Goal: Task Accomplishment & Management: Manage account settings

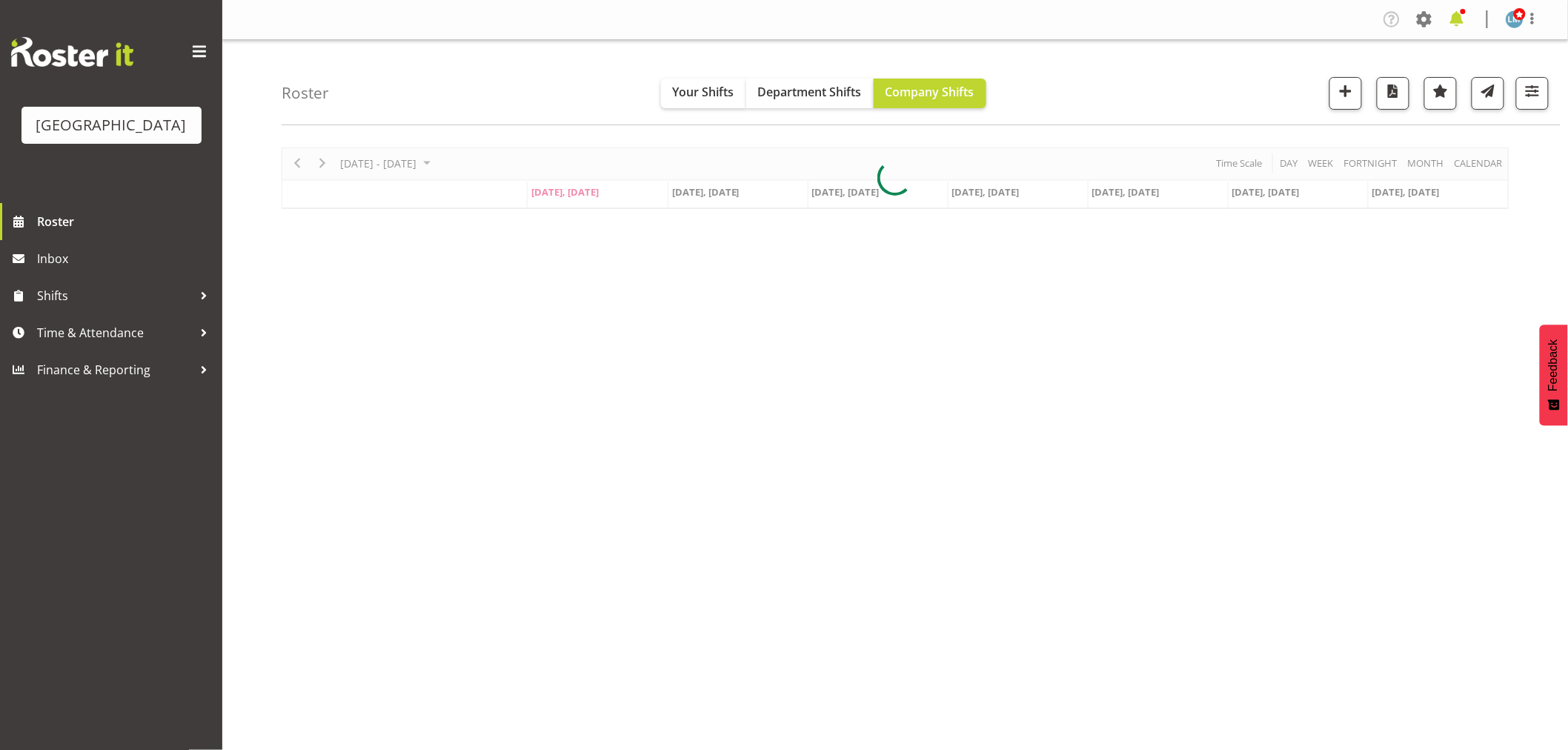
click at [1457, 16] on span at bounding box center [1457, 19] width 24 height 24
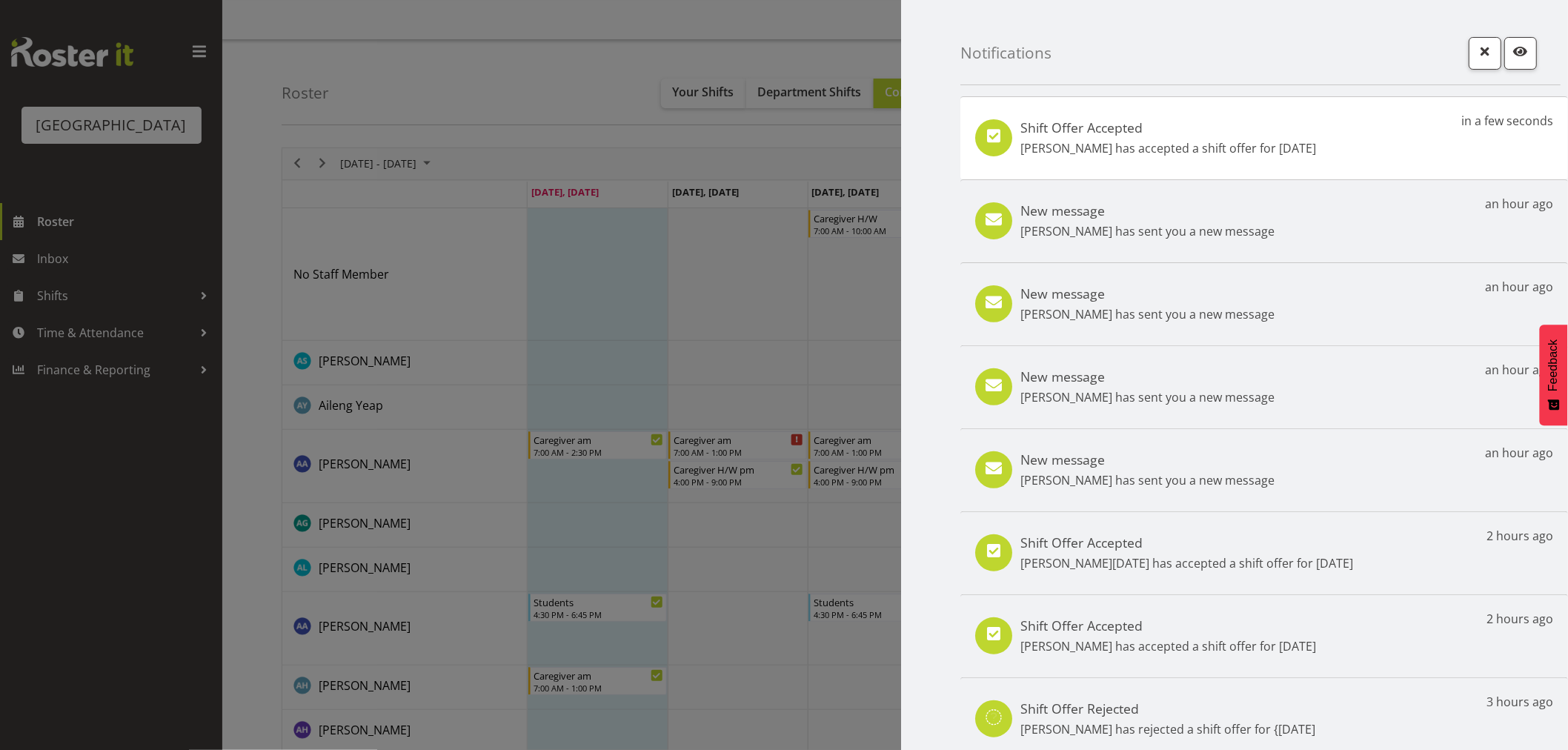
click at [50, 660] on div at bounding box center [784, 375] width 1568 height 750
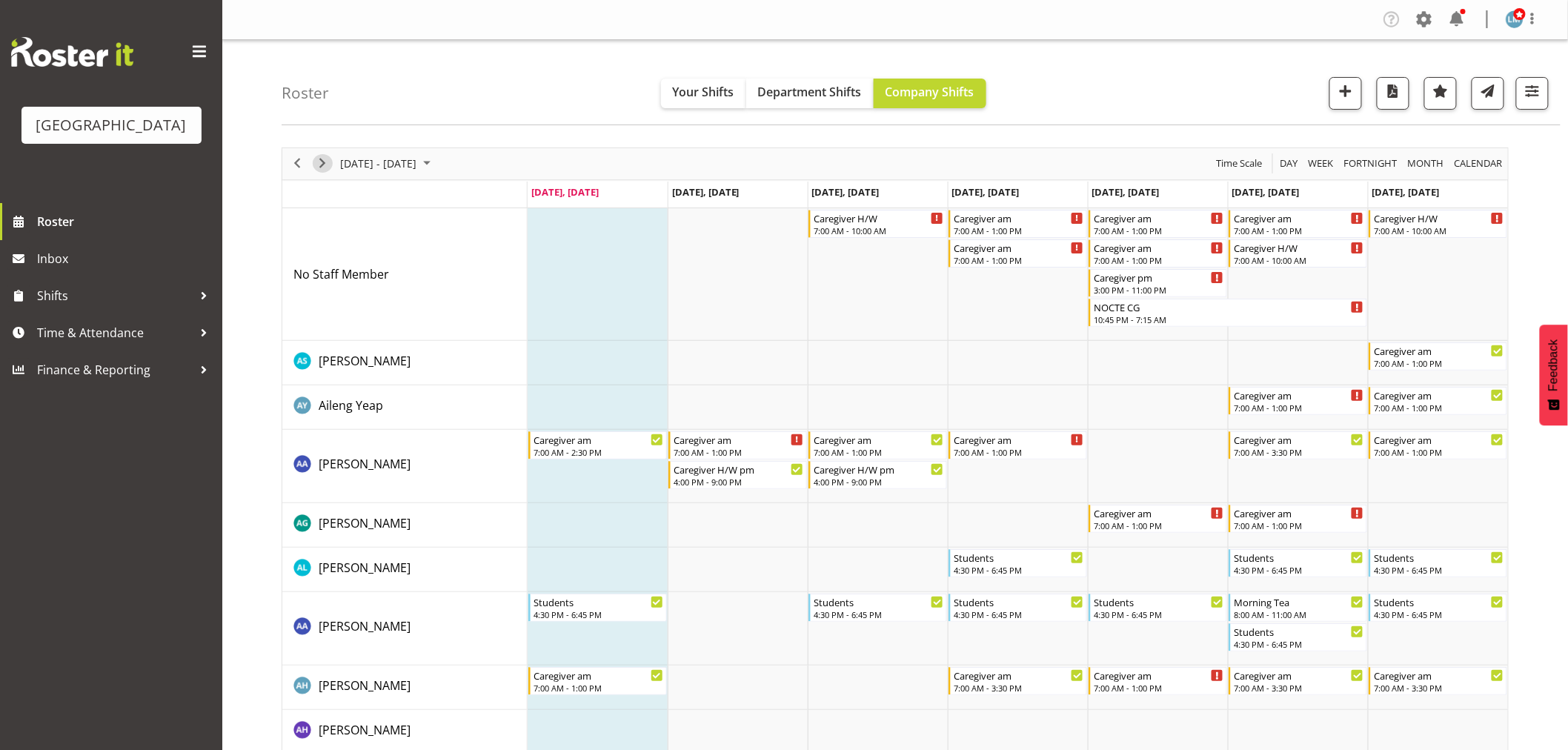
click at [319, 167] on span "Next" at bounding box center [322, 162] width 18 height 18
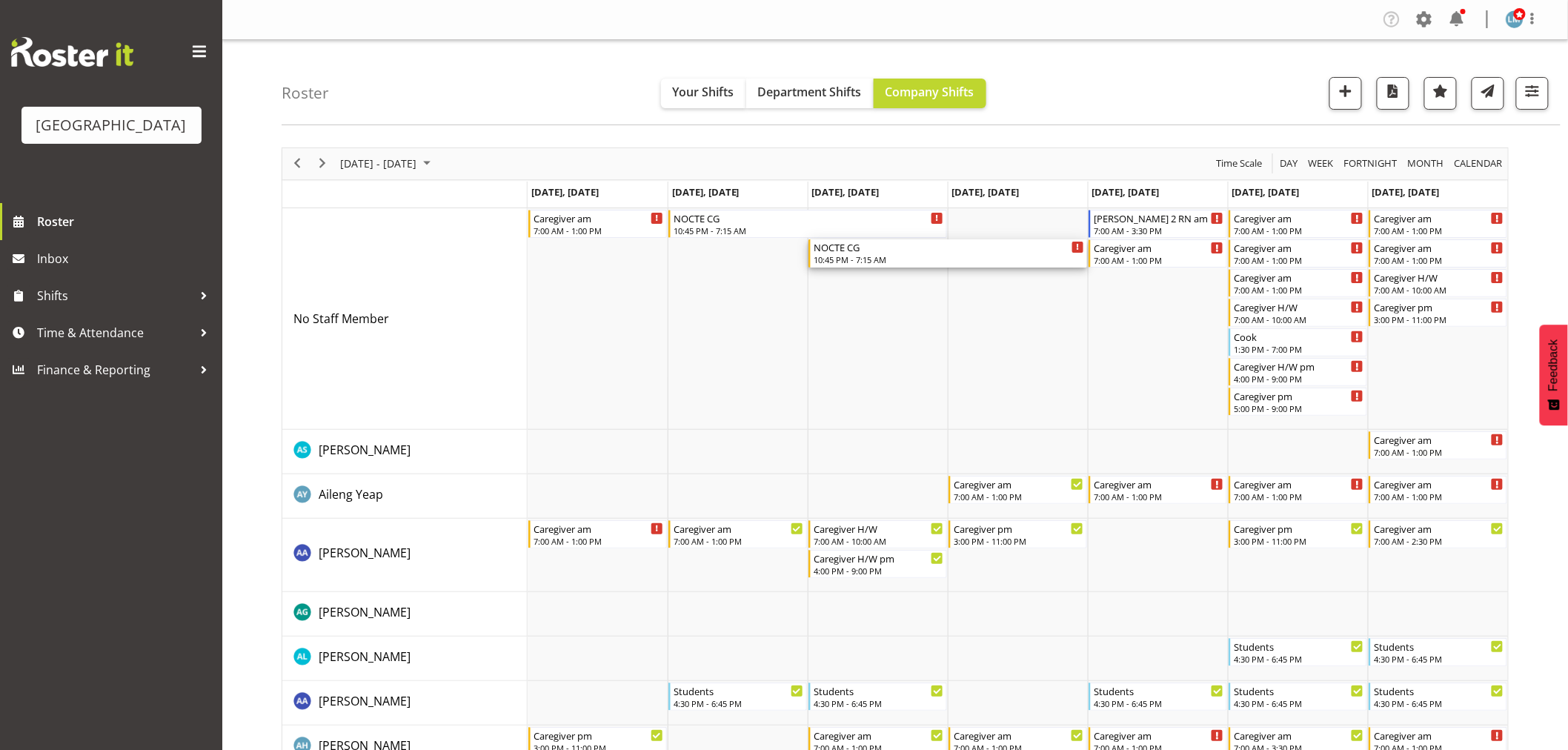
click at [895, 257] on div "10:45 PM - 7:15 AM" at bounding box center [948, 259] width 271 height 12
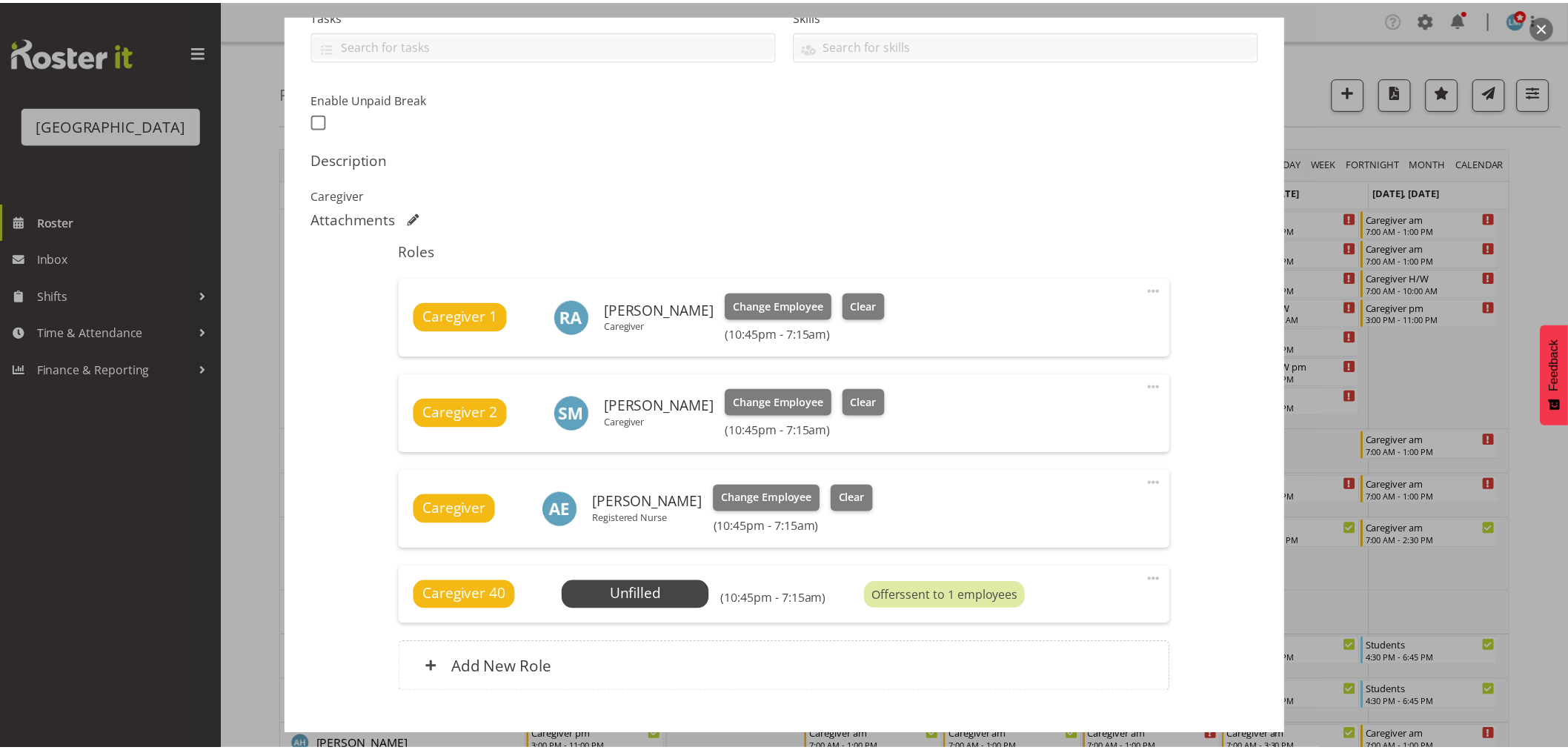
scroll to position [411, 0]
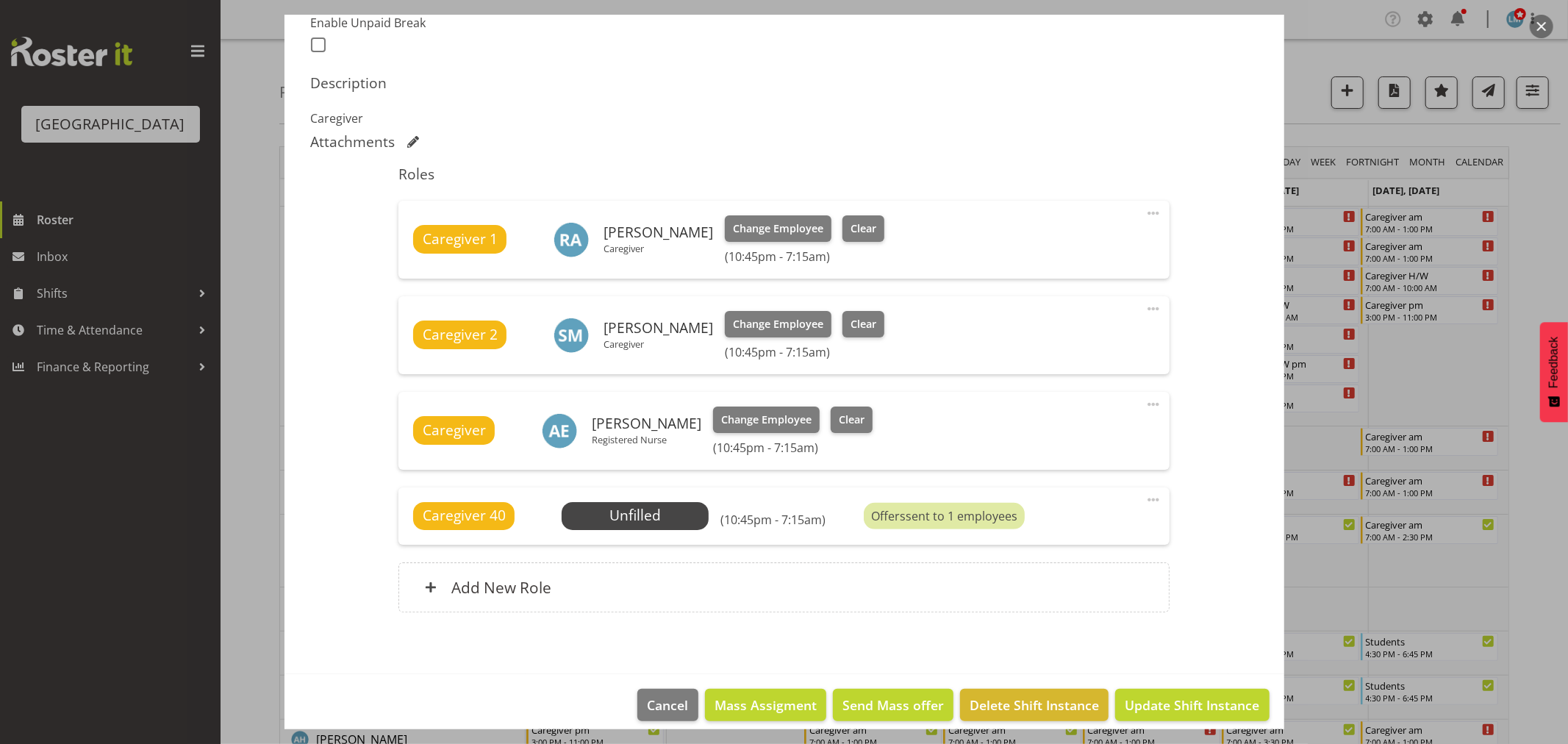
click at [1527, 175] on div at bounding box center [784, 372] width 1568 height 744
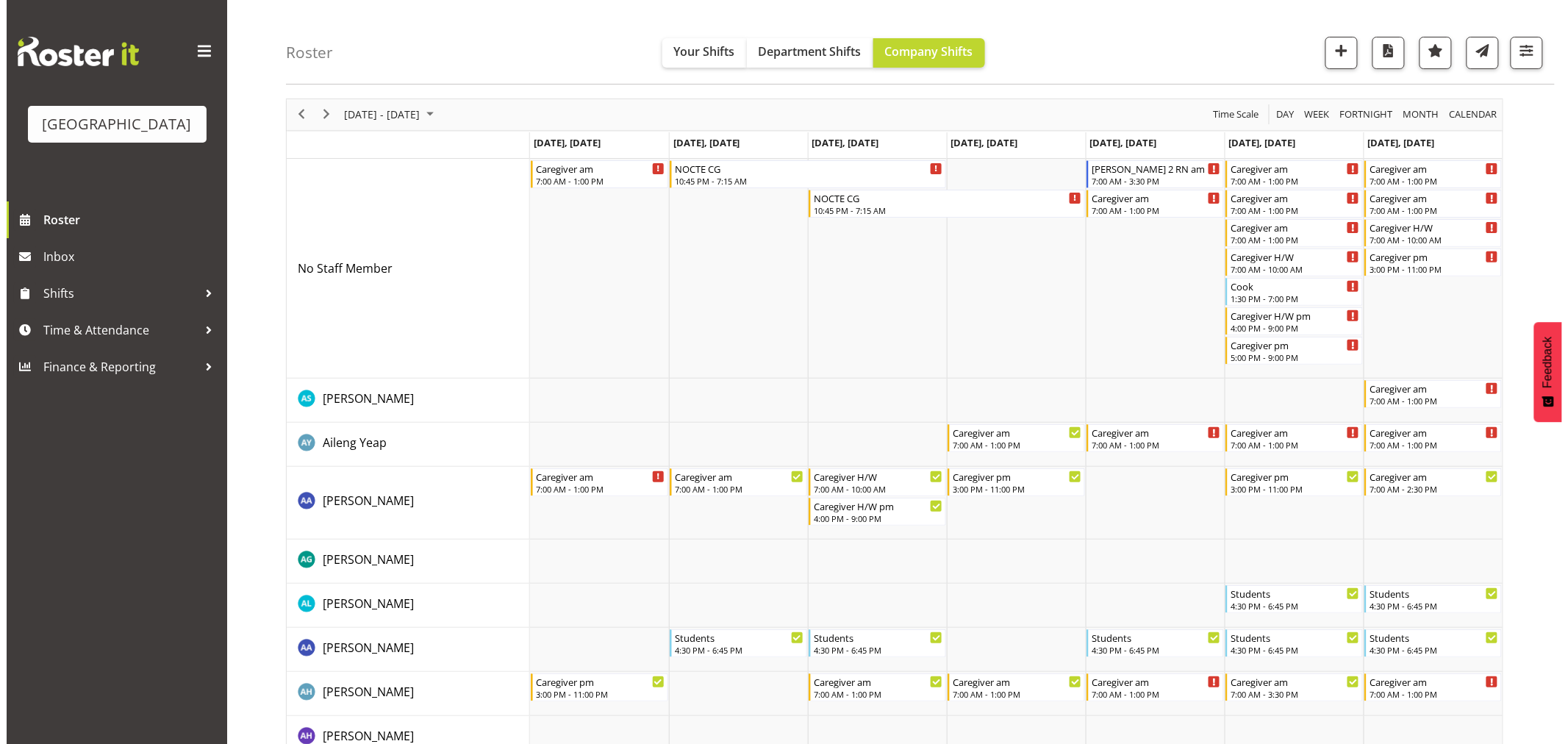
scroll to position [0, 0]
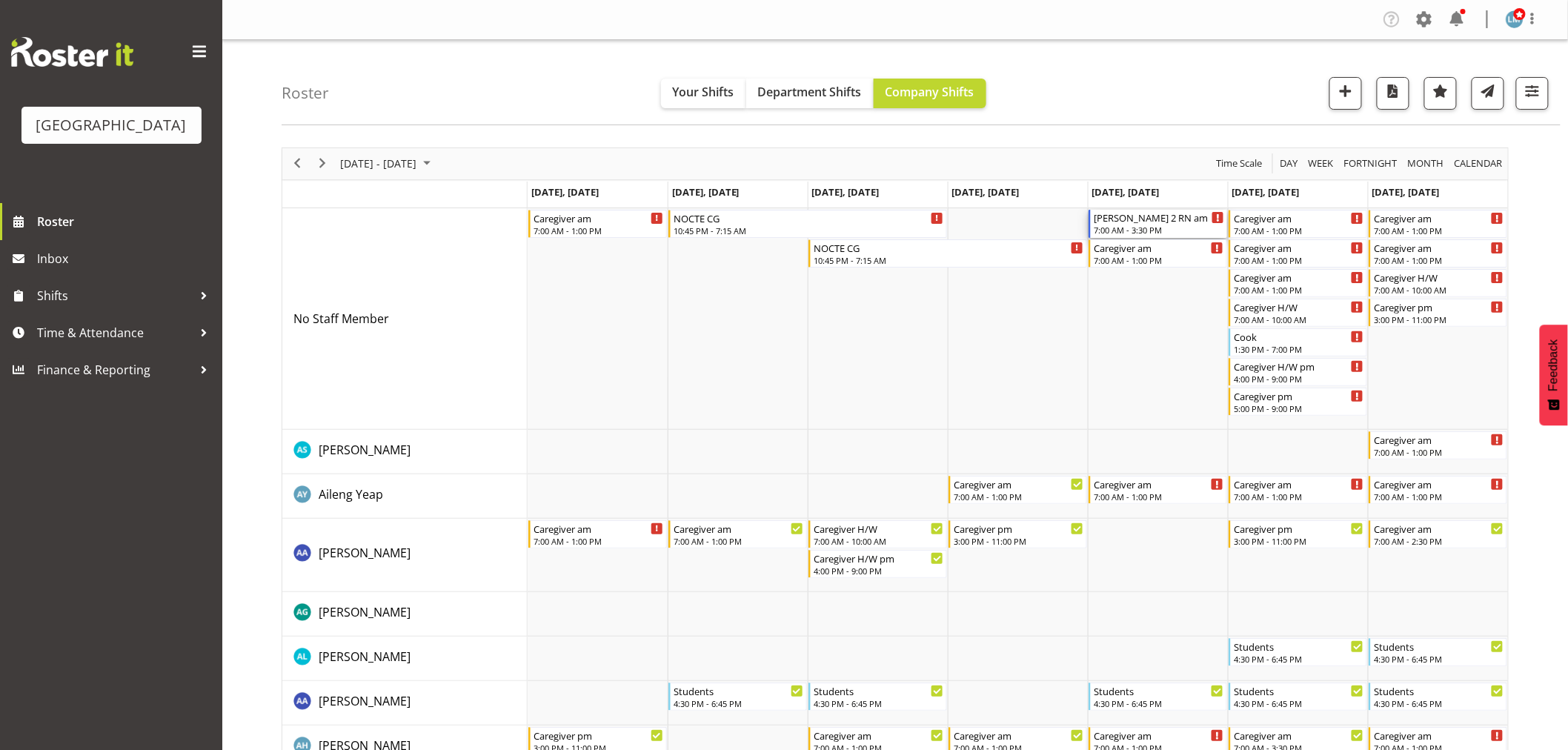
click at [1144, 232] on div "7:00 AM - 3:30 PM" at bounding box center [1159, 229] width 130 height 12
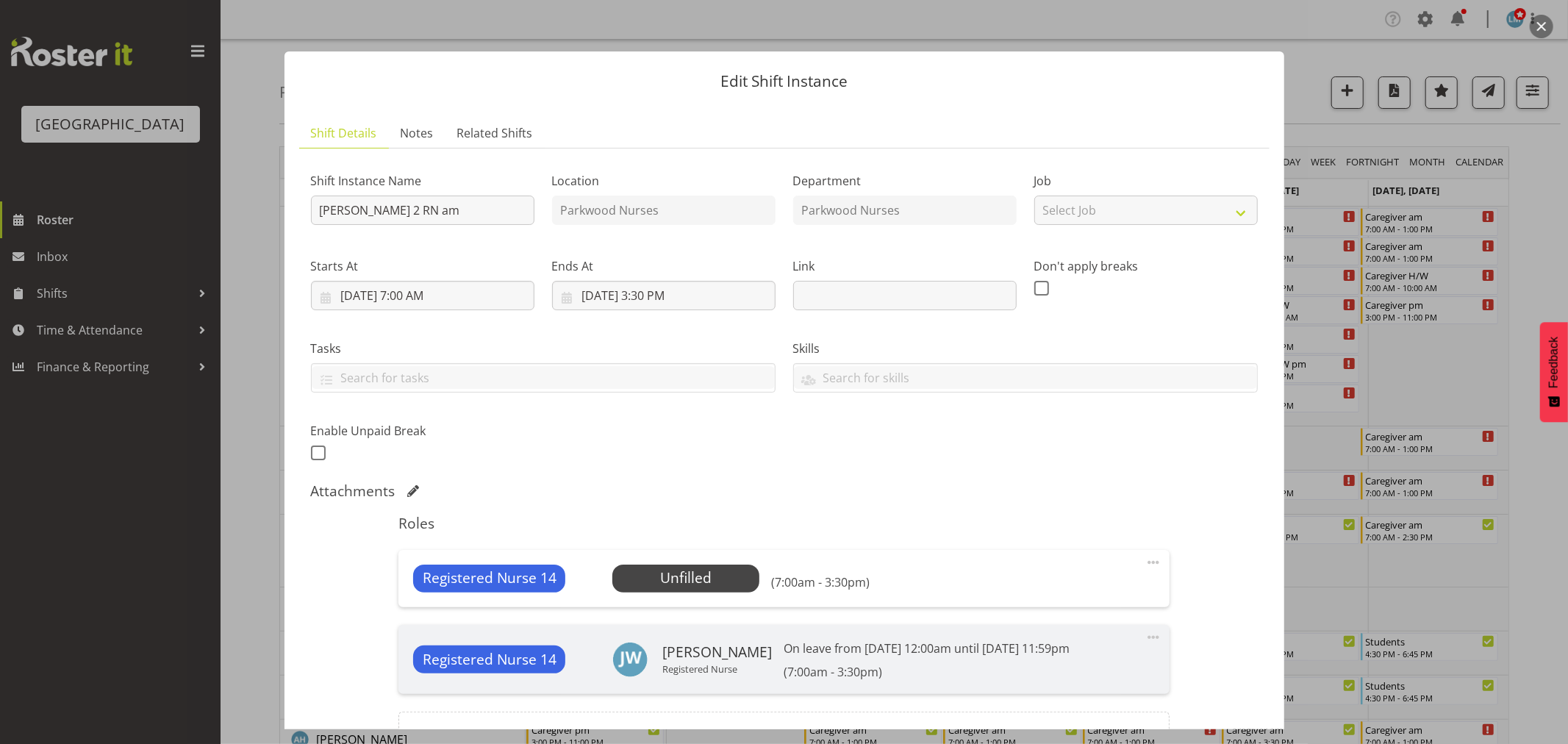
click at [1546, 257] on div at bounding box center [784, 372] width 1568 height 744
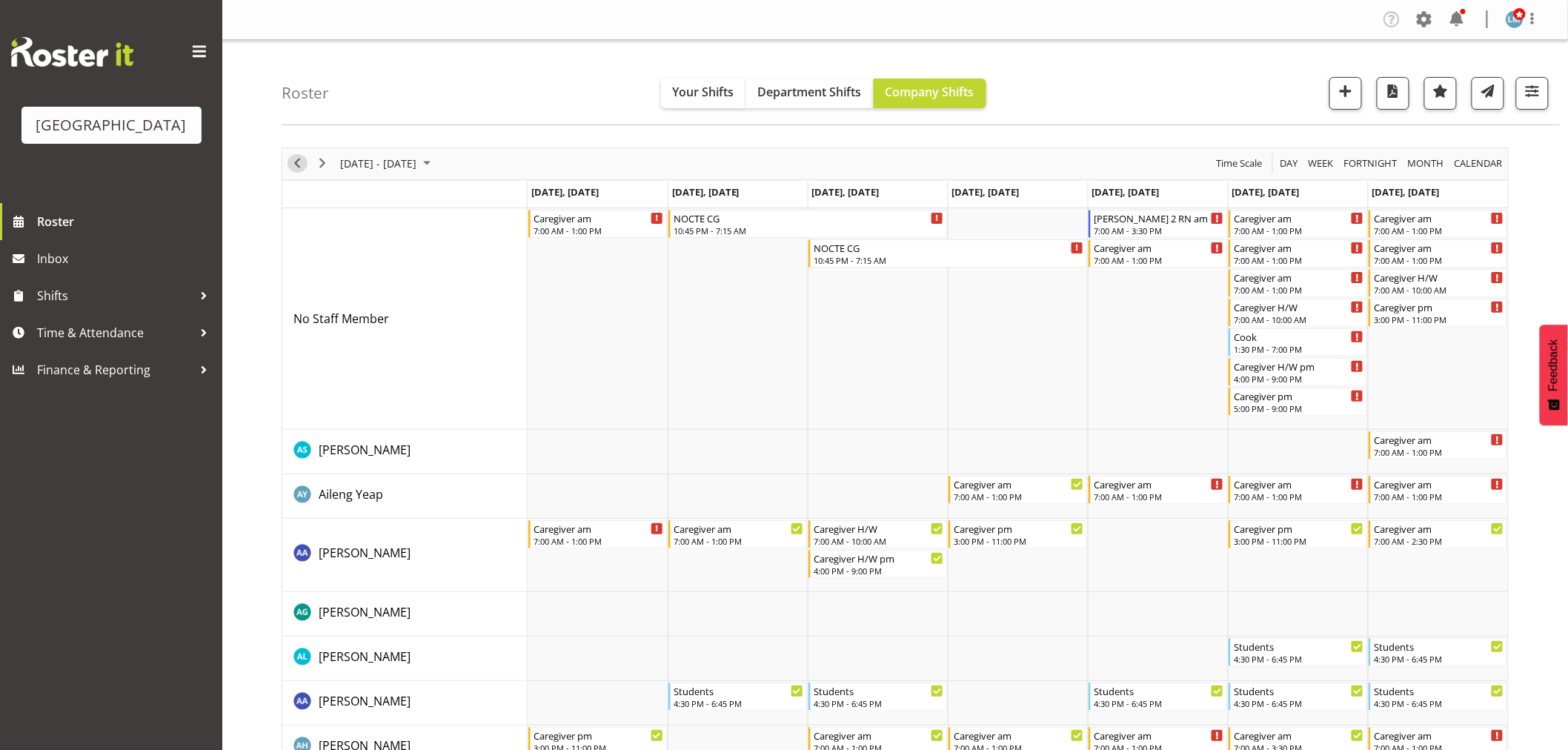
click at [301, 165] on span "Previous" at bounding box center [297, 162] width 18 height 18
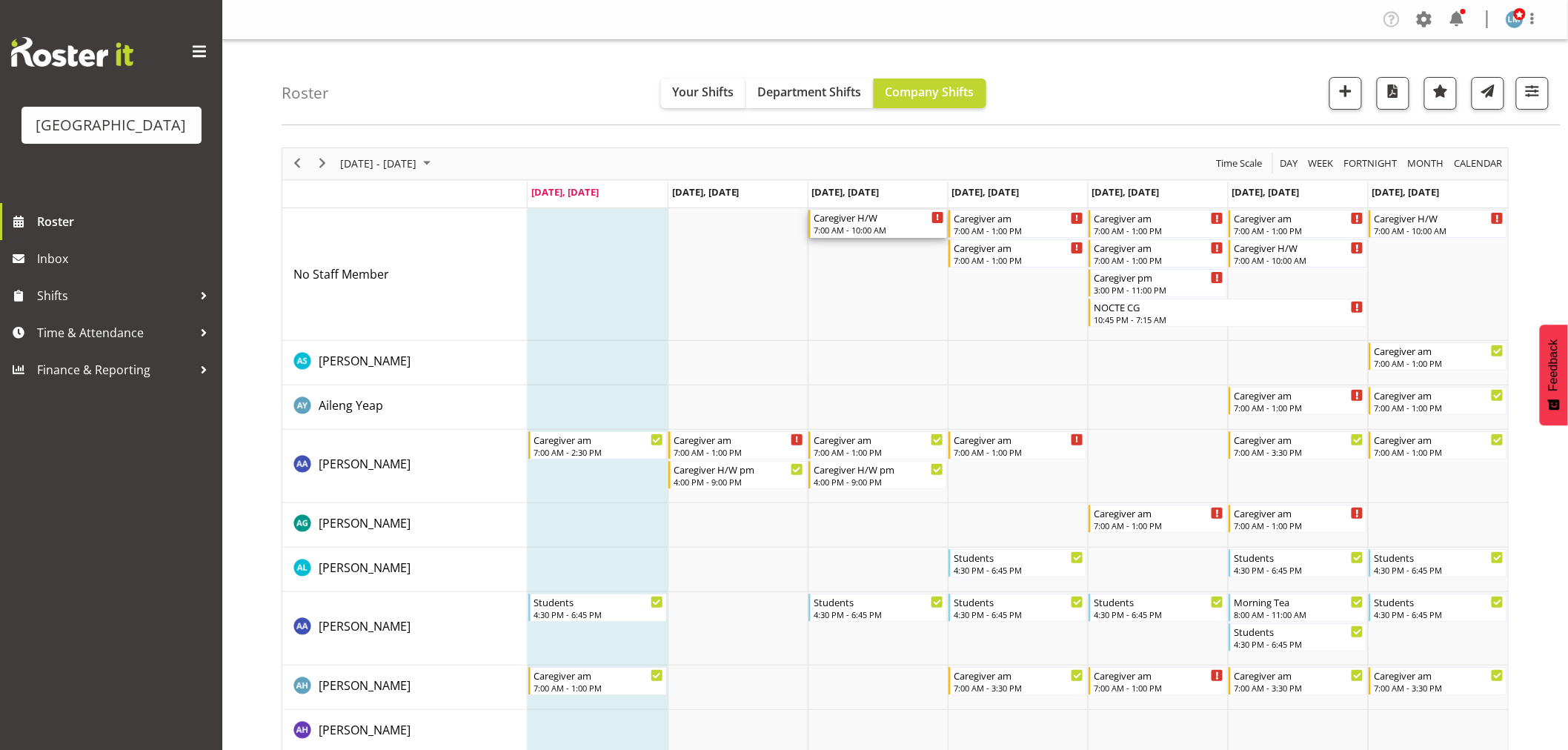
click at [862, 226] on div "7:00 AM - 10:00 AM" at bounding box center [878, 229] width 130 height 12
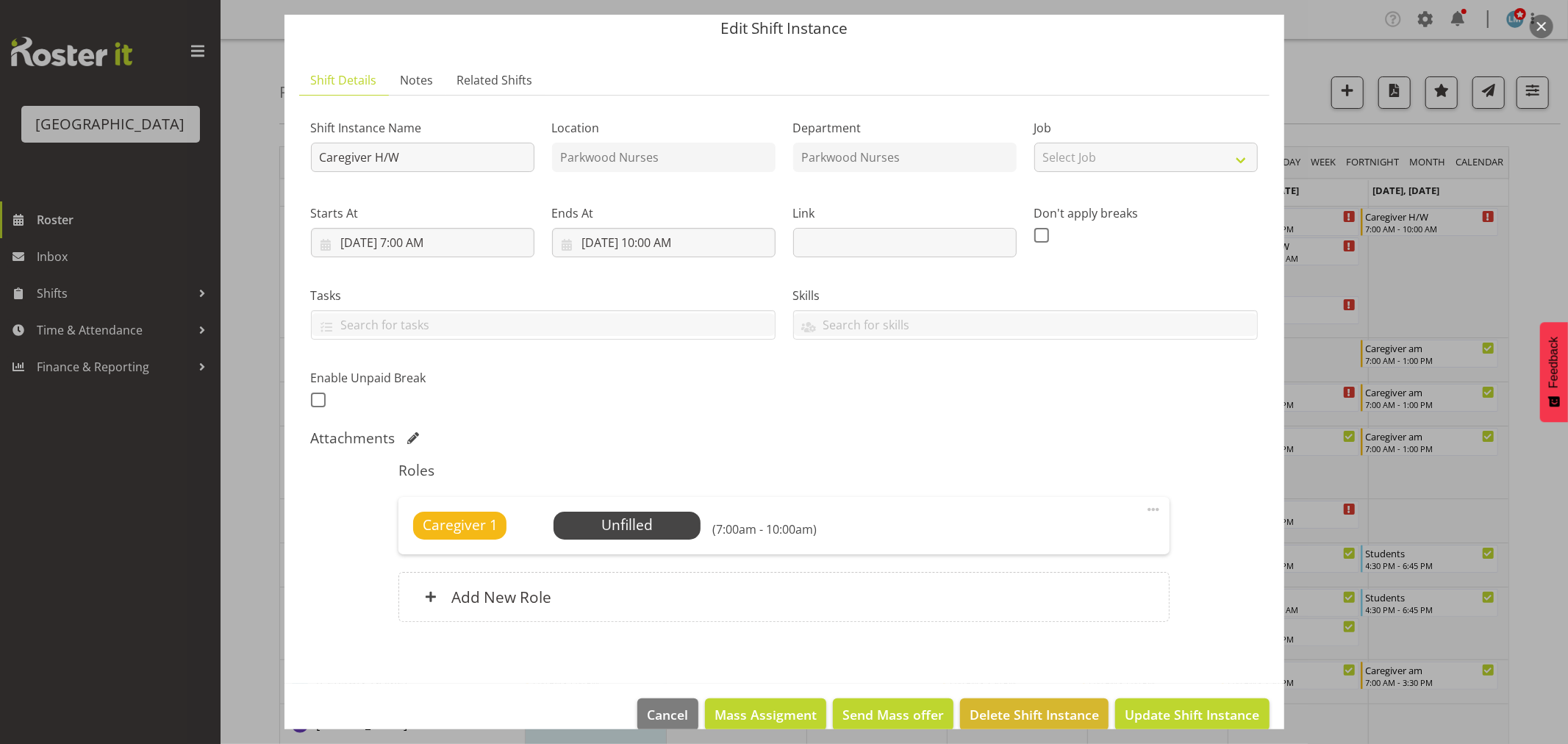
scroll to position [77, 0]
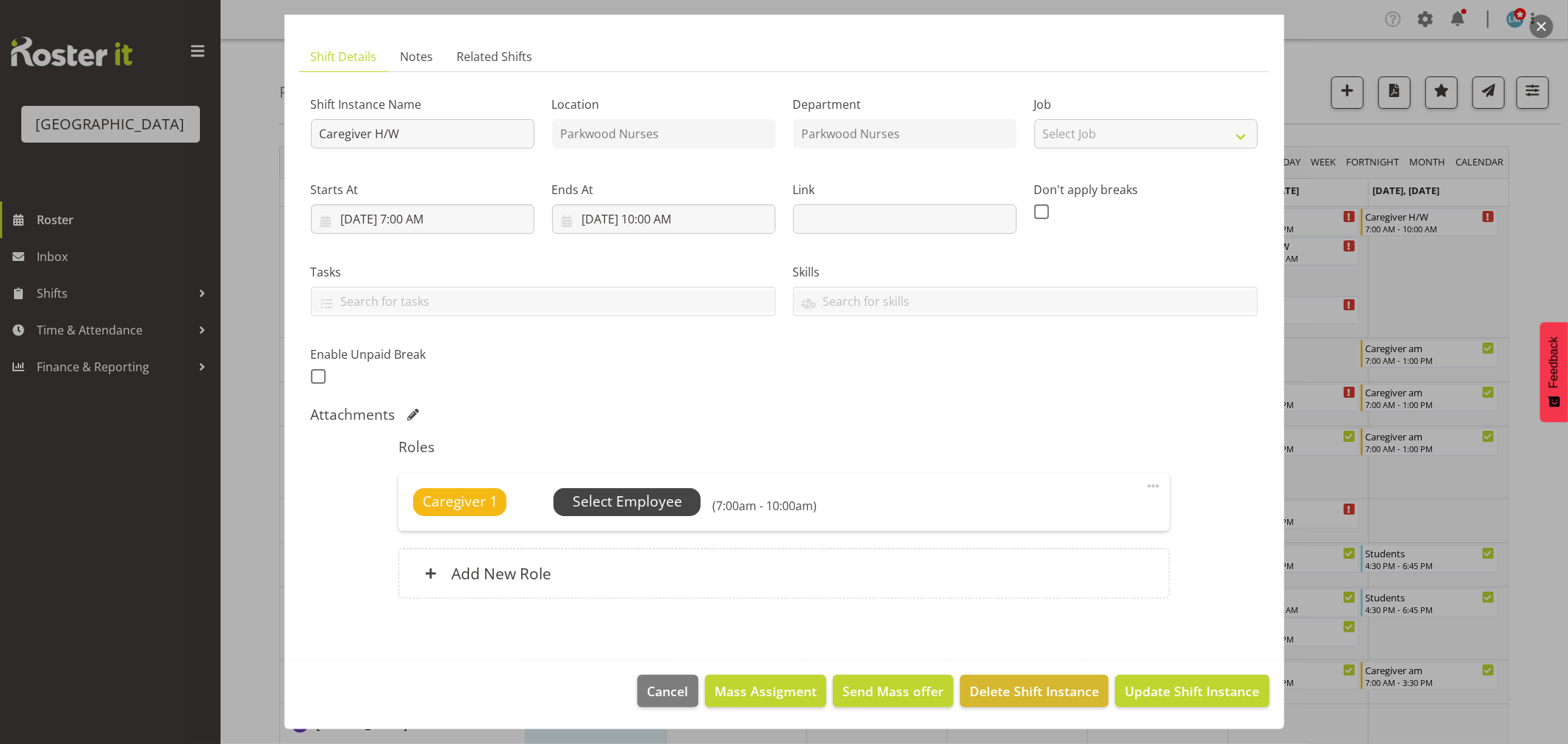
click at [650, 500] on span "Select Employee" at bounding box center [628, 501] width 110 height 21
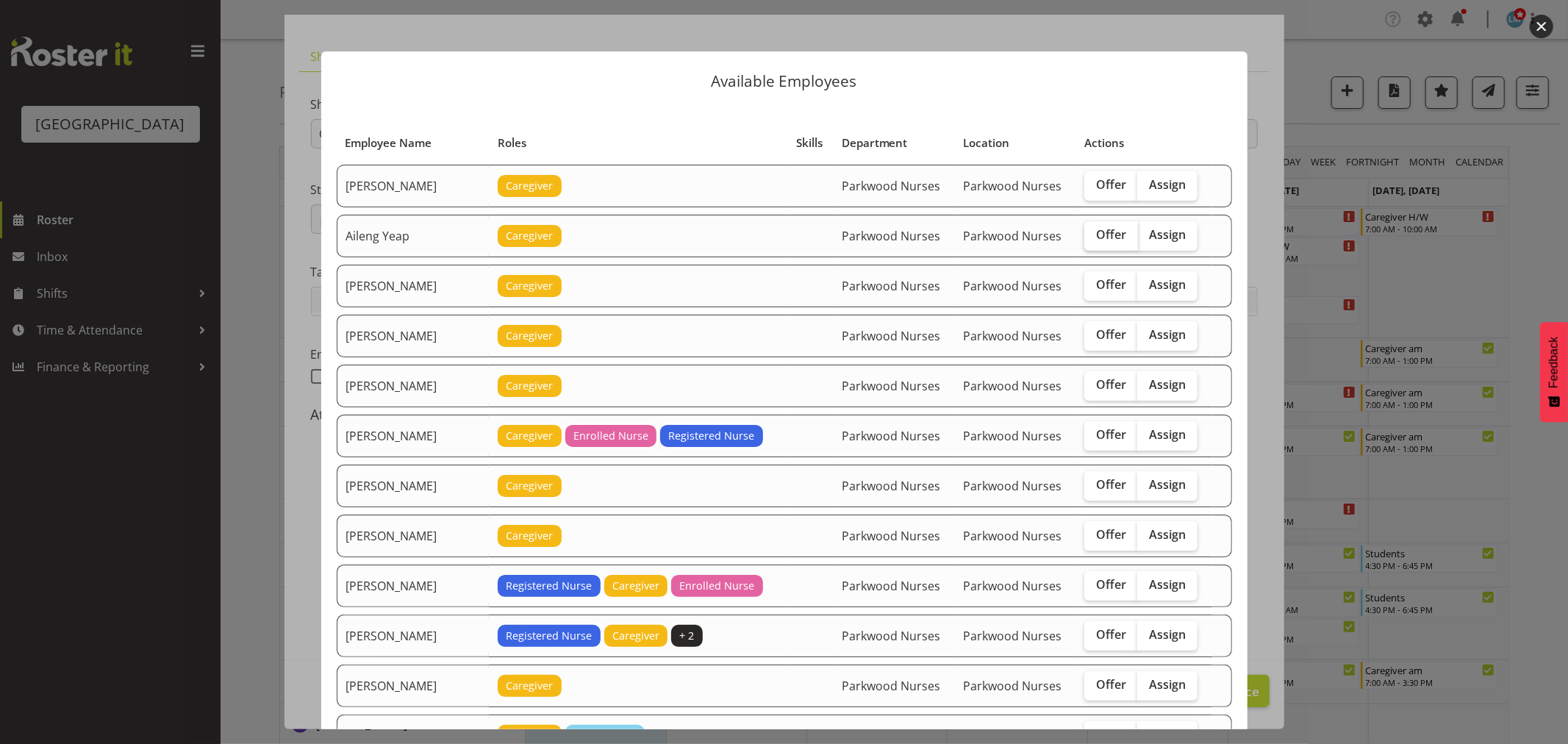
click at [1098, 232] on span "Offer" at bounding box center [1111, 234] width 31 height 15
click at [1094, 232] on input "Offer" at bounding box center [1089, 235] width 9 height 9
checkbox input "true"
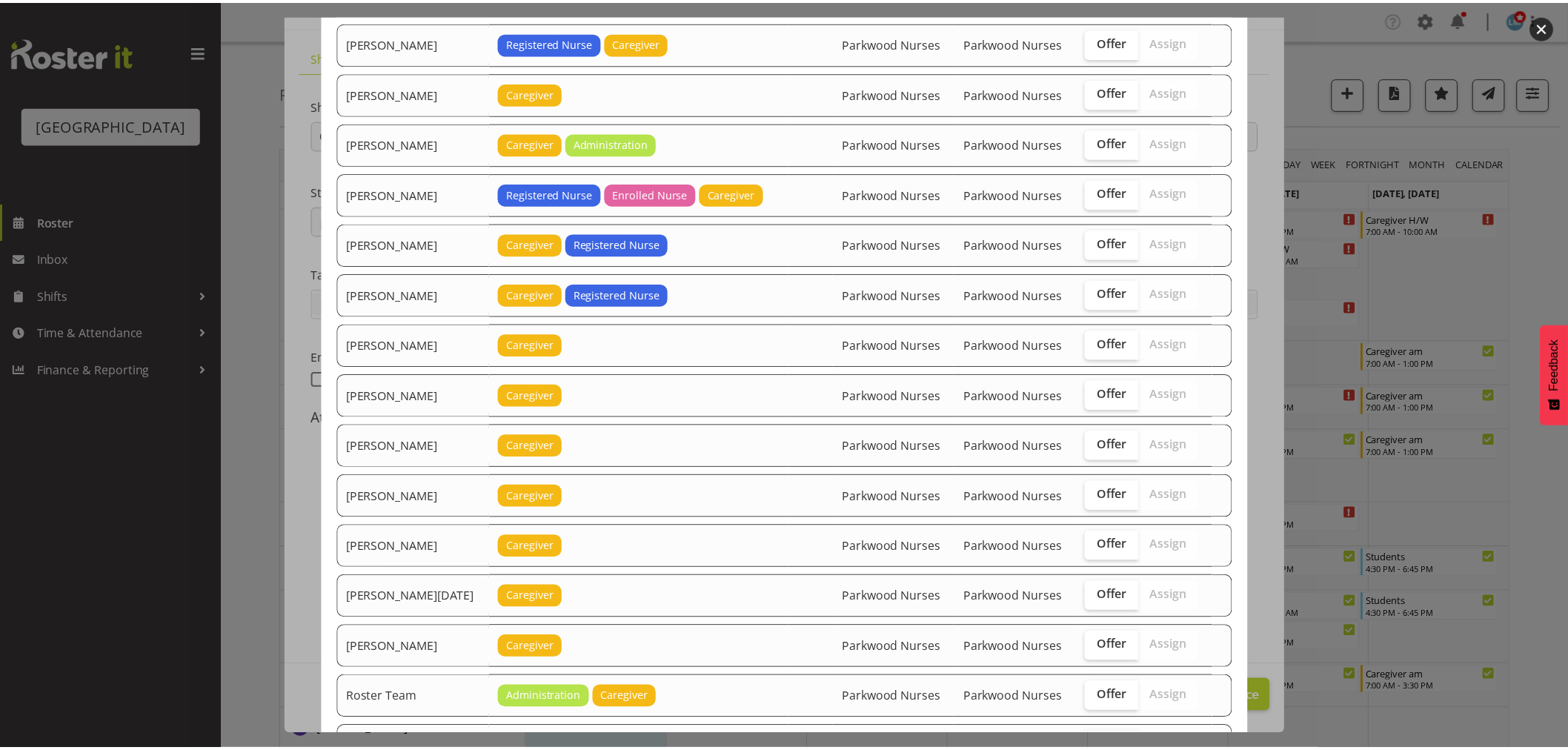
scroll to position [1435, 0]
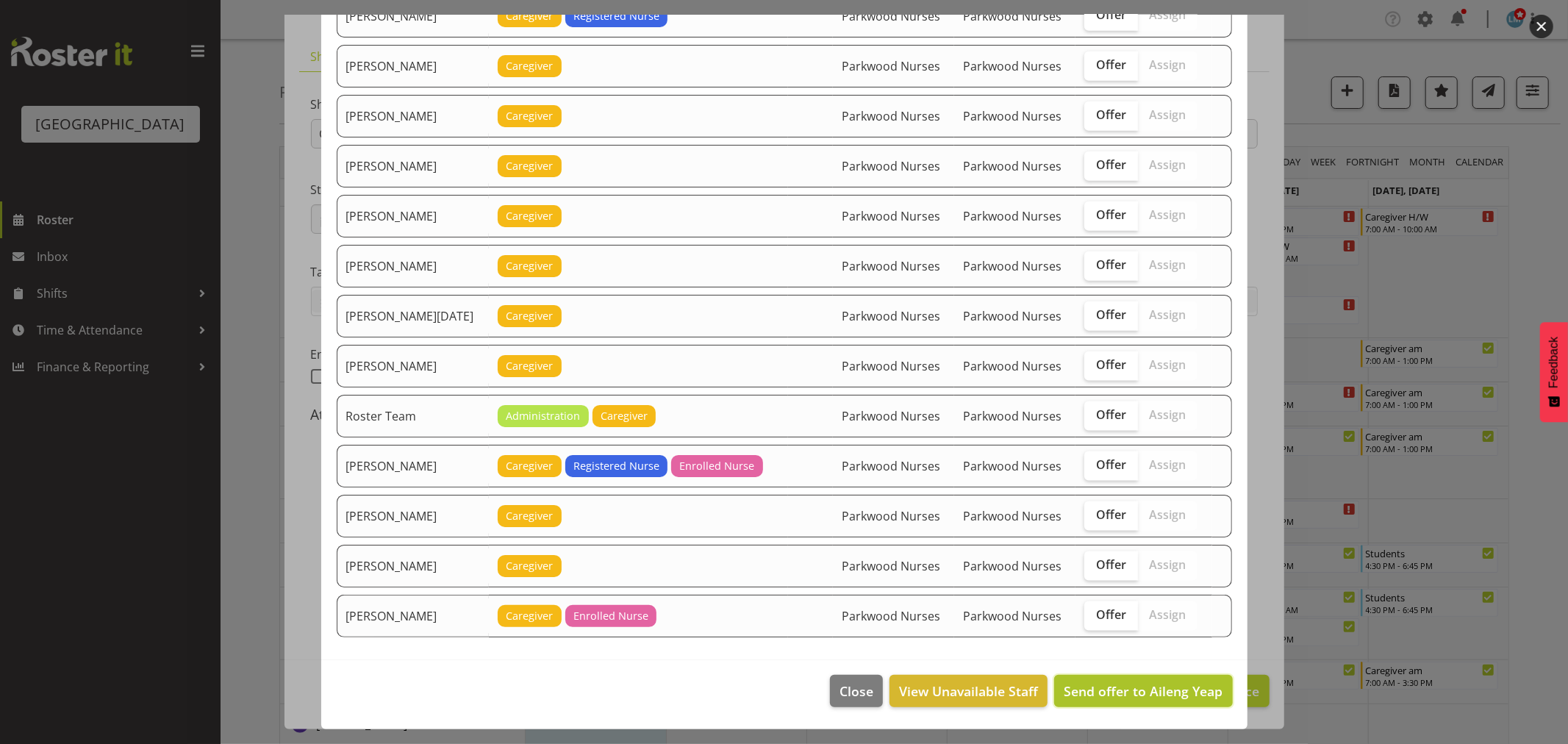
click at [1122, 694] on span "Send offer to Aileng Yeap" at bounding box center [1142, 691] width 159 height 18
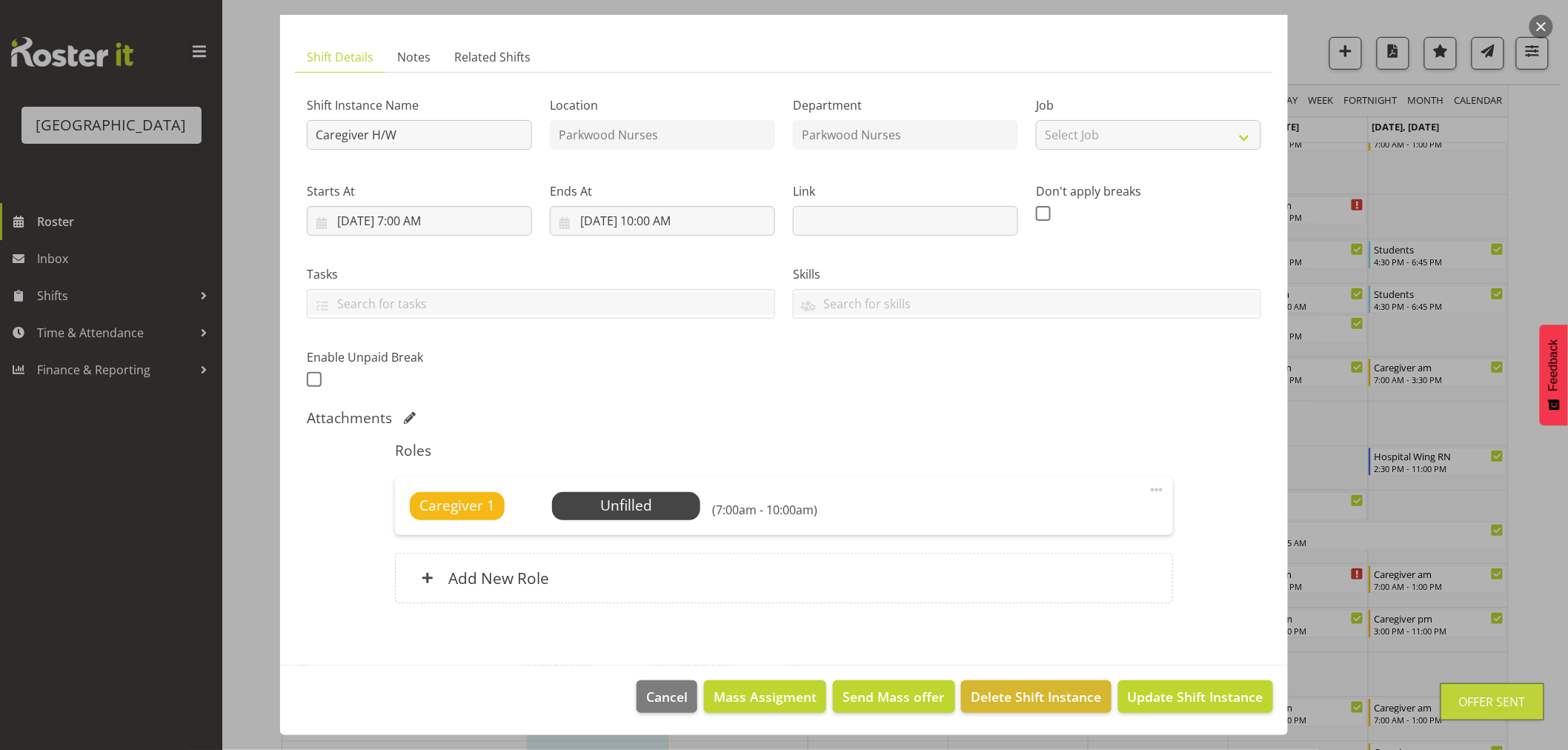
scroll to position [494, 0]
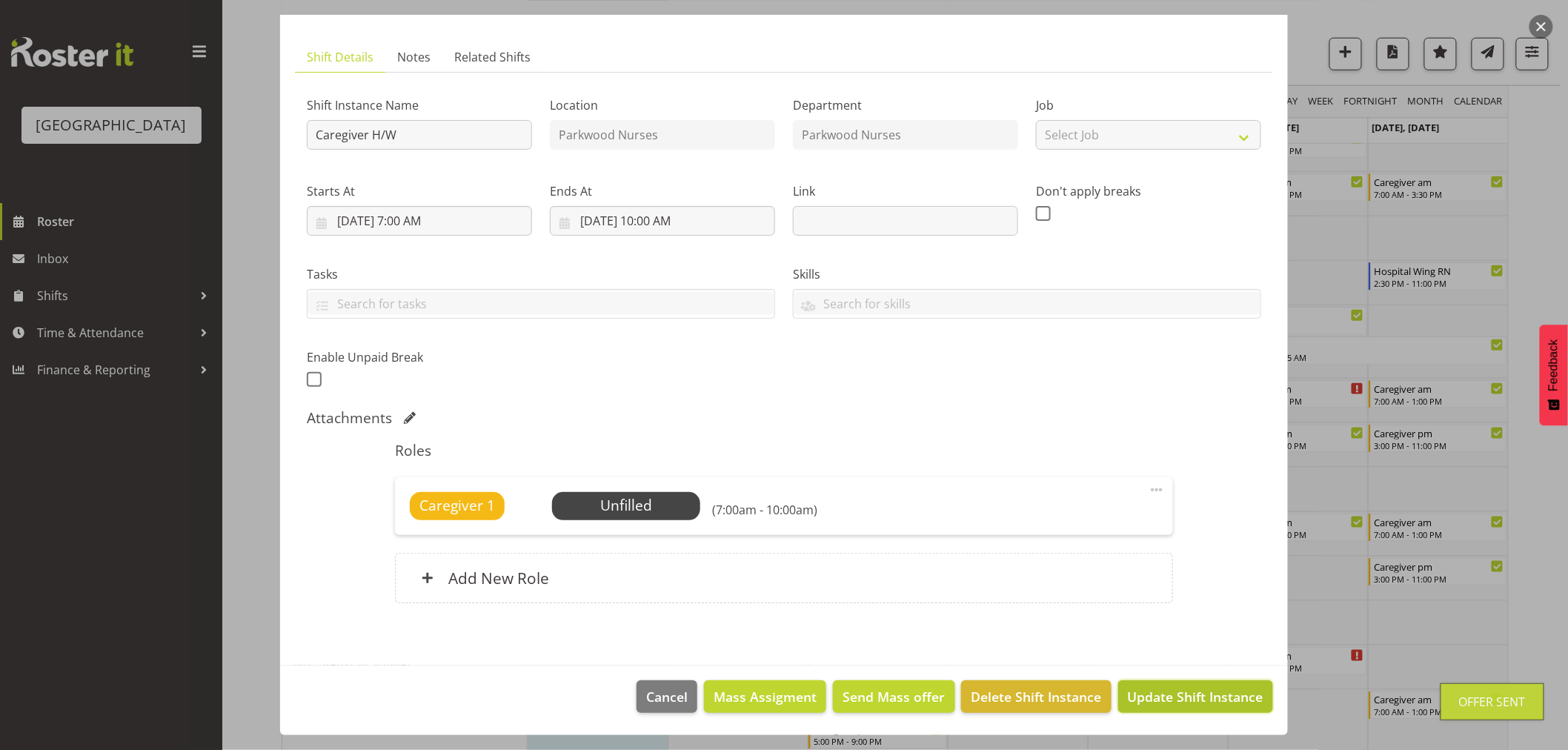
click at [1133, 697] on span "Update Shift Instance" at bounding box center [1196, 696] width 136 height 19
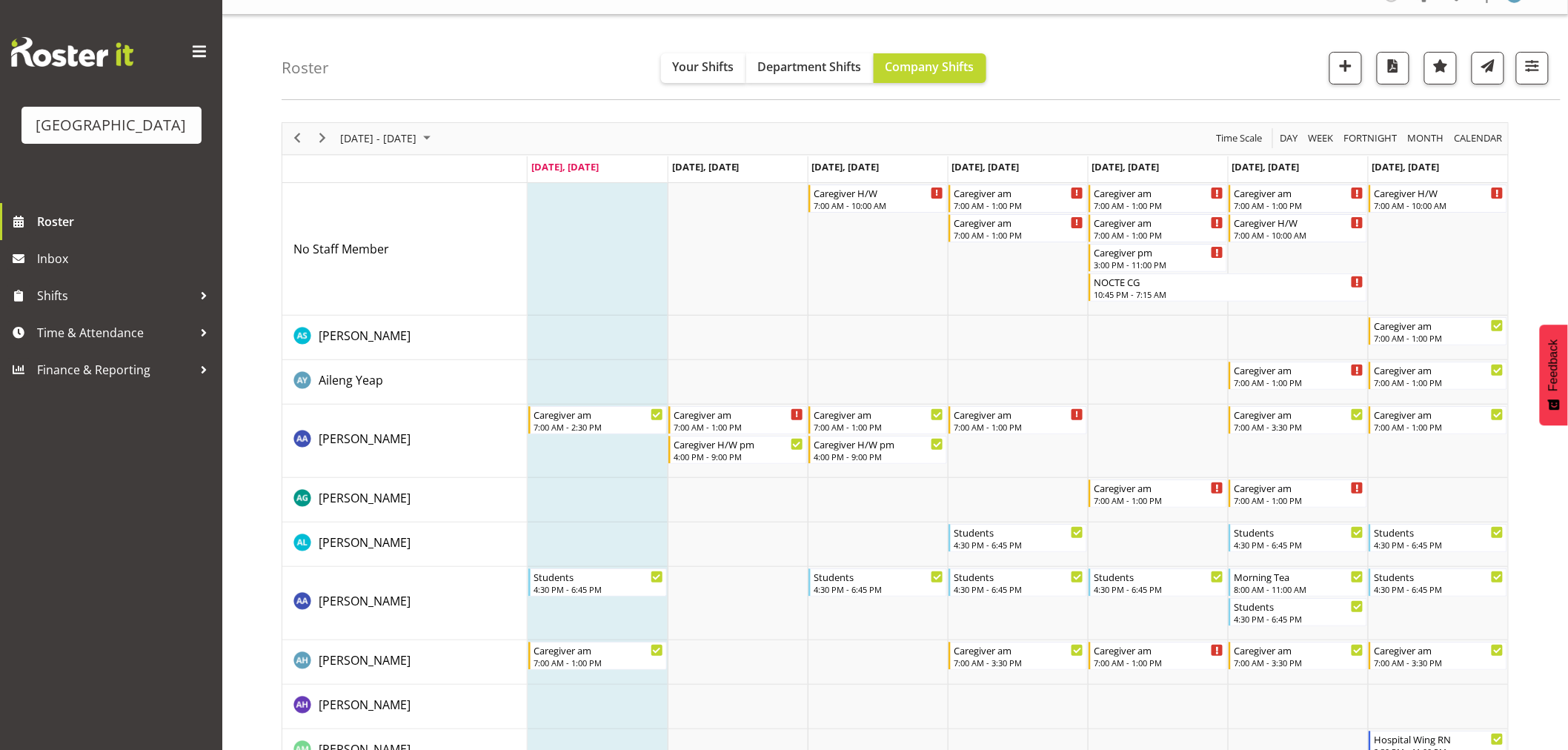
scroll to position [0, 0]
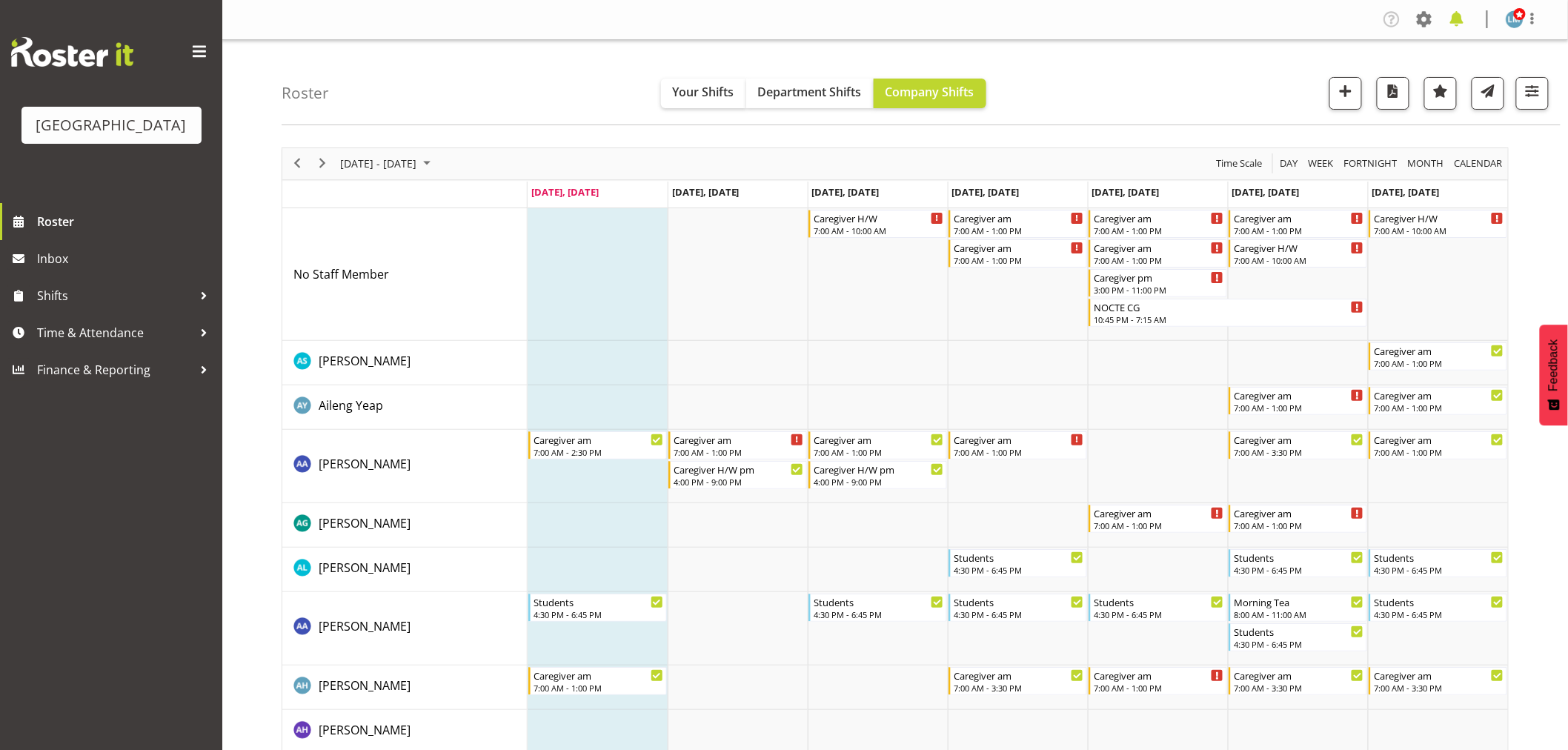
click at [1455, 13] on span at bounding box center [1457, 19] width 24 height 24
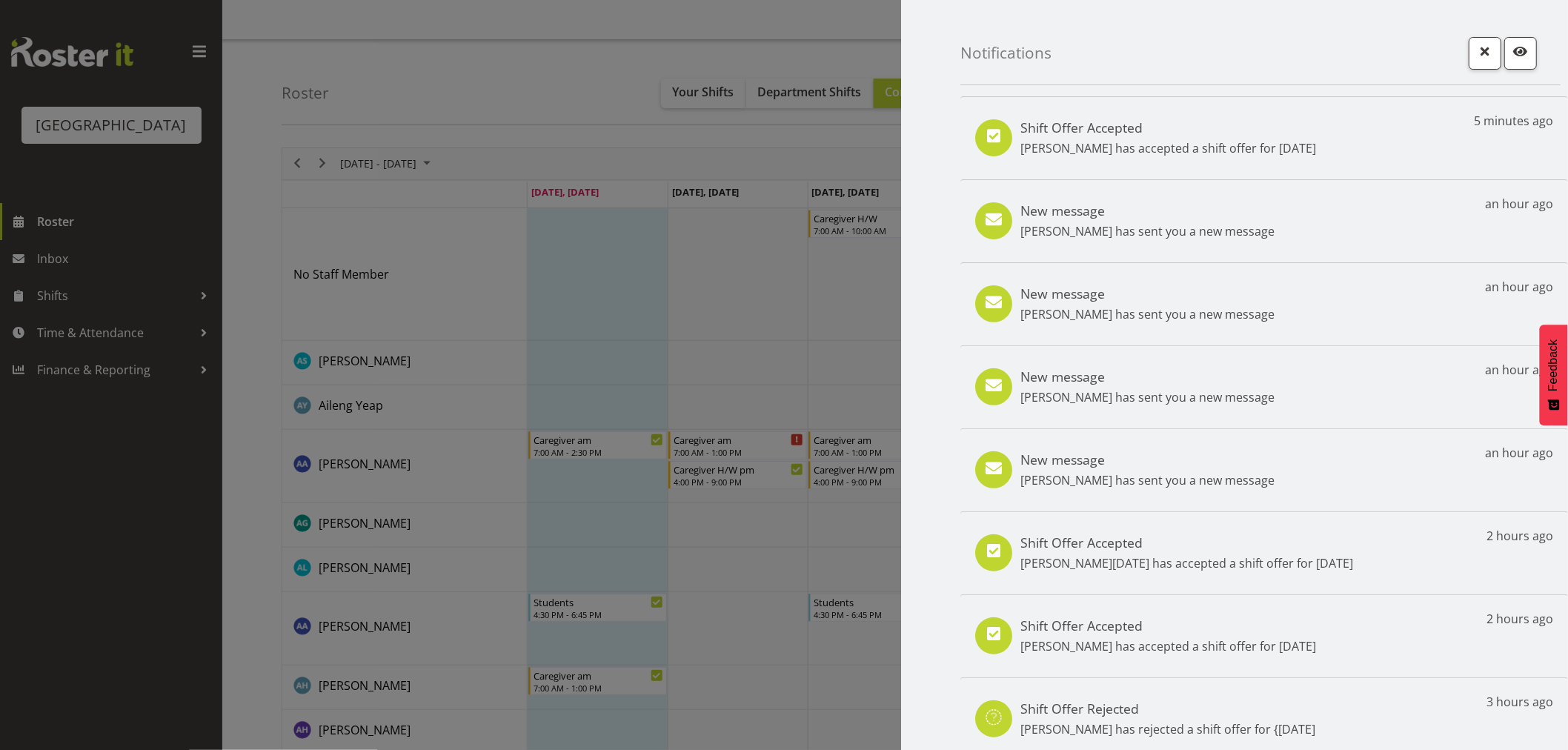
click at [88, 547] on div at bounding box center [784, 375] width 1568 height 750
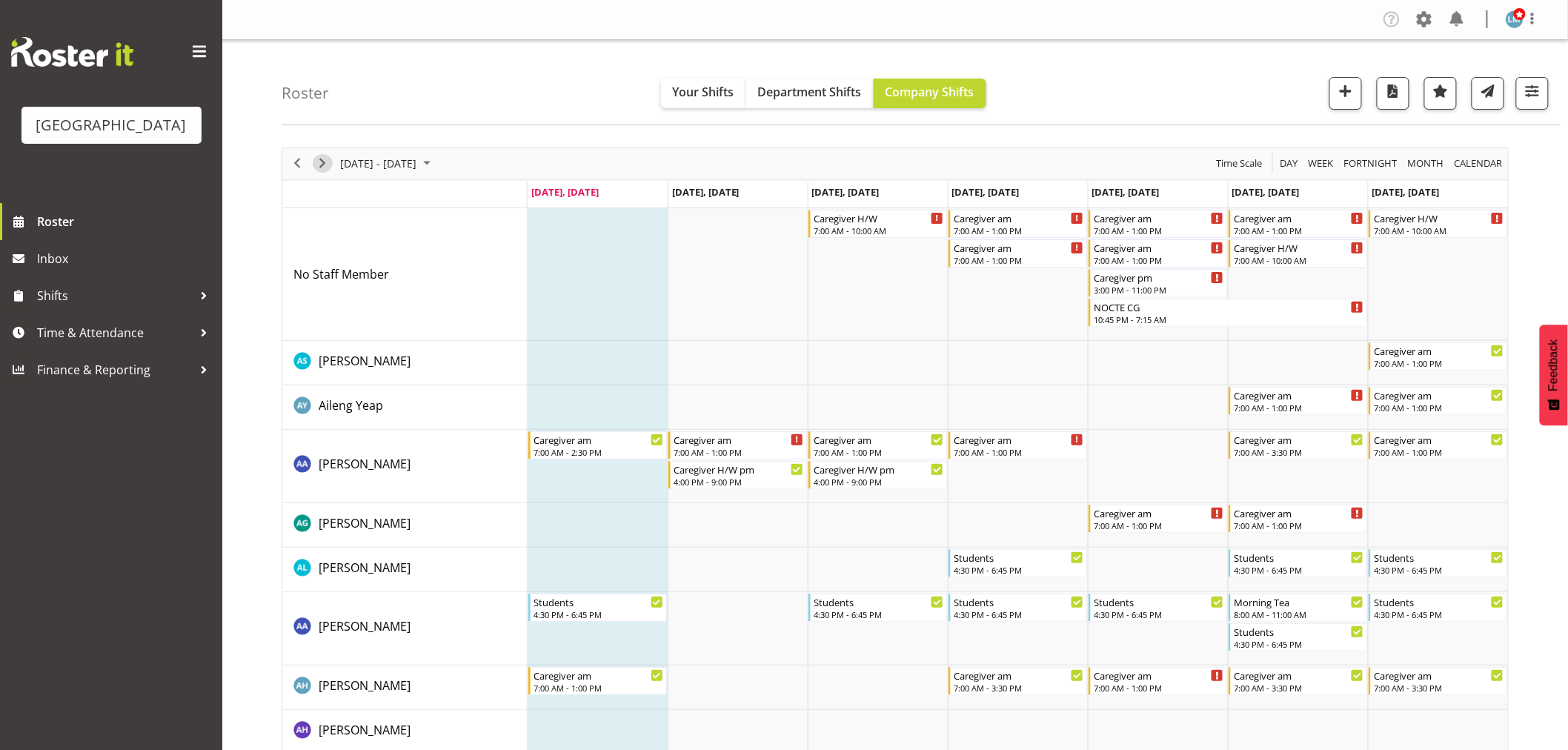
click at [320, 163] on span "Next" at bounding box center [322, 162] width 18 height 18
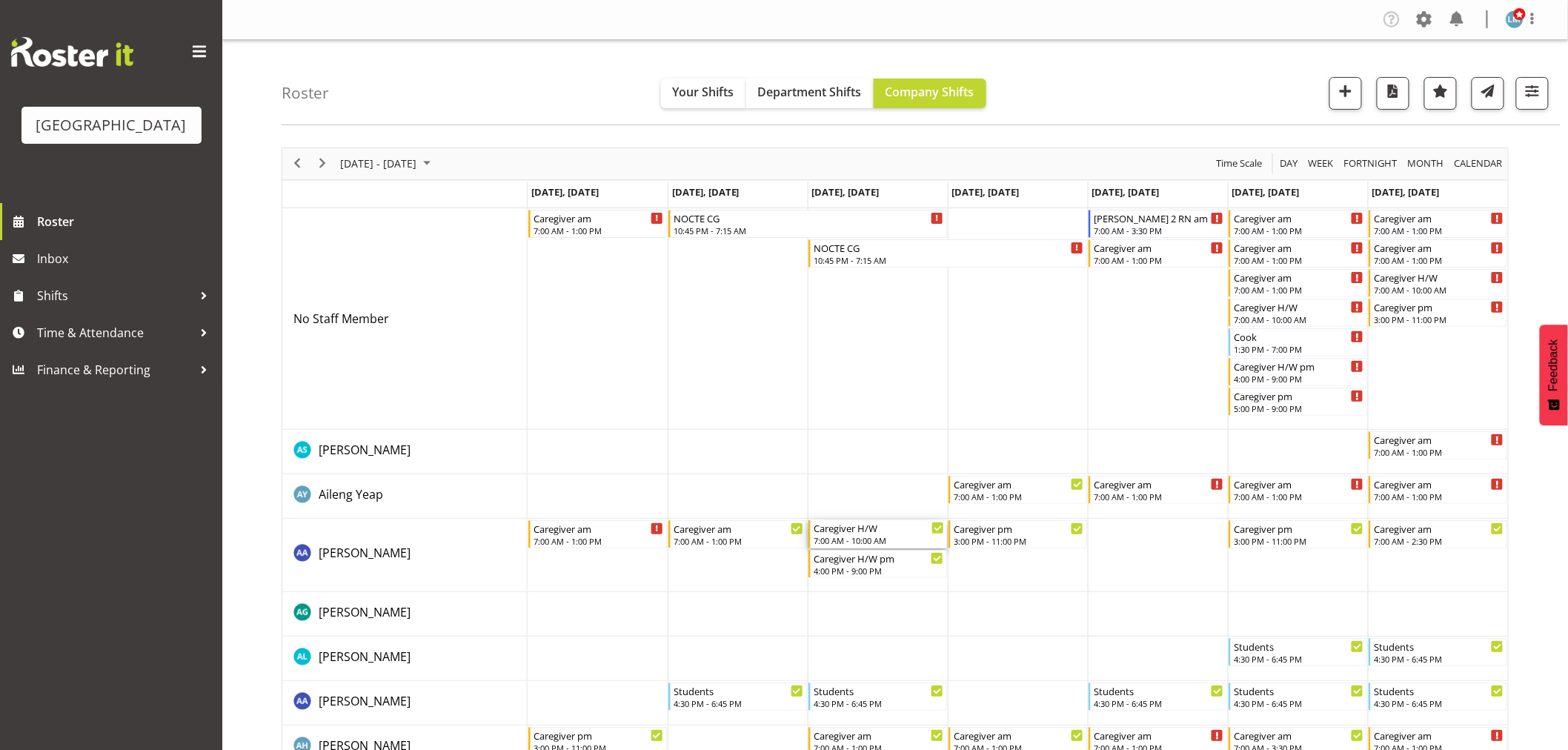
click at [849, 534] on div "Caregiver H/W 7:00 AM - 10:00 AM" at bounding box center [878, 534] width 130 height 28
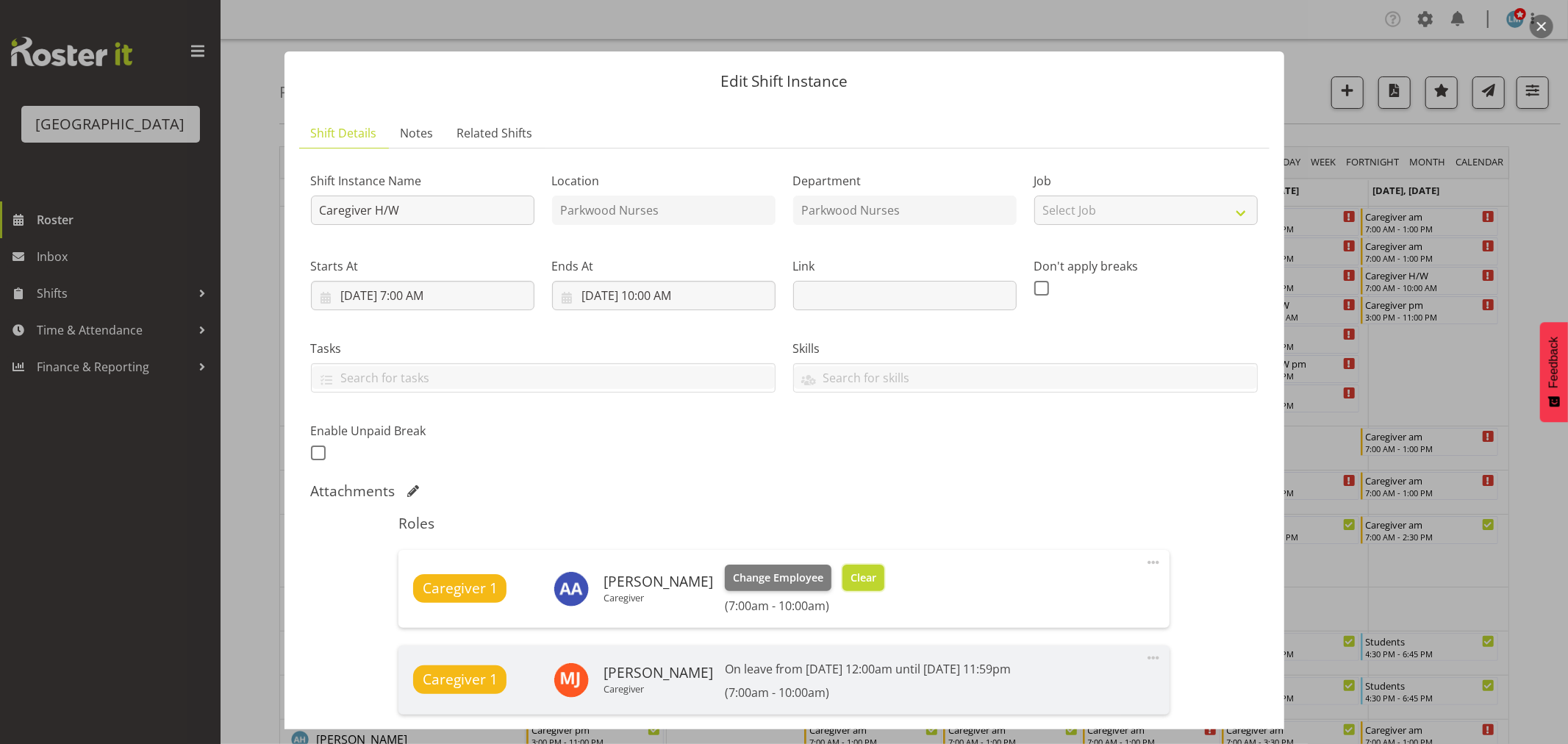
click at [851, 570] on span "Clear" at bounding box center [863, 577] width 26 height 16
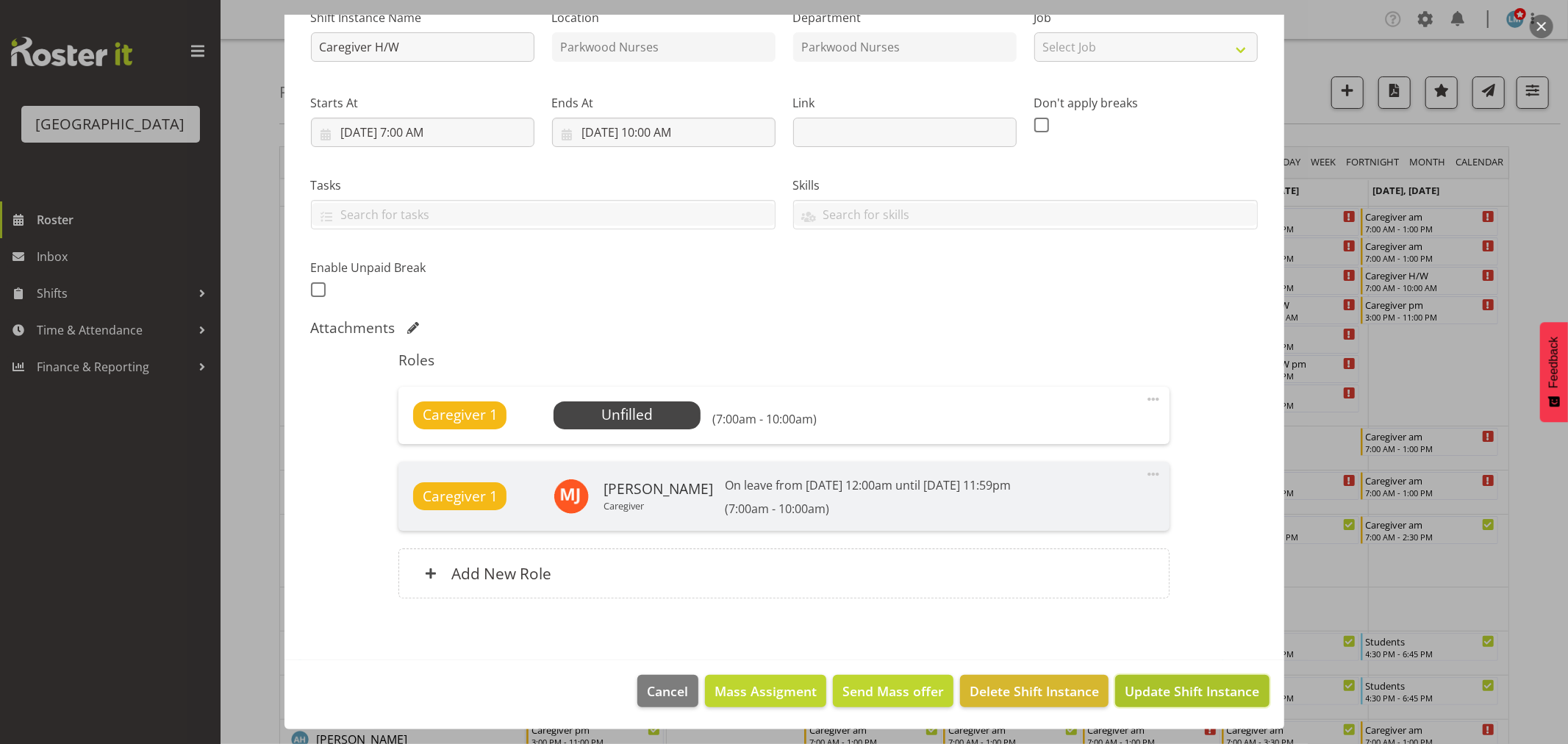
click at [1214, 698] on span "Update Shift Instance" at bounding box center [1192, 691] width 135 height 19
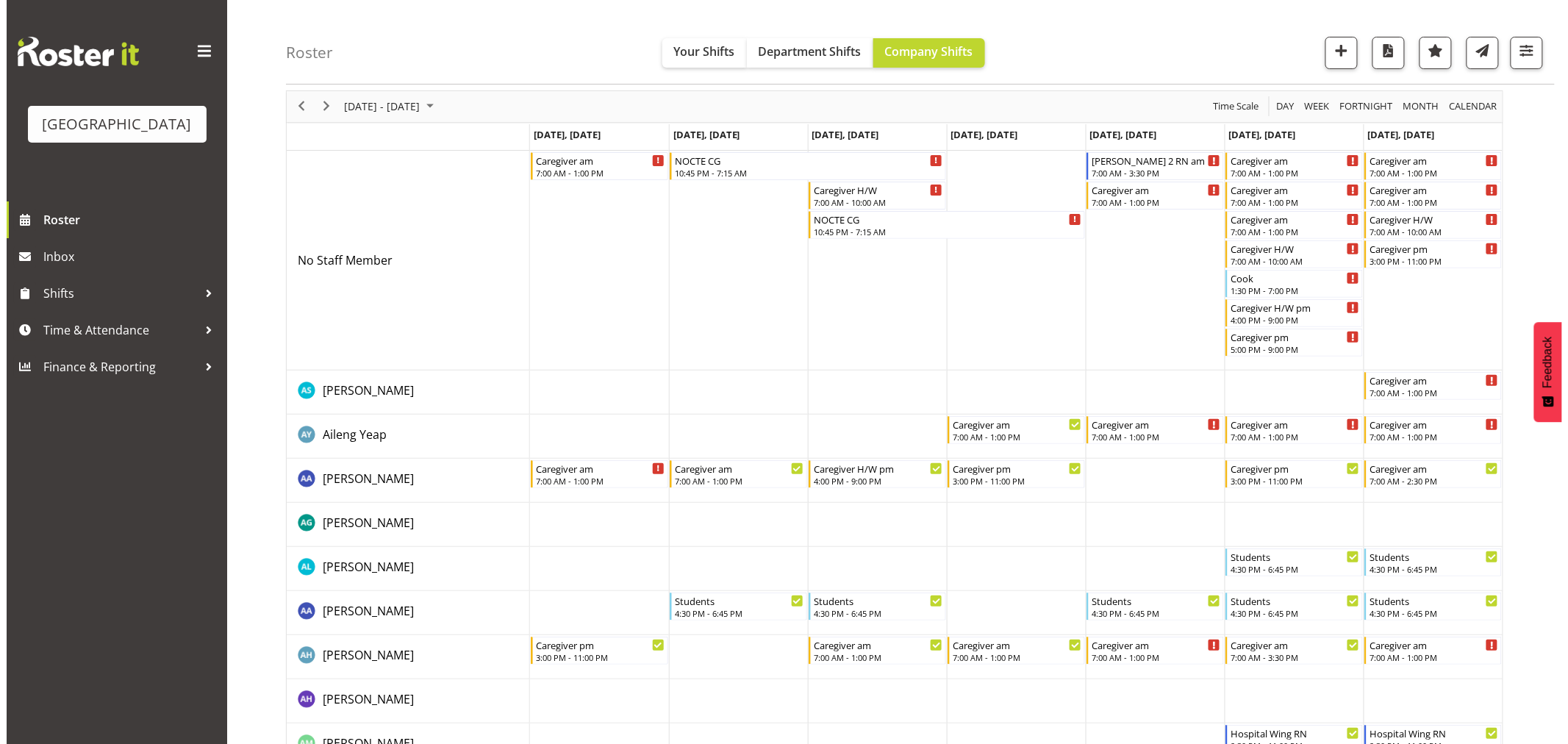
scroll to position [81, 0]
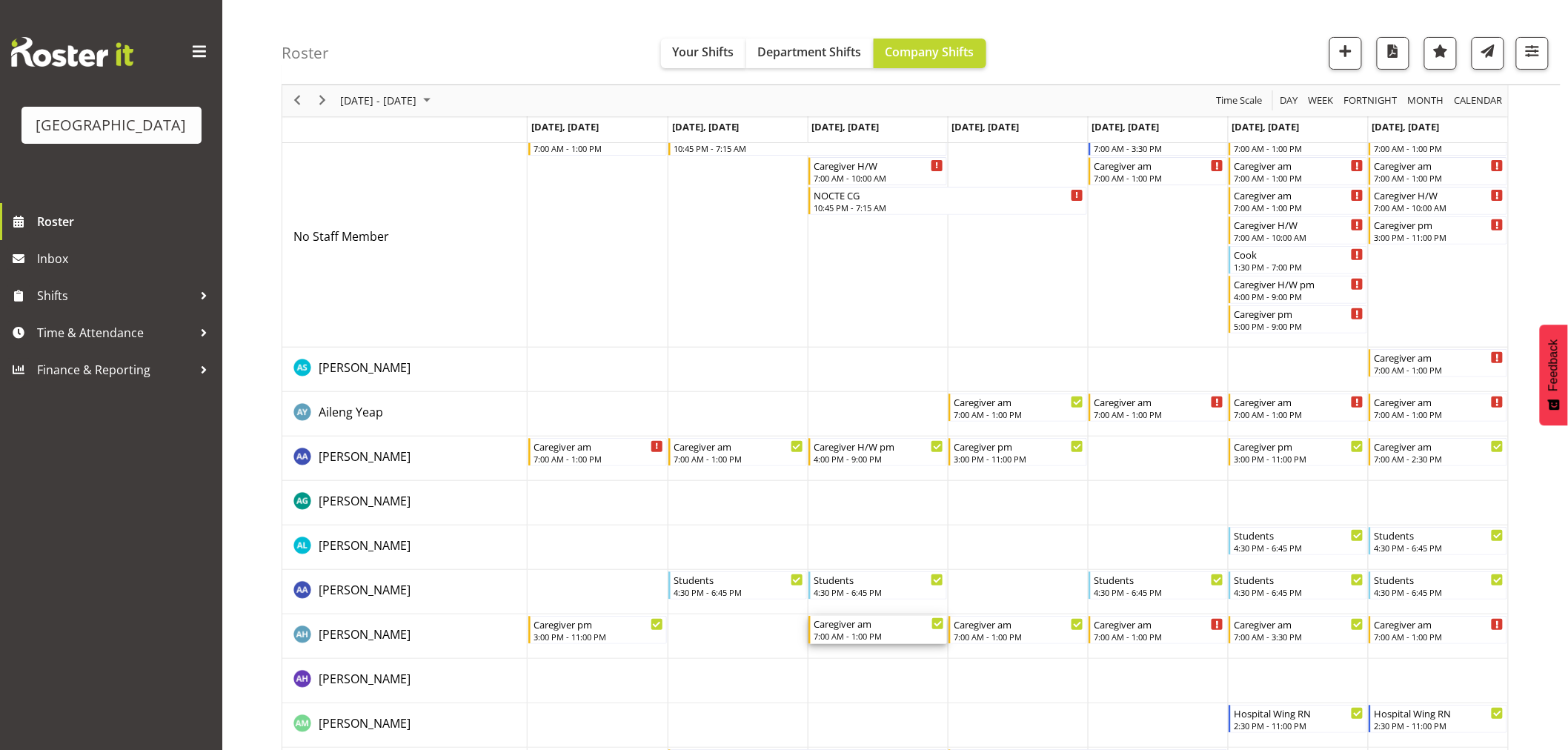
click at [868, 632] on div "7:00 AM - 1:00 PM" at bounding box center [878, 635] width 130 height 12
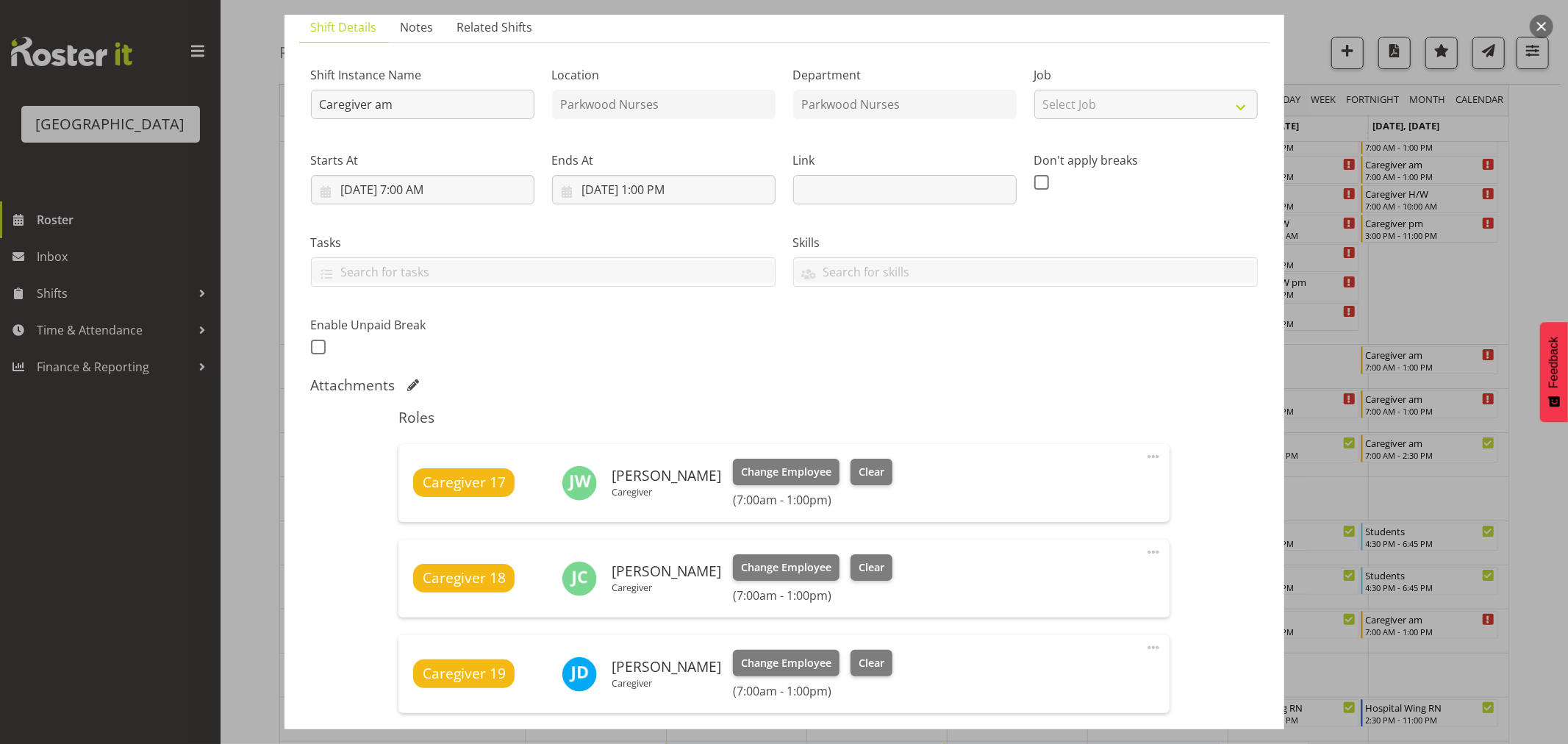
scroll to position [245, 0]
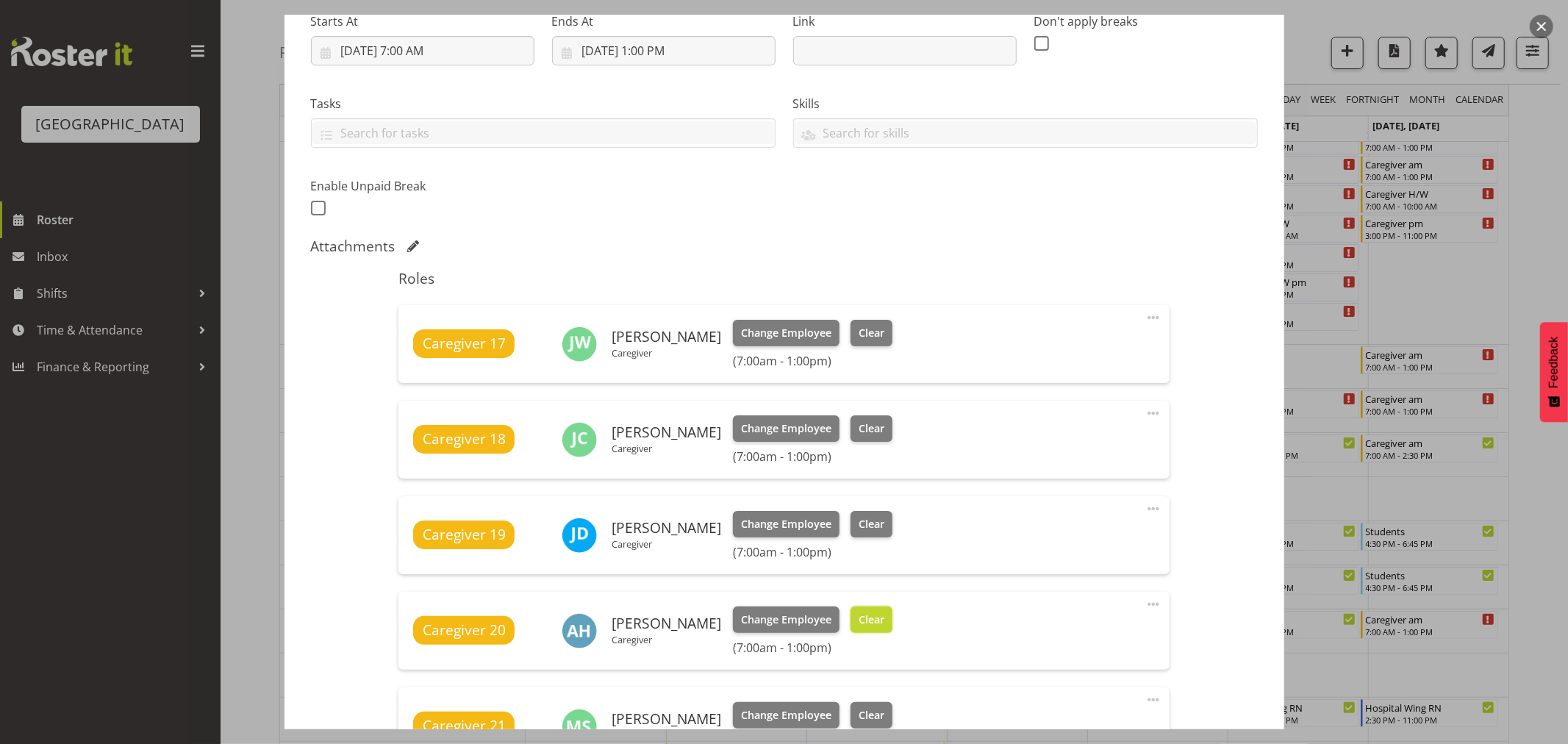
click at [884, 627] on span "Clear" at bounding box center [871, 620] width 26 height 16
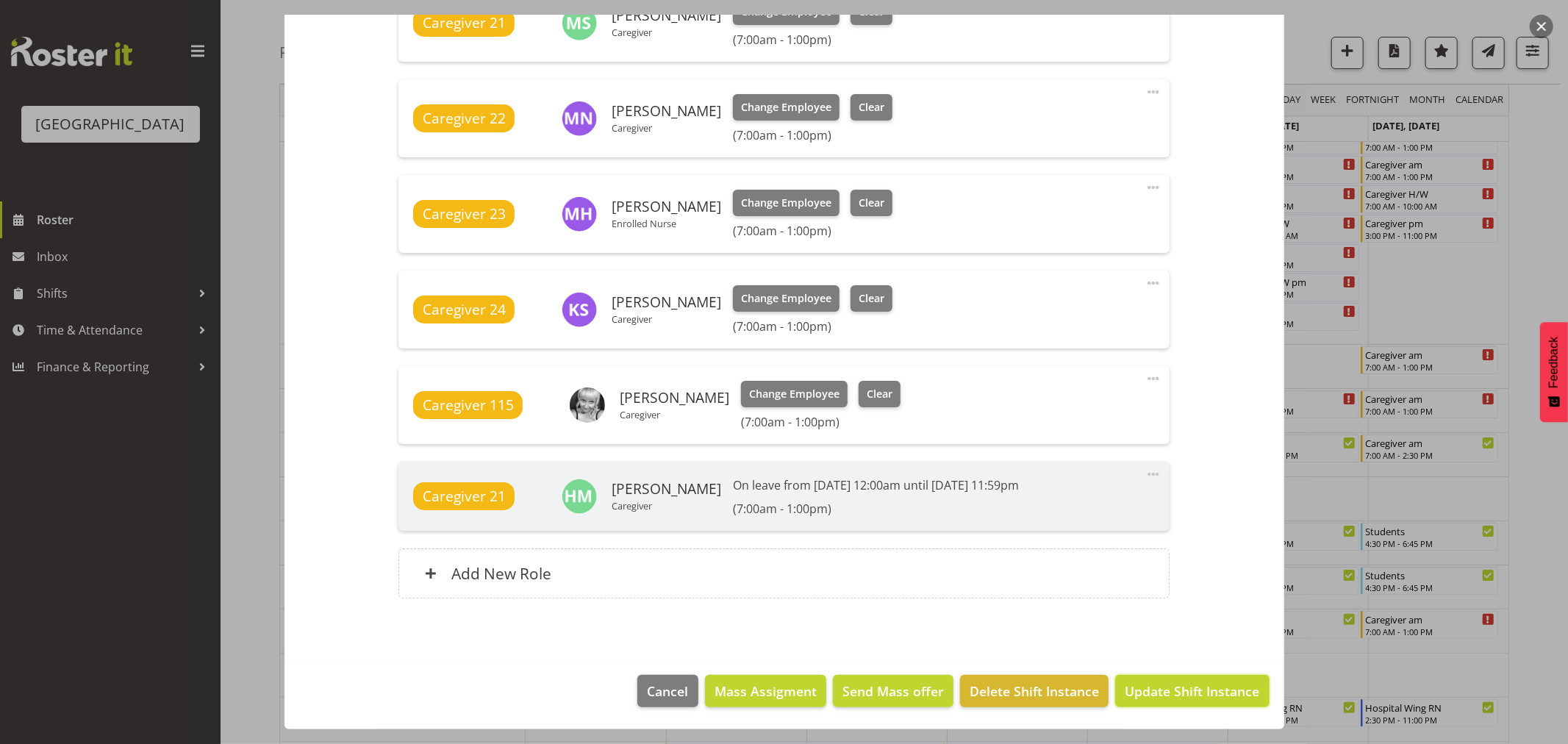
click at [1235, 698] on span "Update Shift Instance" at bounding box center [1192, 691] width 135 height 19
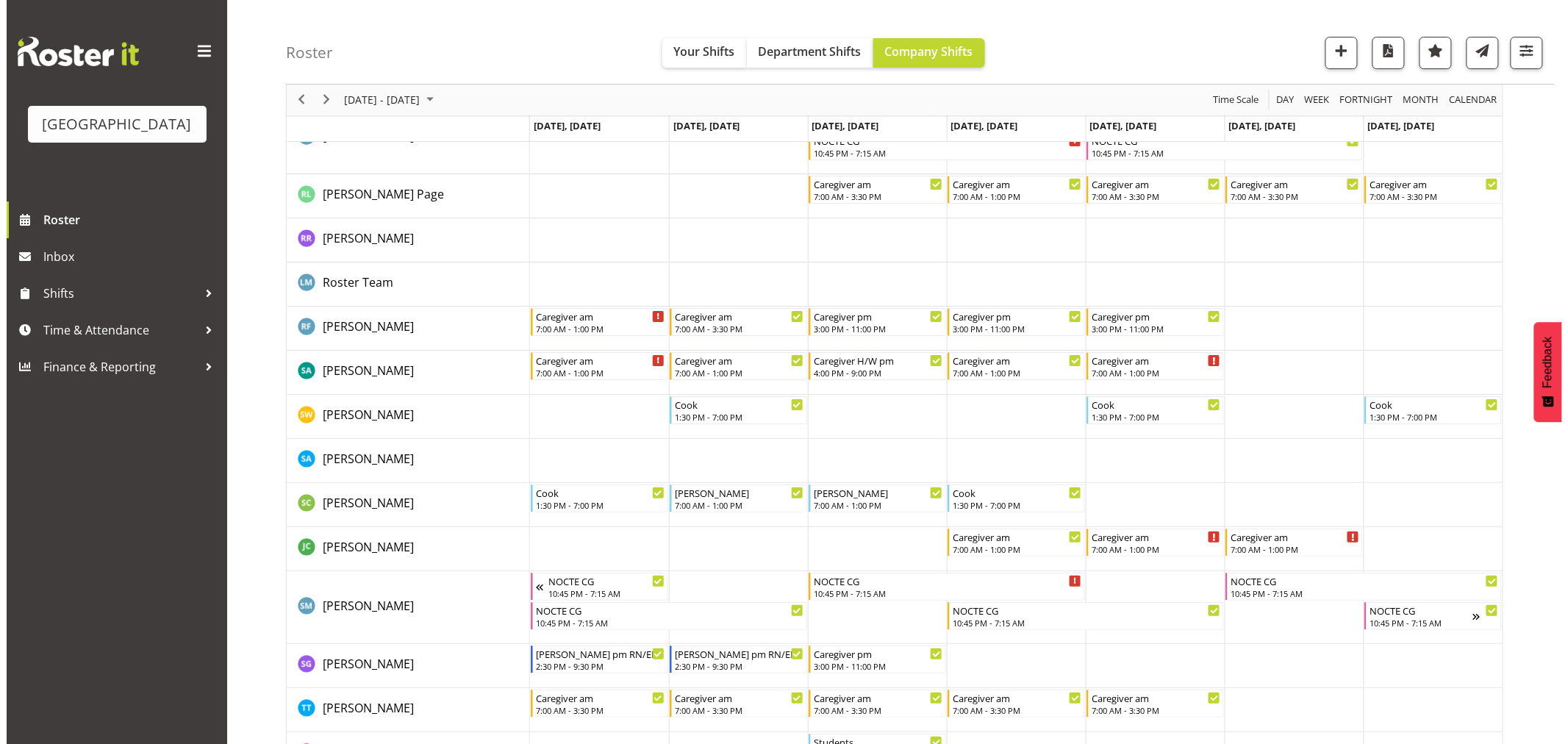
scroll to position [4899, 0]
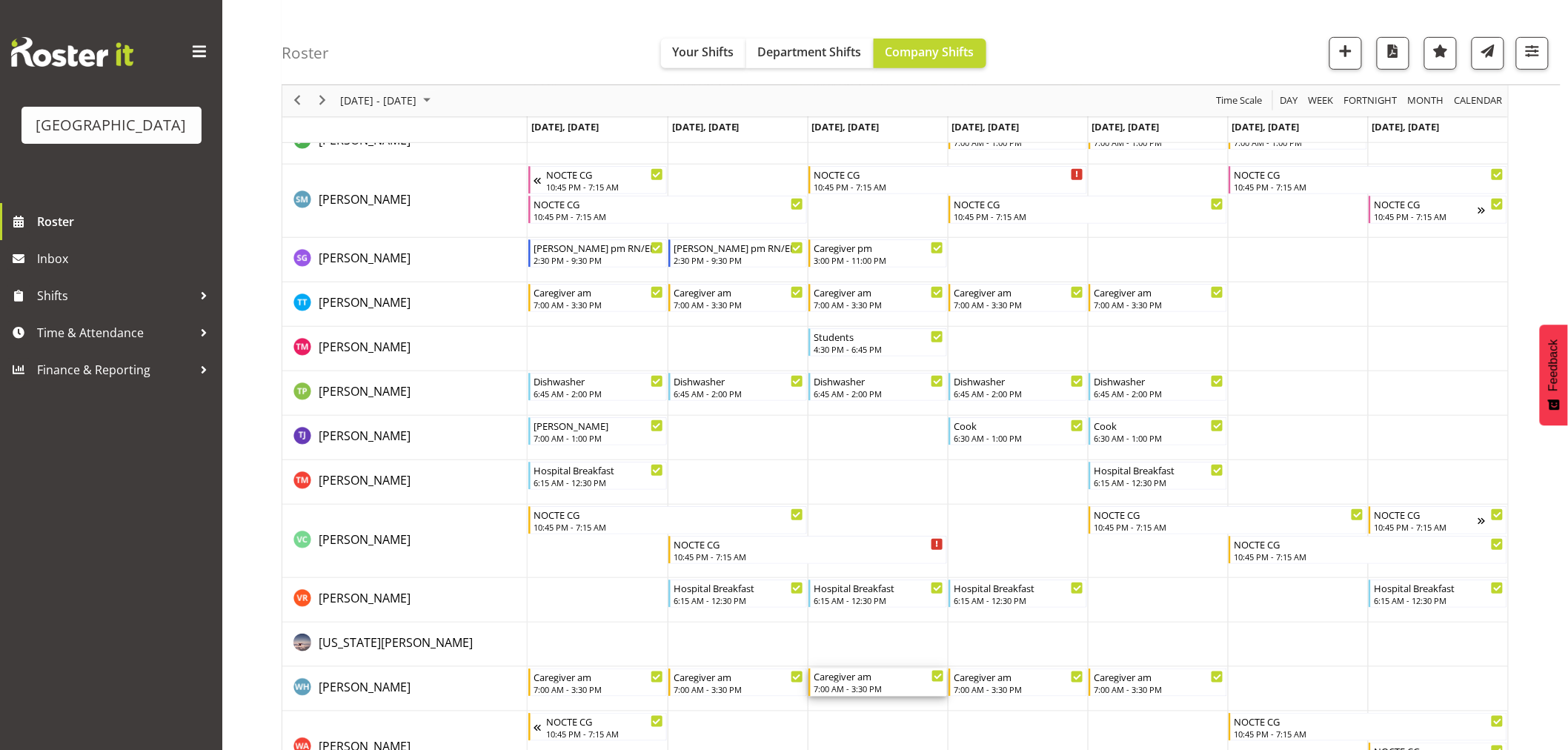
click at [826, 683] on div "7:00 AM - 3:30 PM" at bounding box center [878, 688] width 130 height 12
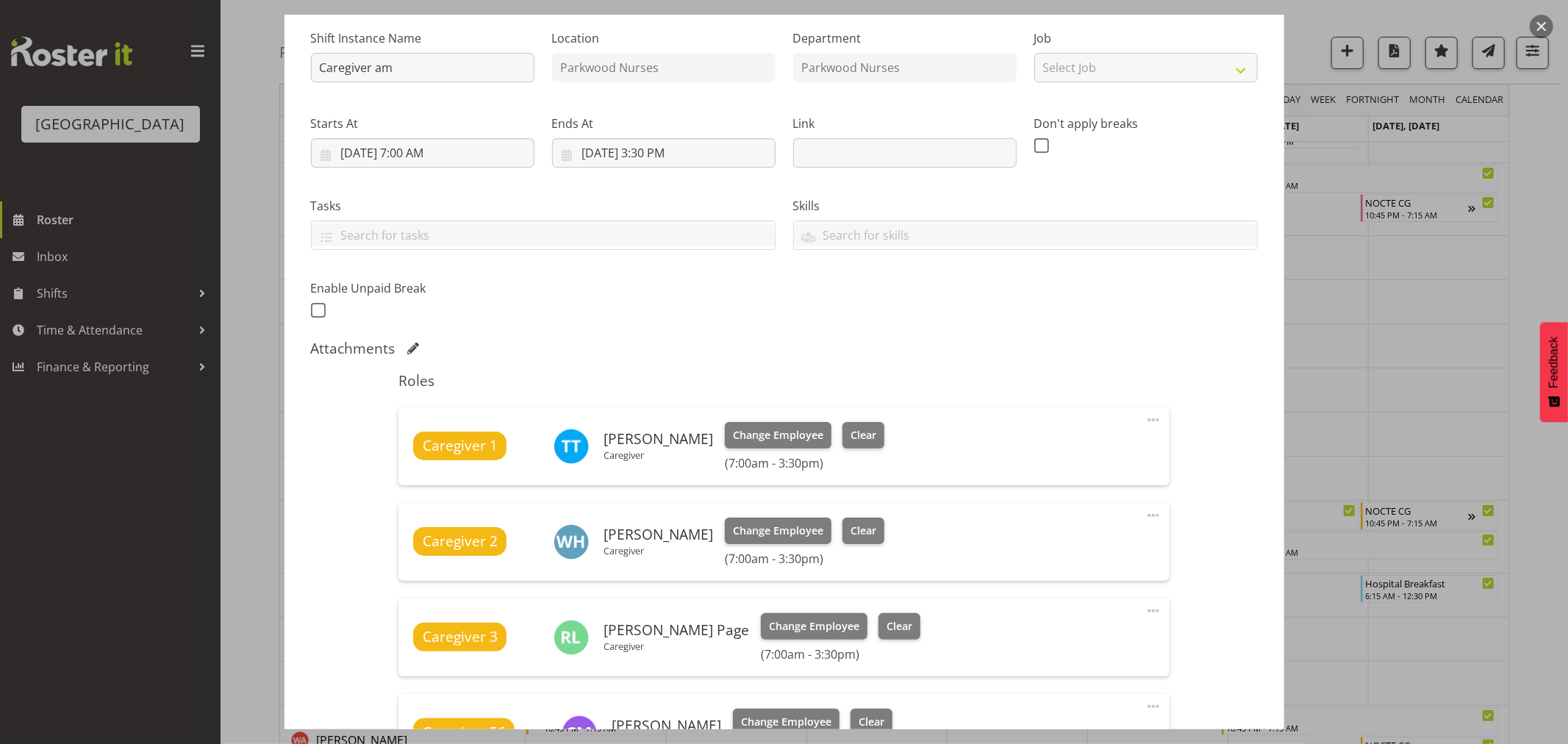
scroll to position [164, 0]
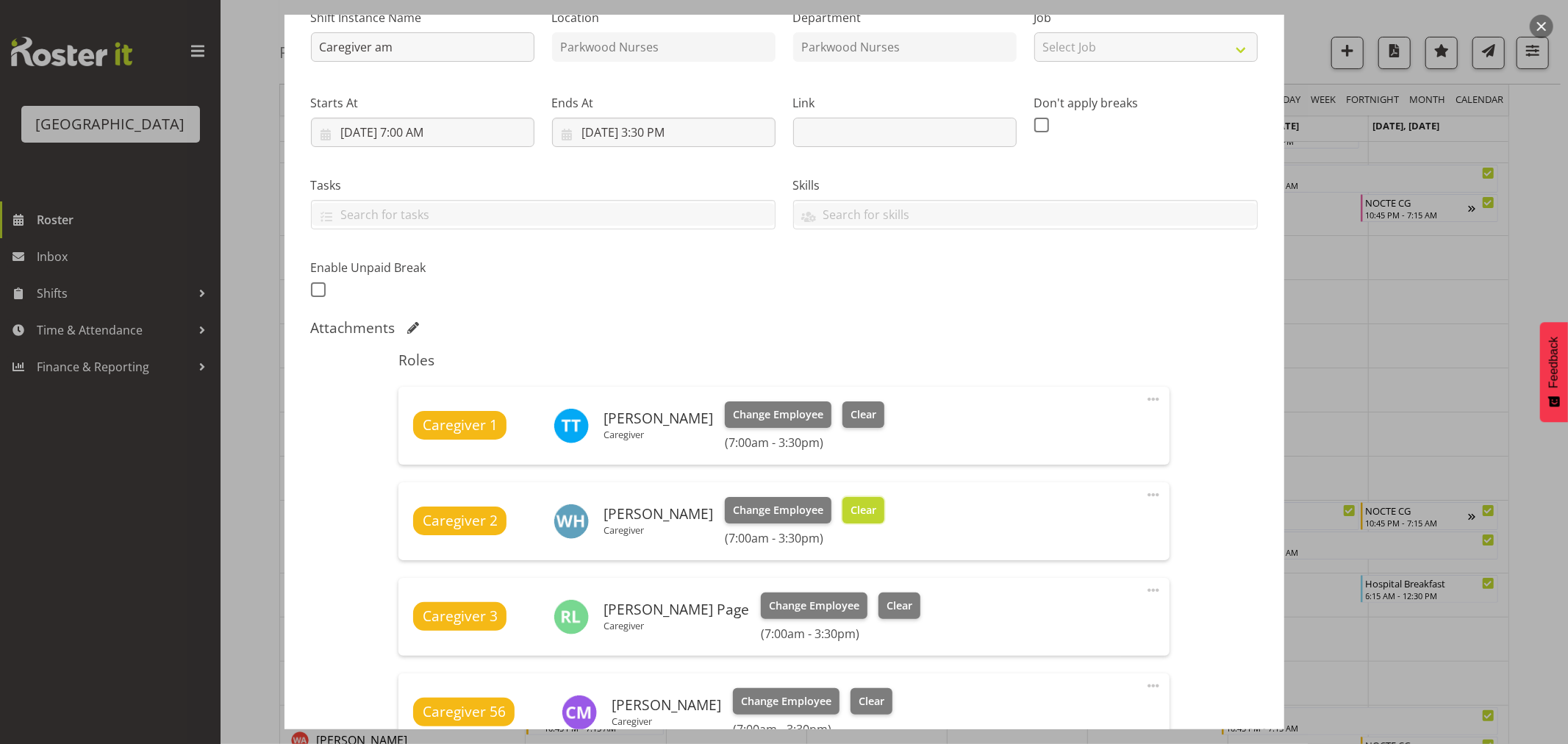
click at [862, 502] on span "Clear" at bounding box center [863, 510] width 26 height 16
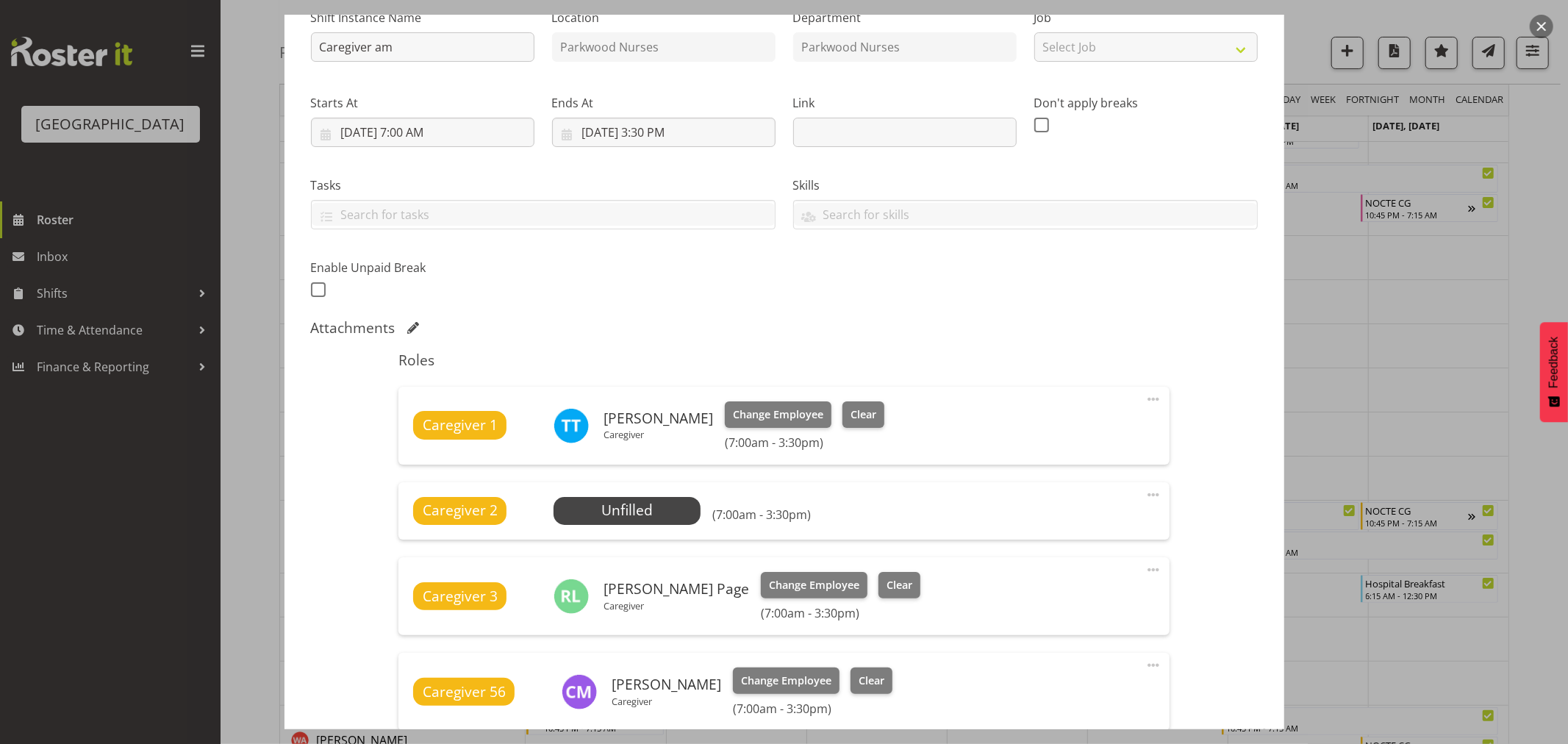
scroll to position [363, 0]
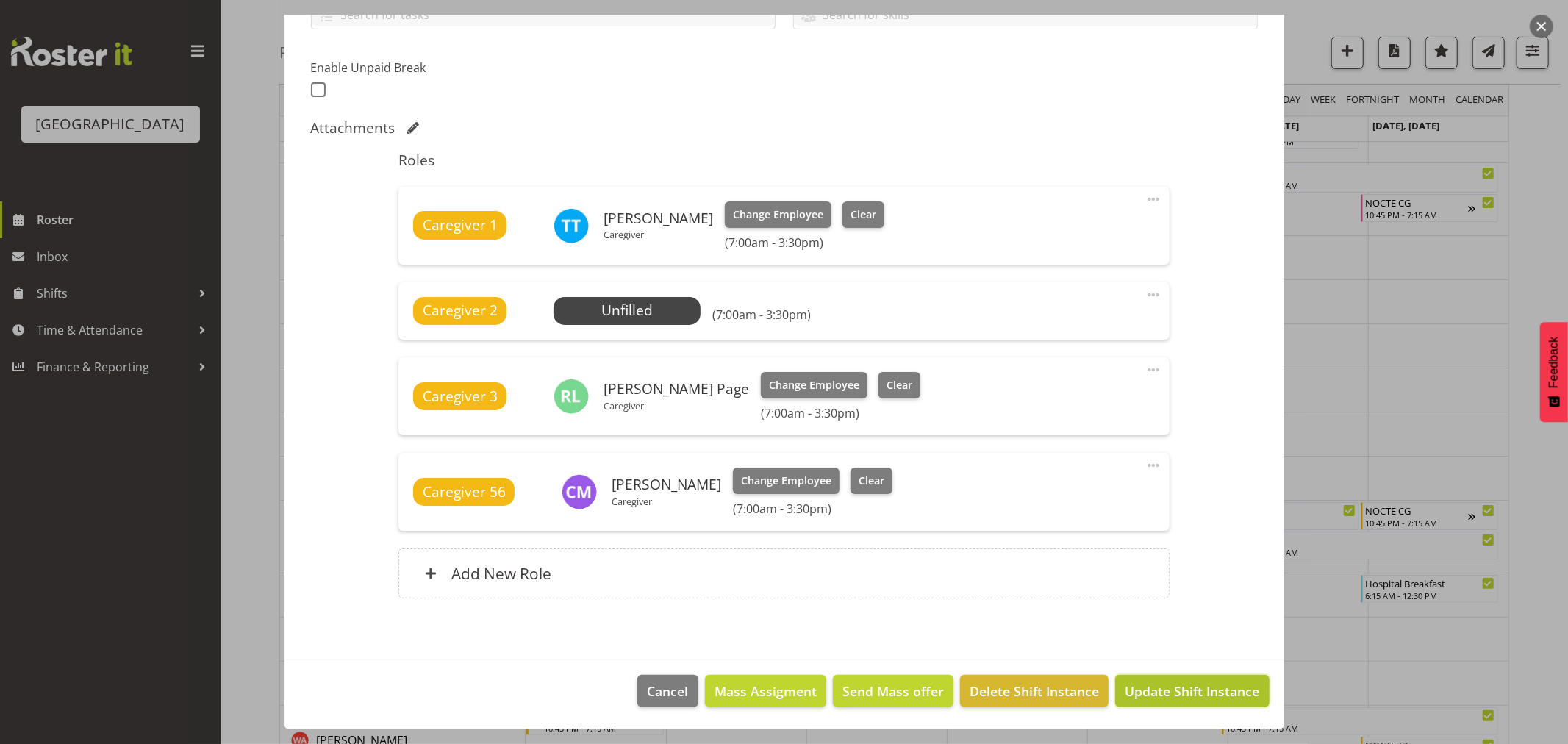
click at [1176, 698] on span "Update Shift Instance" at bounding box center [1192, 691] width 135 height 19
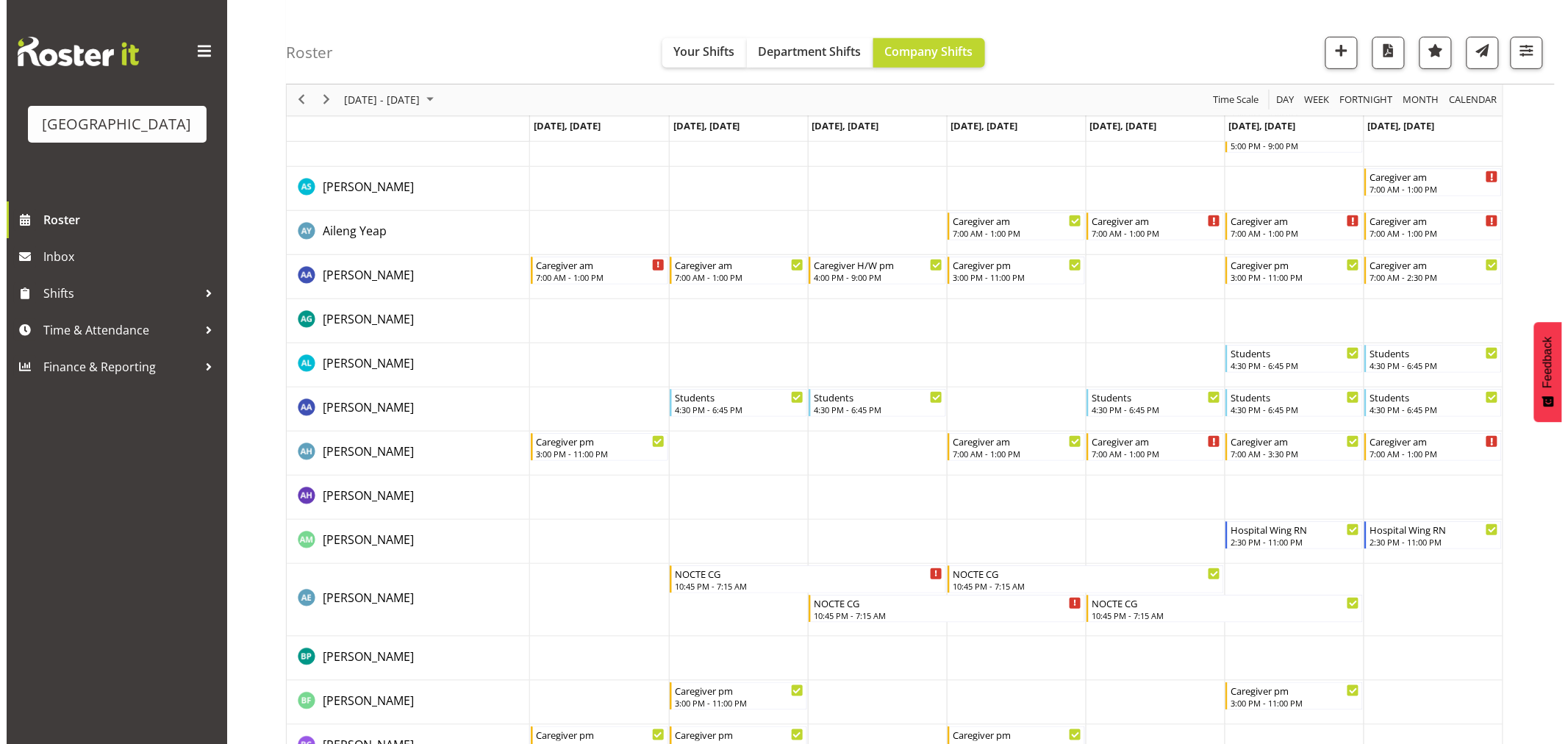
scroll to position [0, 0]
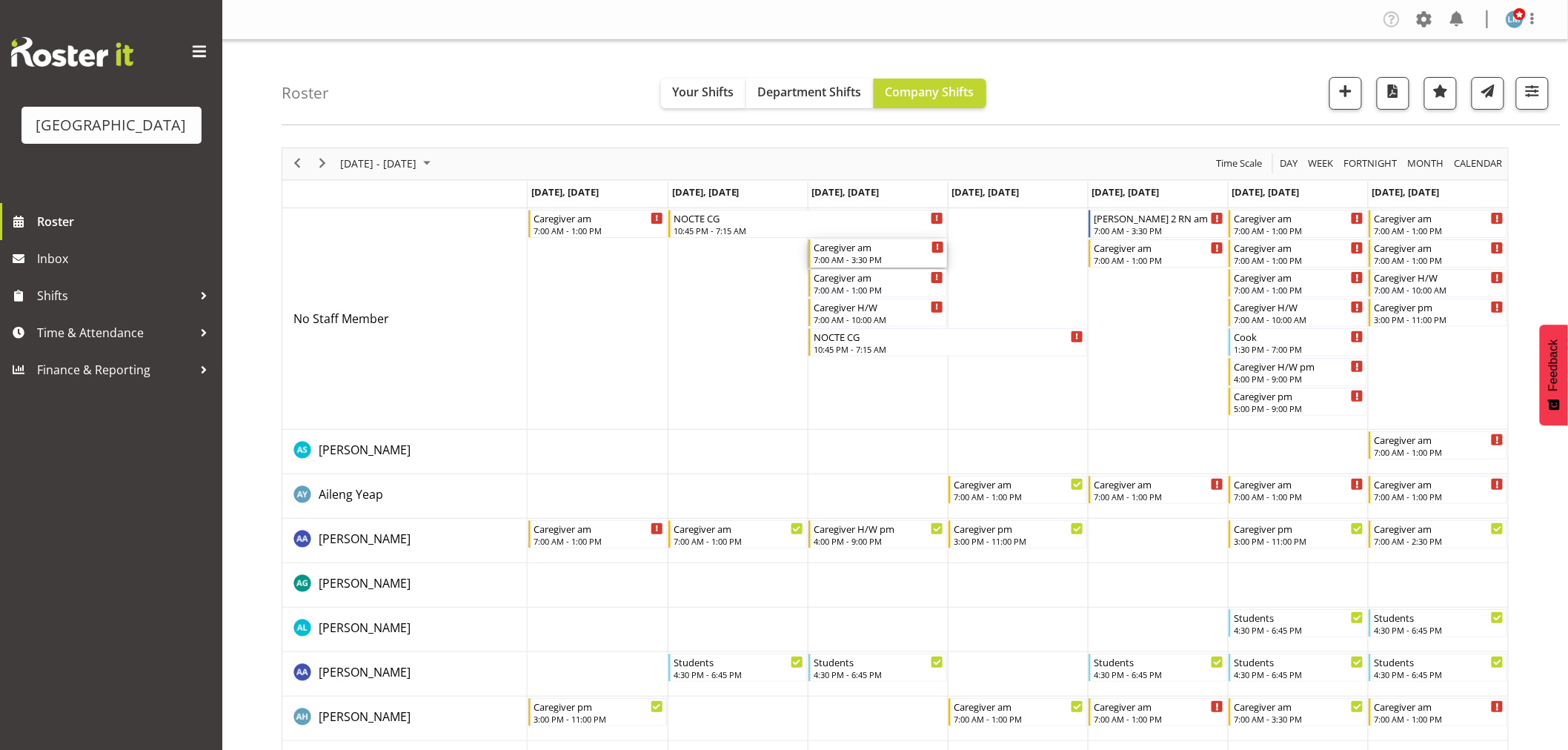
click at [909, 255] on div "7:00 AM - 3:30 PM" at bounding box center [878, 259] width 130 height 12
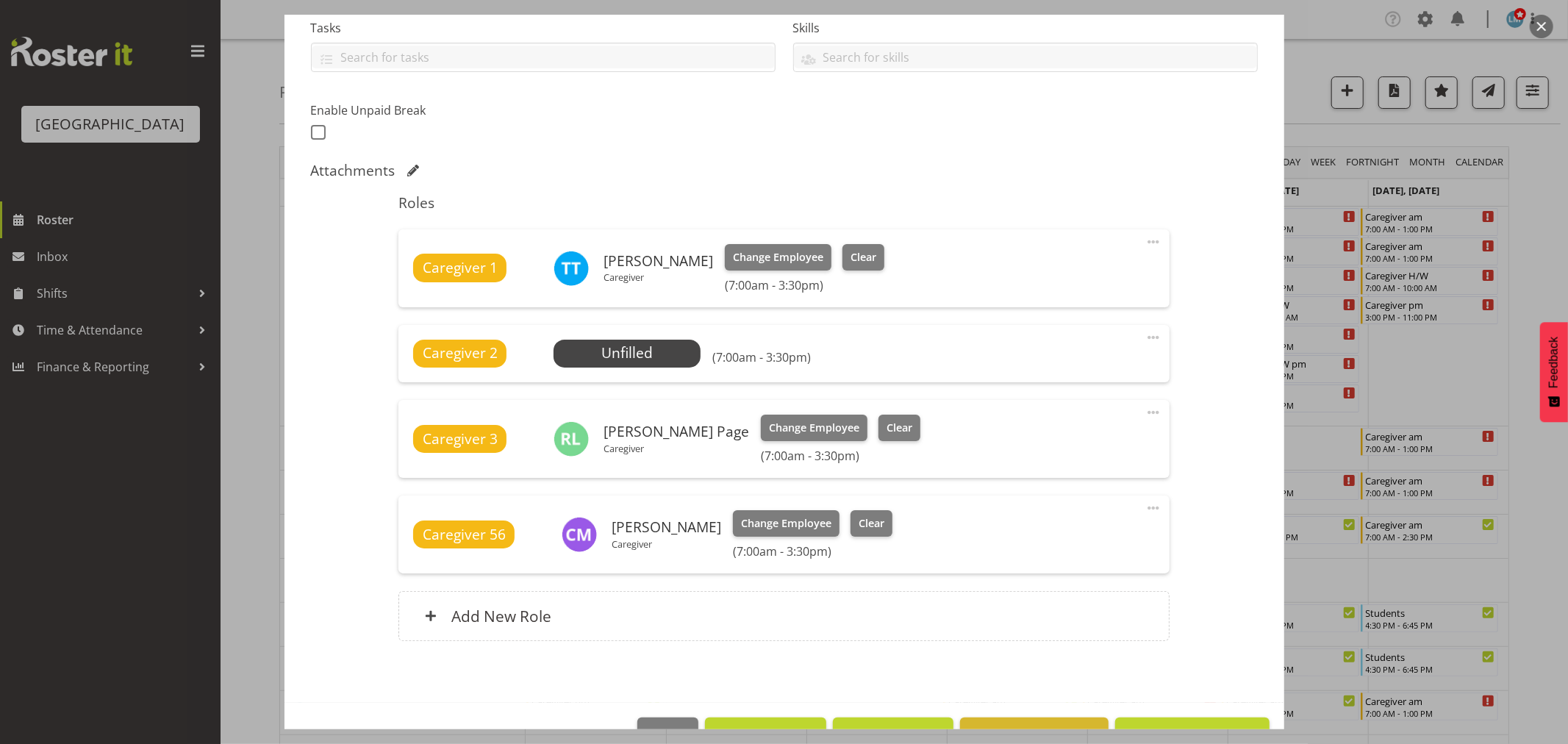
scroll to position [326, 0]
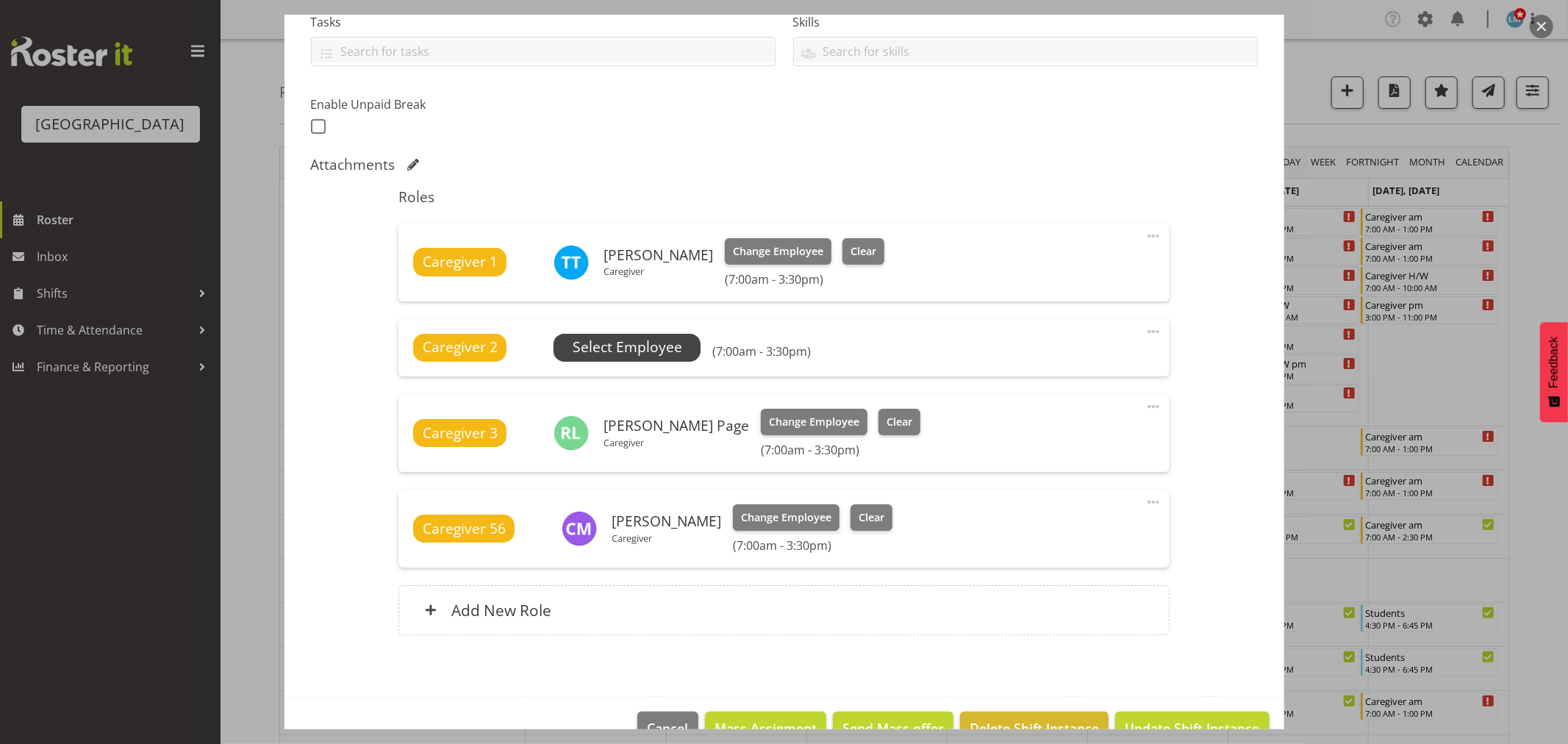
click at [643, 346] on span "Select Employee" at bounding box center [628, 347] width 110 height 21
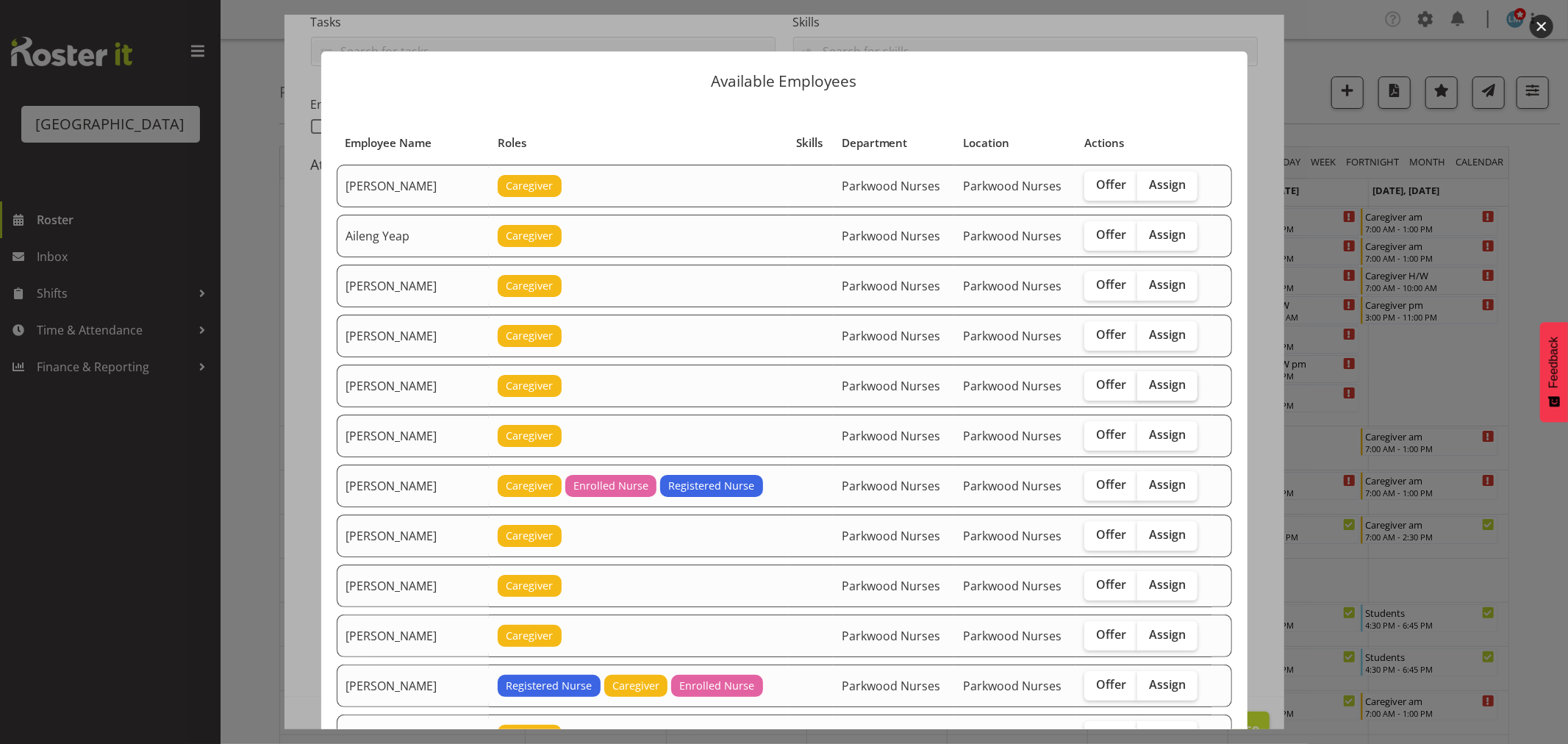
click at [1159, 390] on span "Assign" at bounding box center [1167, 384] width 37 height 15
click at [1146, 390] on input "Assign" at bounding box center [1142, 385] width 9 height 9
checkbox input "true"
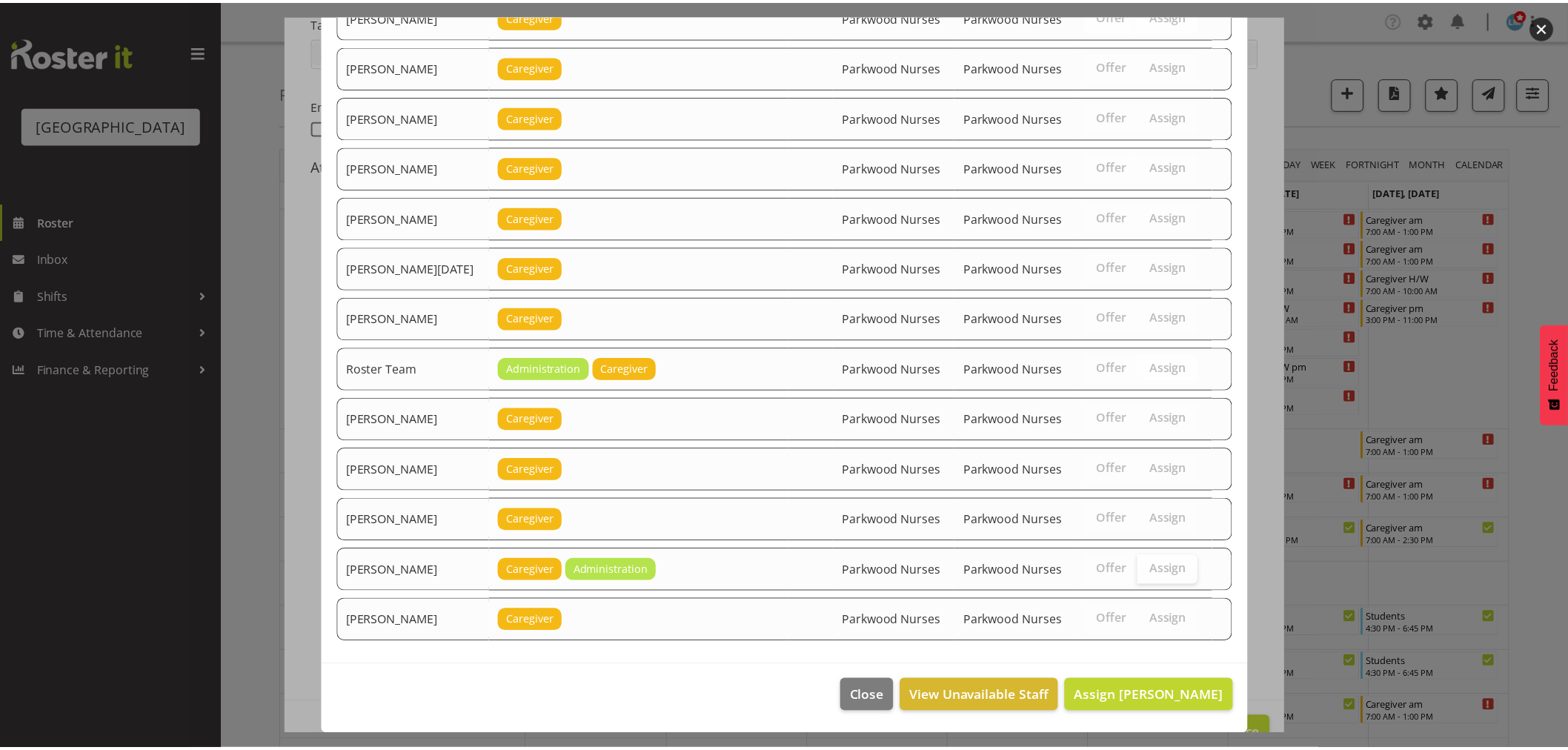
scroll to position [1536, 0]
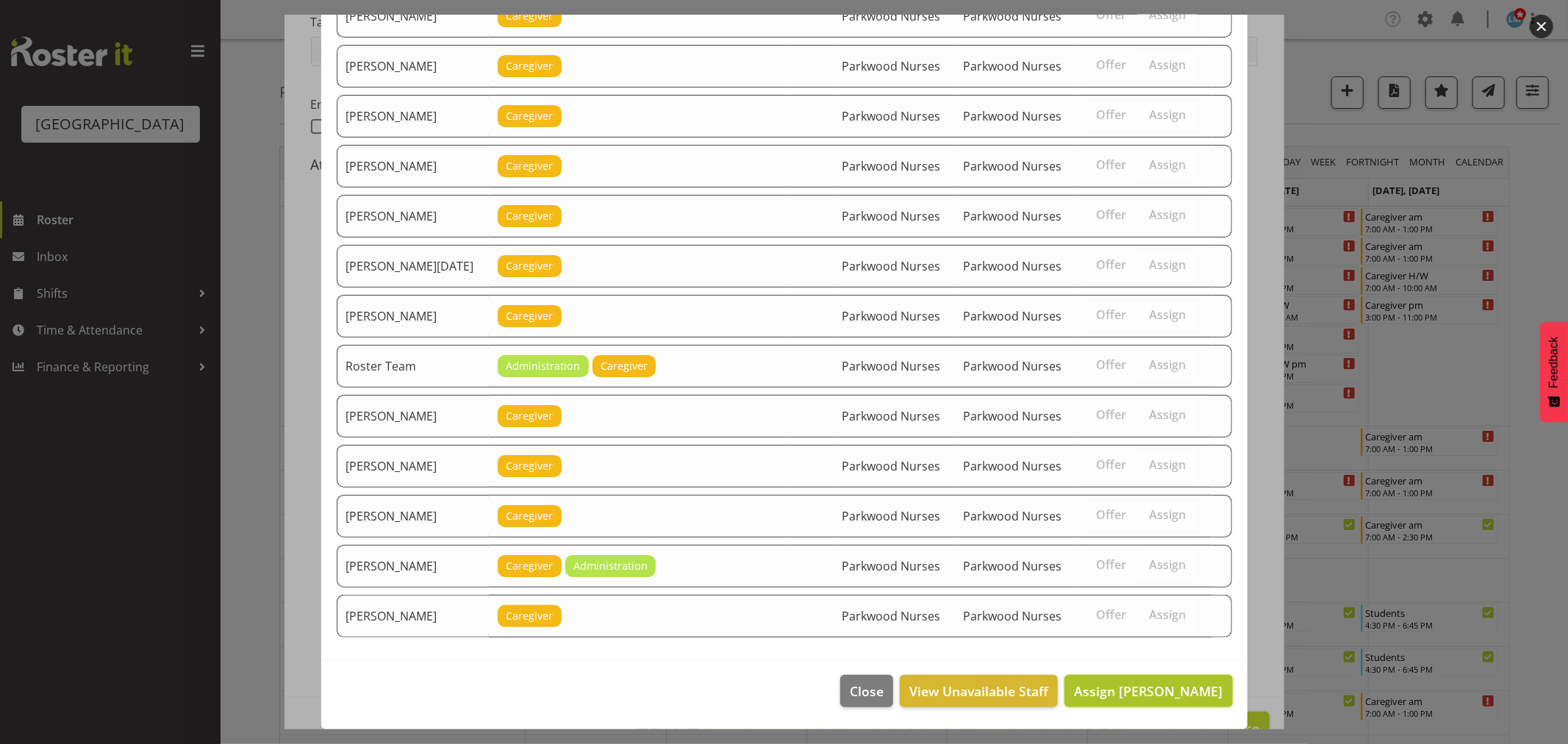
click at [1171, 696] on span "Assign Angela Hogendoorn" at bounding box center [1148, 691] width 149 height 18
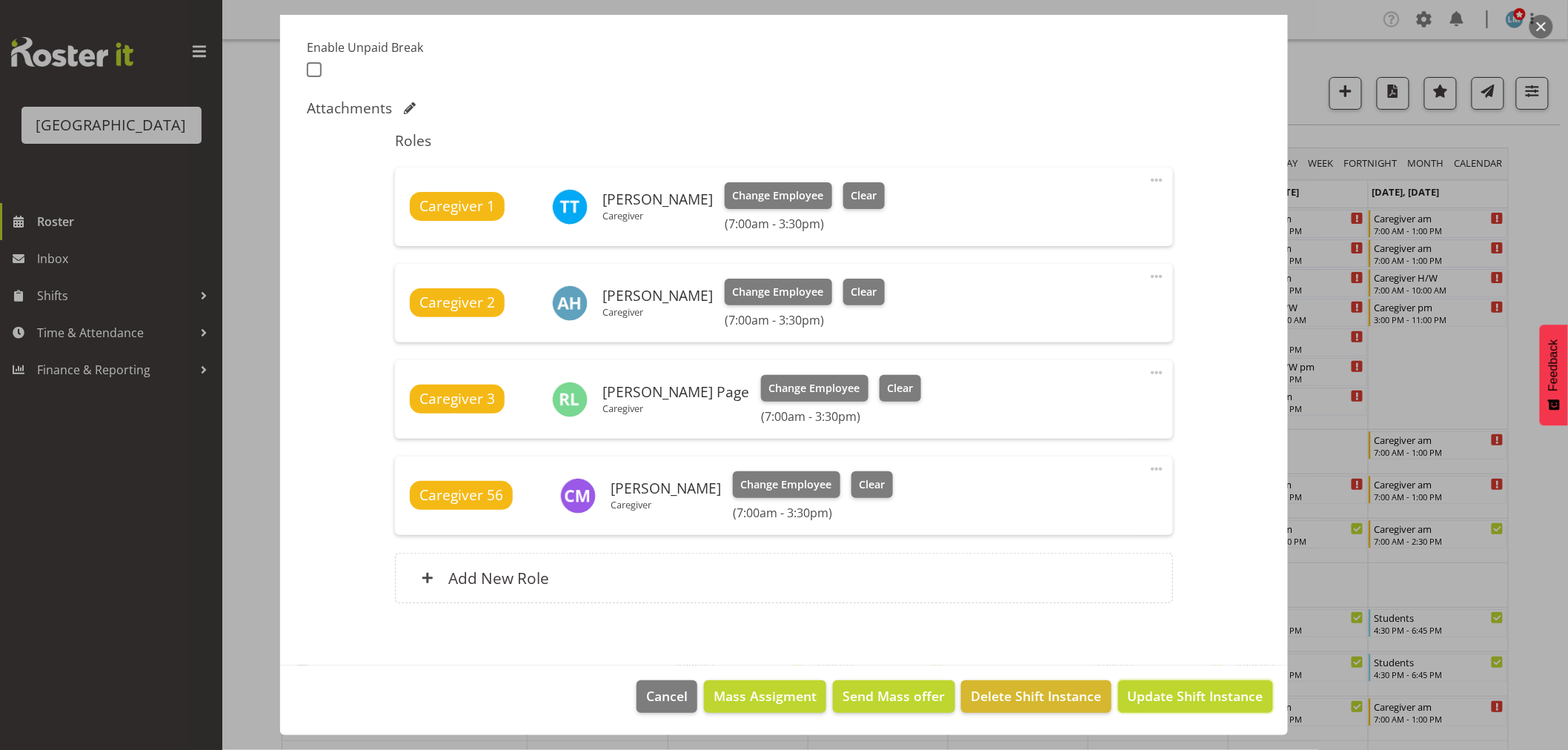
click at [1180, 702] on span "Update Shift Instance" at bounding box center [1196, 696] width 136 height 19
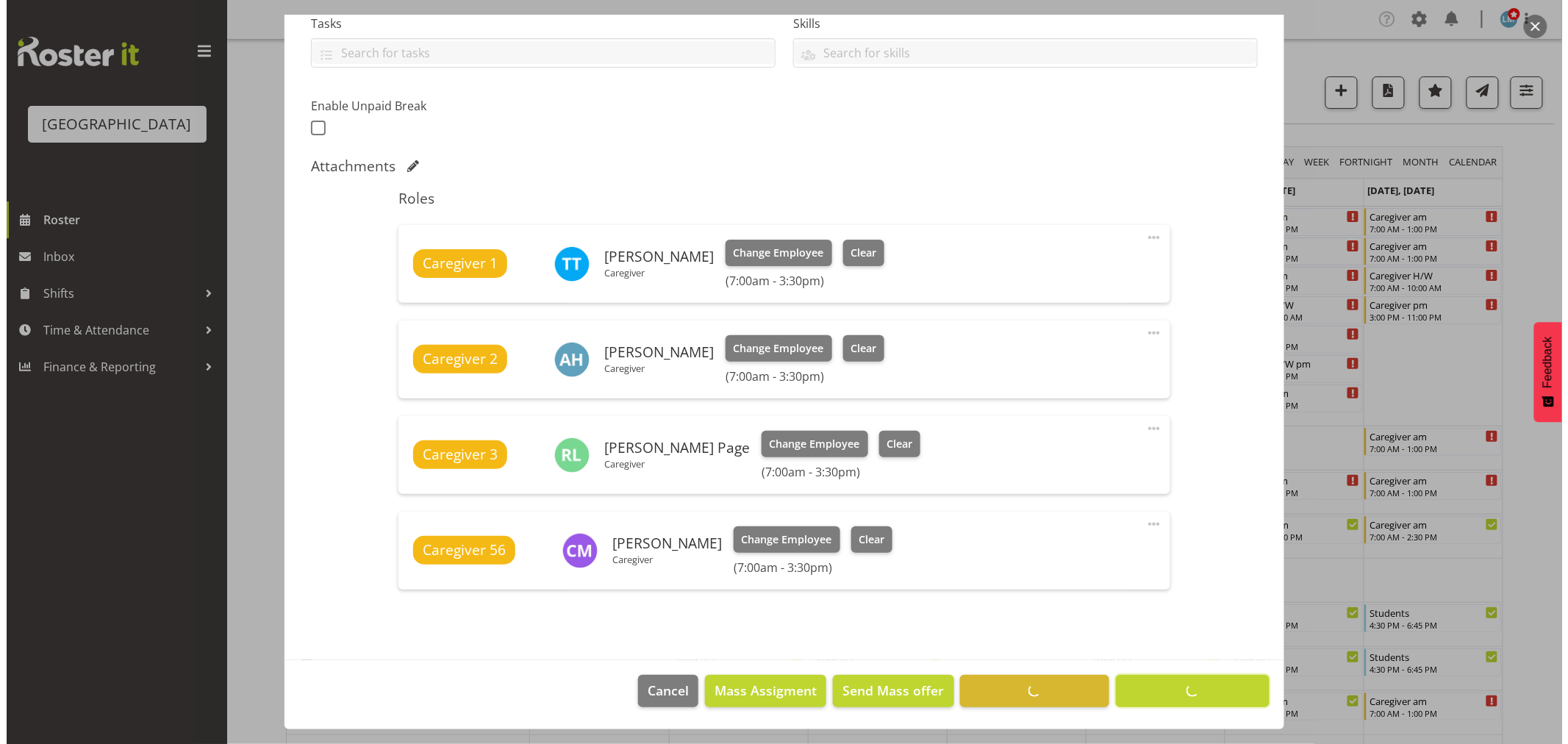
scroll to position [325, 0]
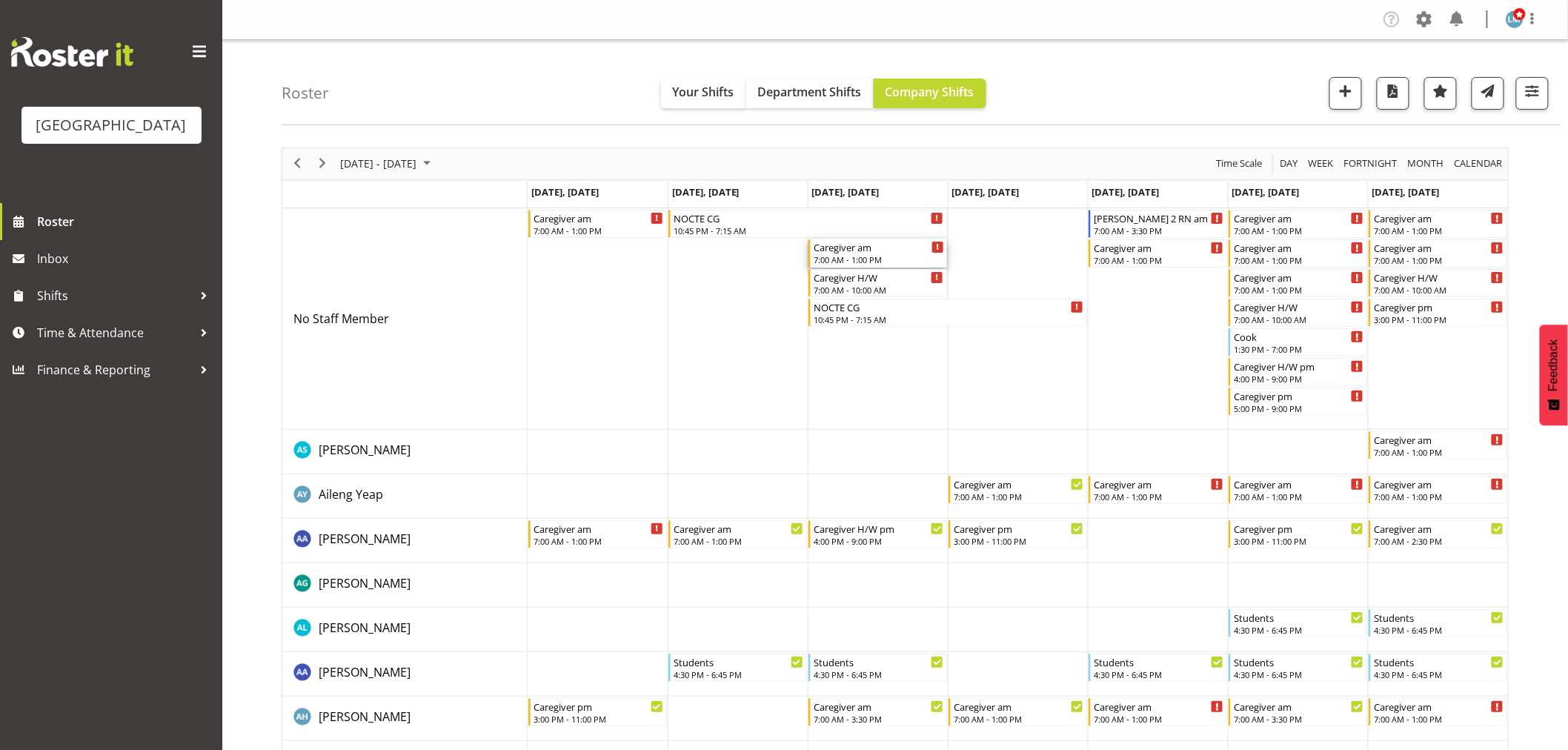
click at [889, 258] on div "7:00 AM - 1:00 PM" at bounding box center [878, 259] width 130 height 12
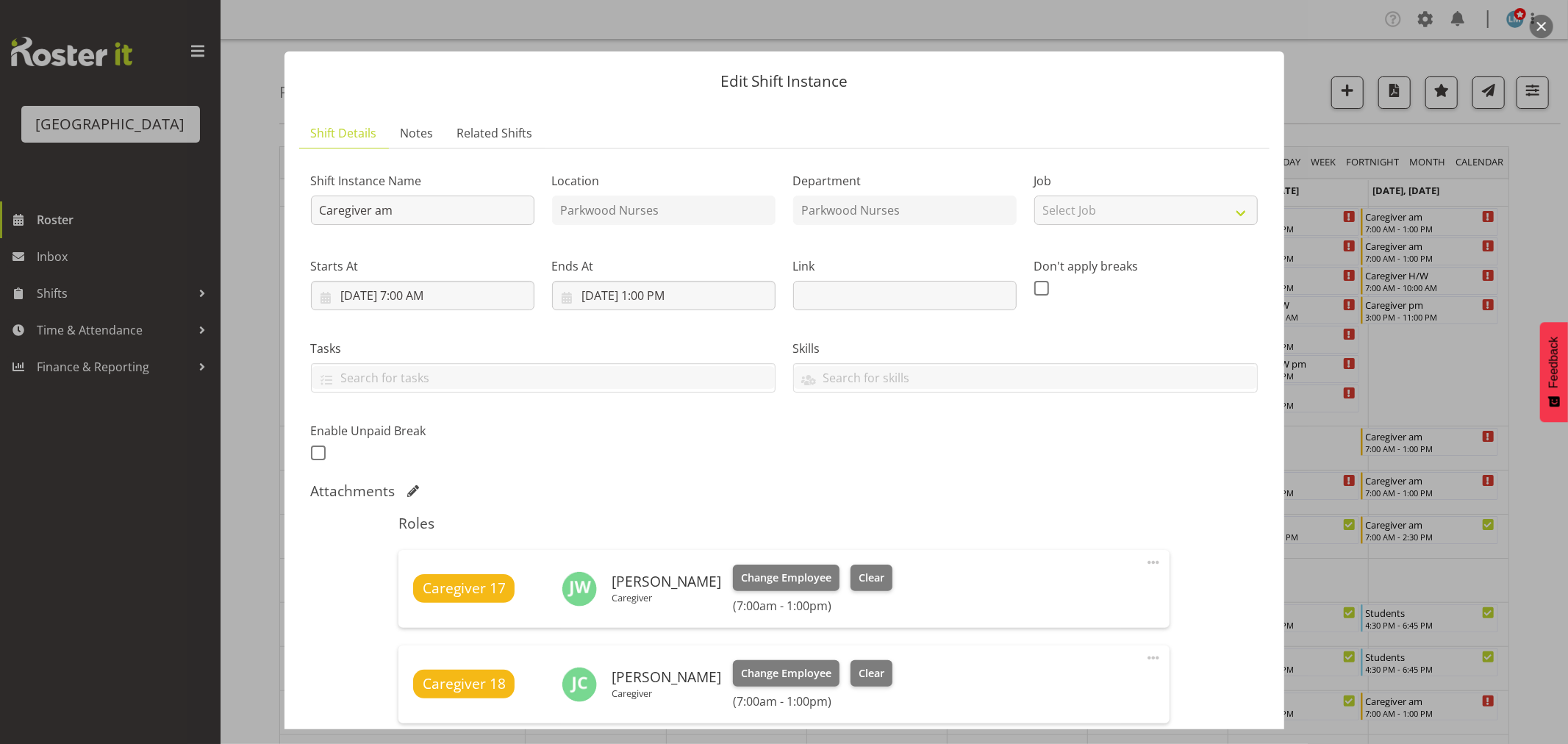
scroll to position [326, 0]
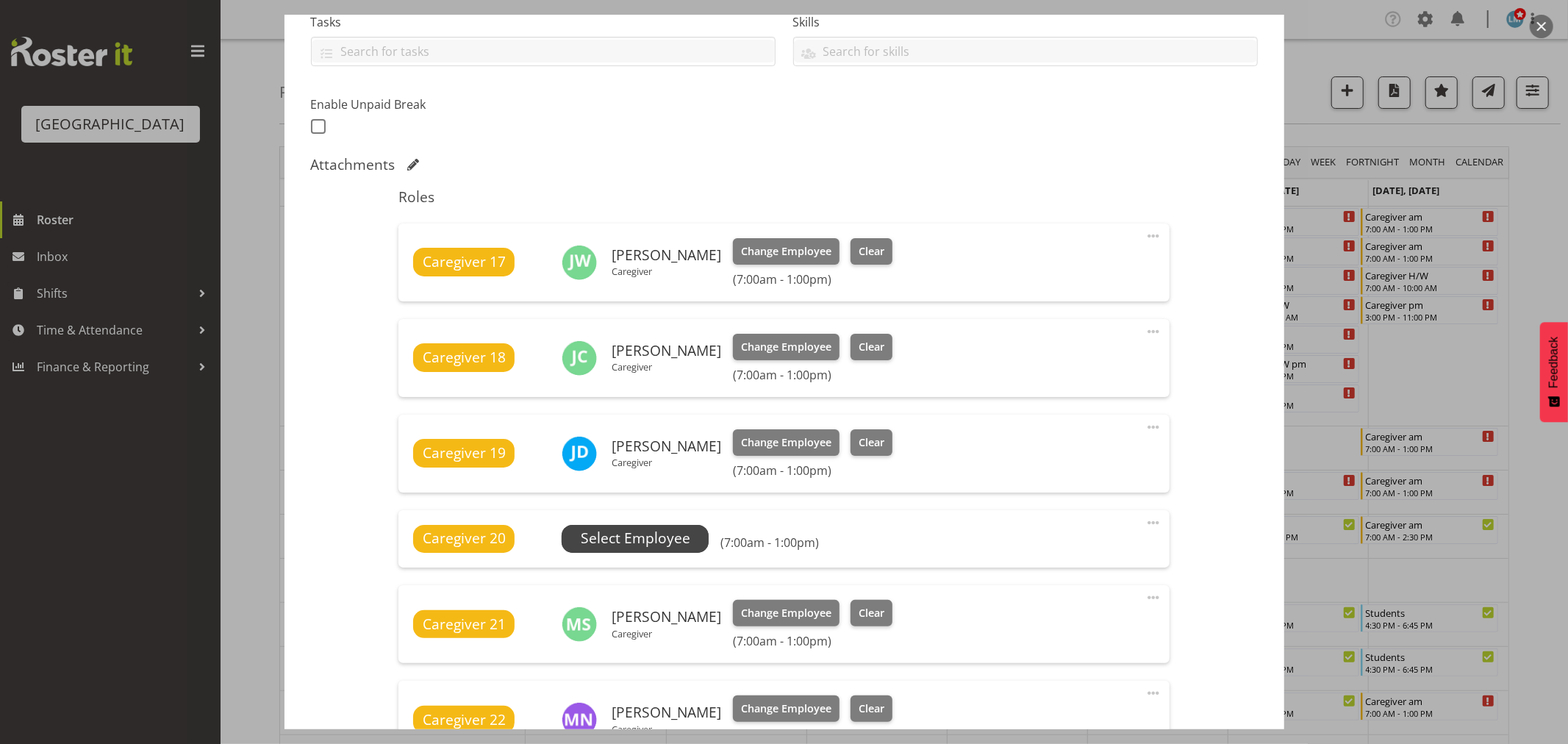
click at [670, 529] on span "Select Employee" at bounding box center [635, 537] width 110 height 21
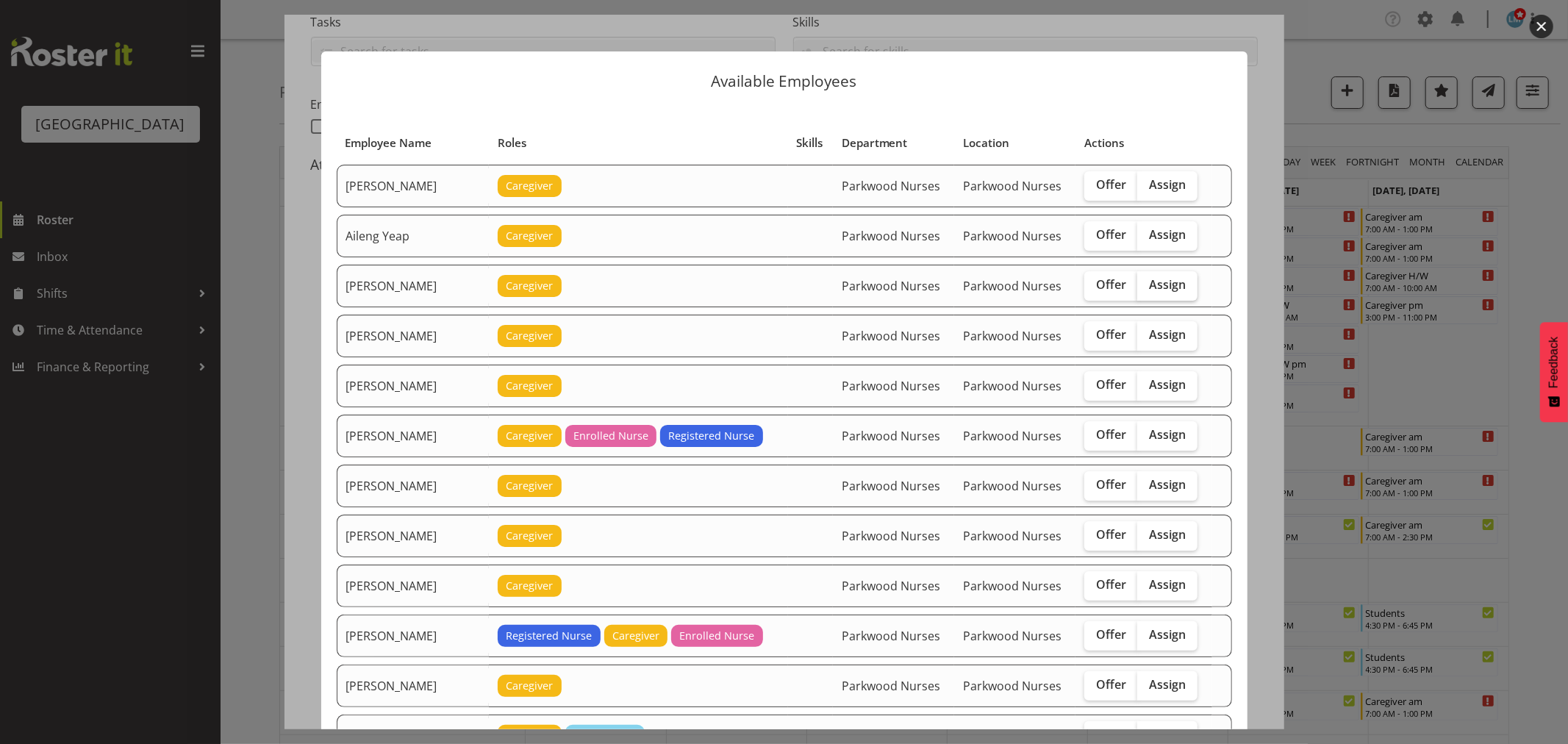
click at [1171, 282] on span "Assign" at bounding box center [1167, 284] width 37 height 15
click at [1146, 282] on input "Assign" at bounding box center [1142, 285] width 9 height 9
checkbox input "true"
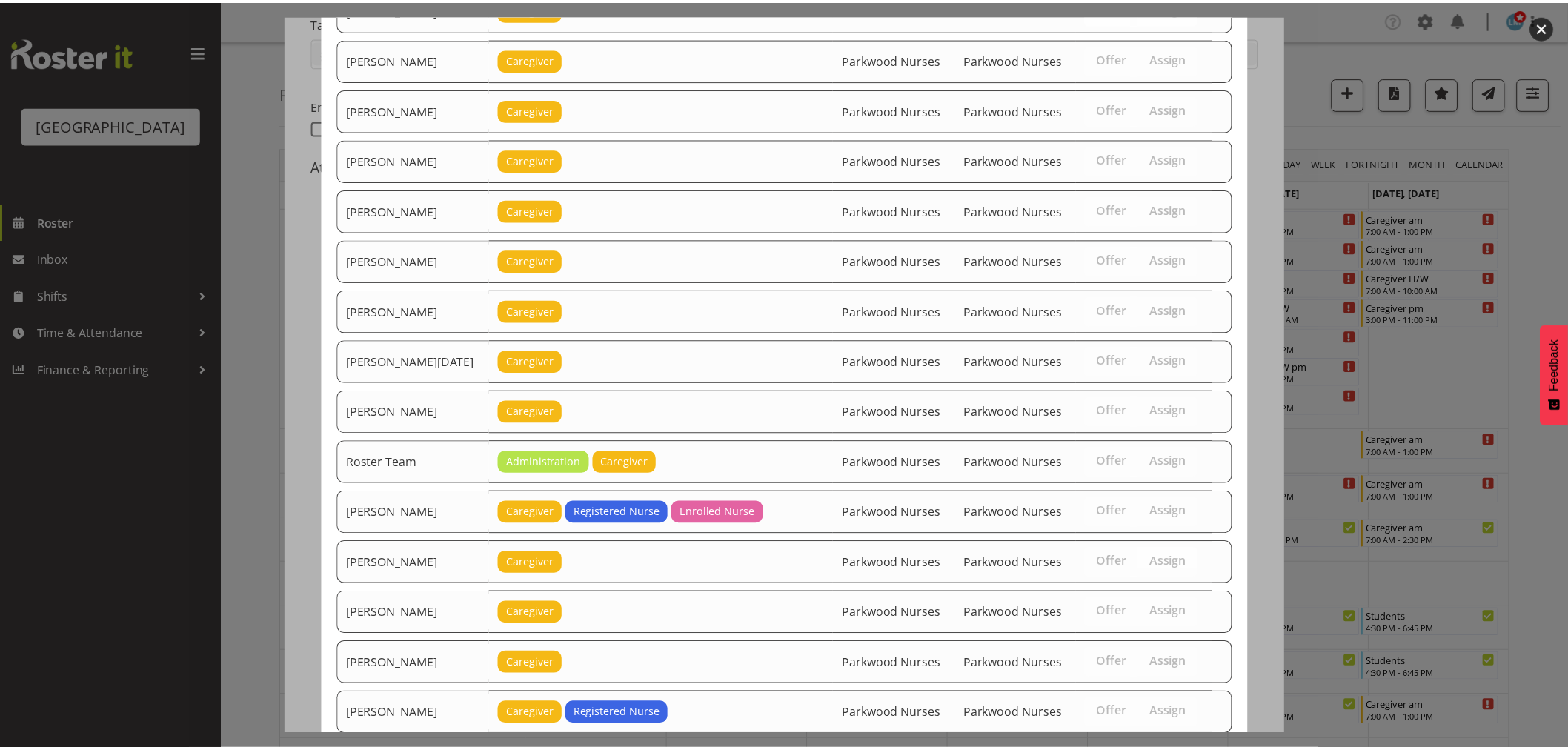
scroll to position [1789, 0]
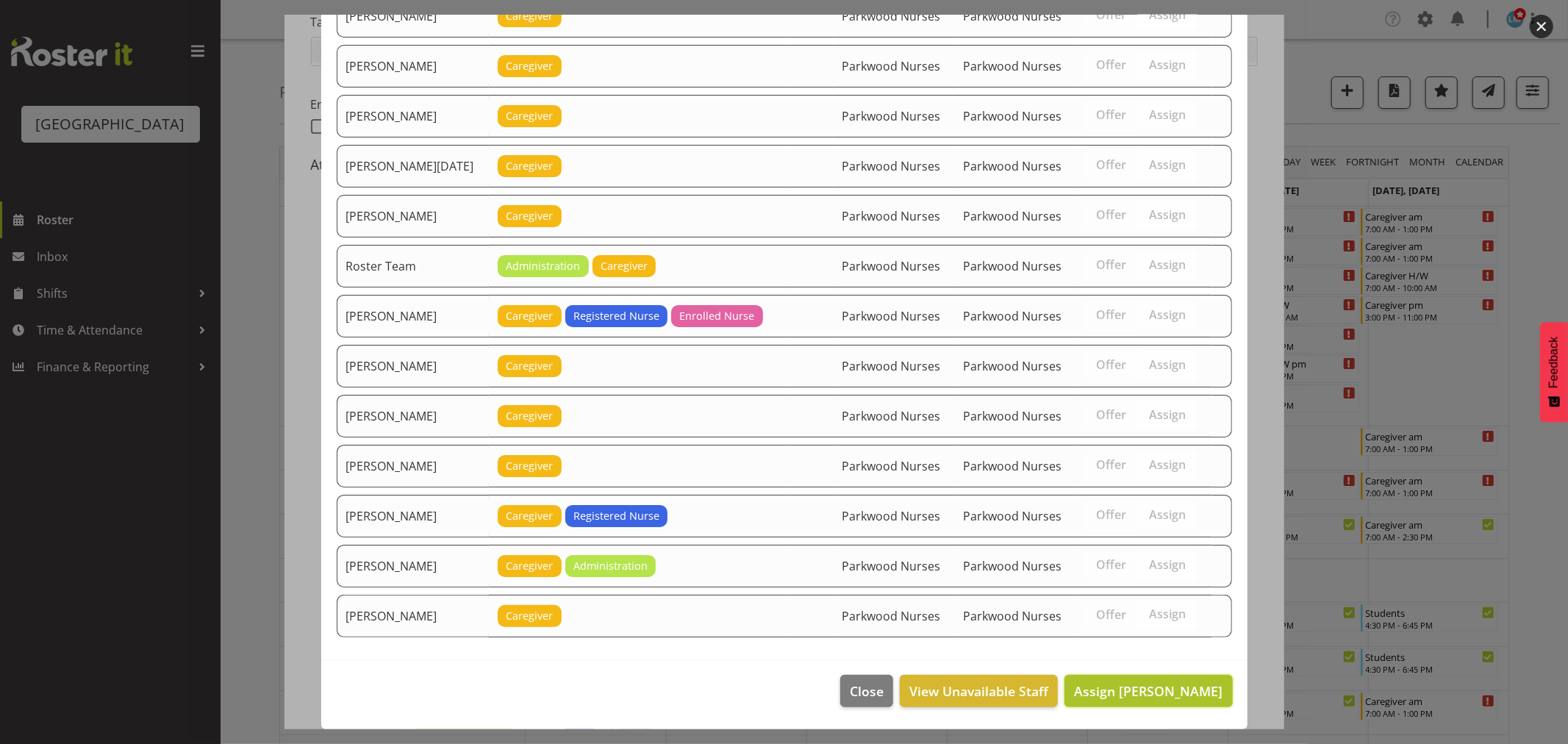
click at [1156, 680] on button "Assign Alem Abreha" at bounding box center [1148, 690] width 167 height 32
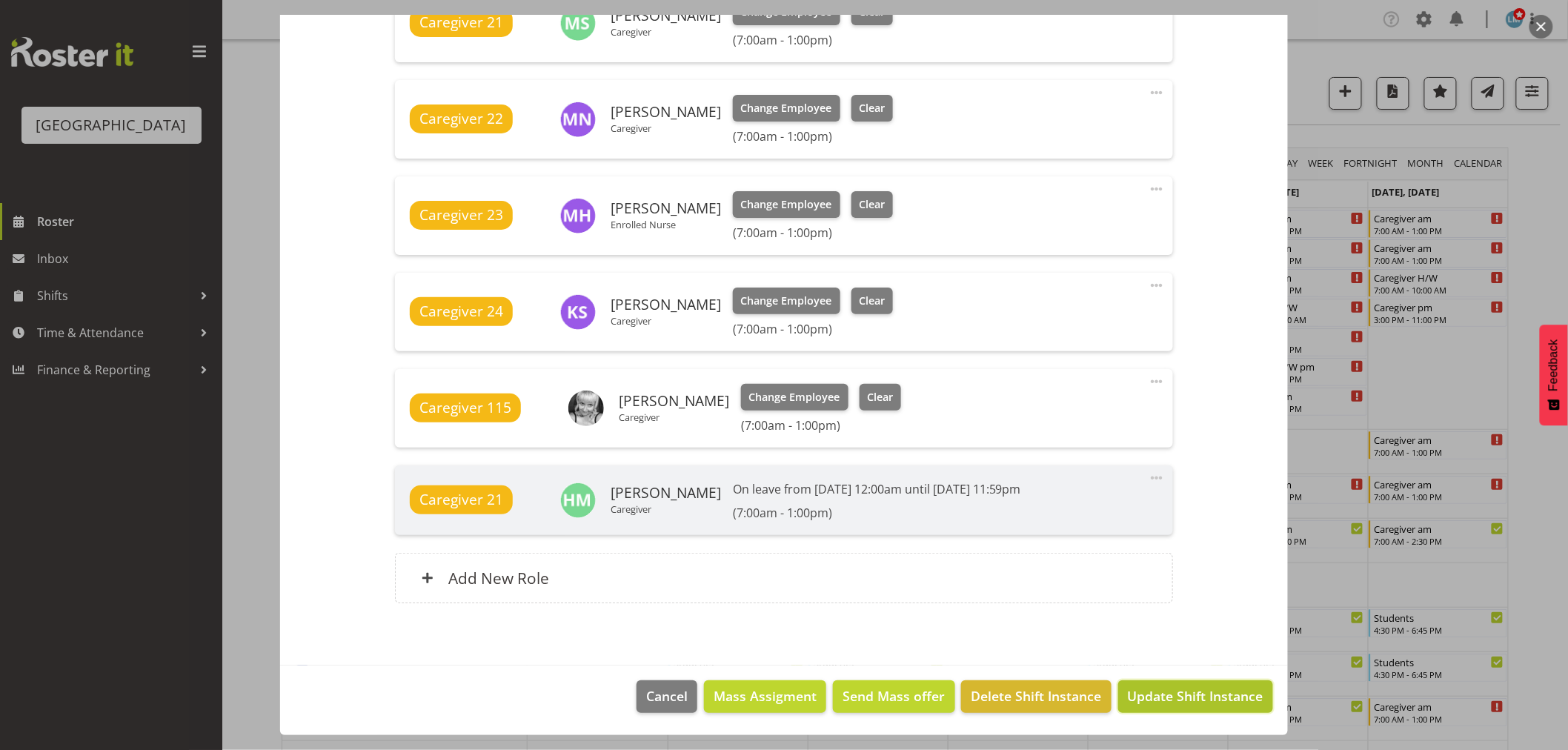
click at [1197, 686] on span "Update Shift Instance" at bounding box center [1196, 696] width 136 height 19
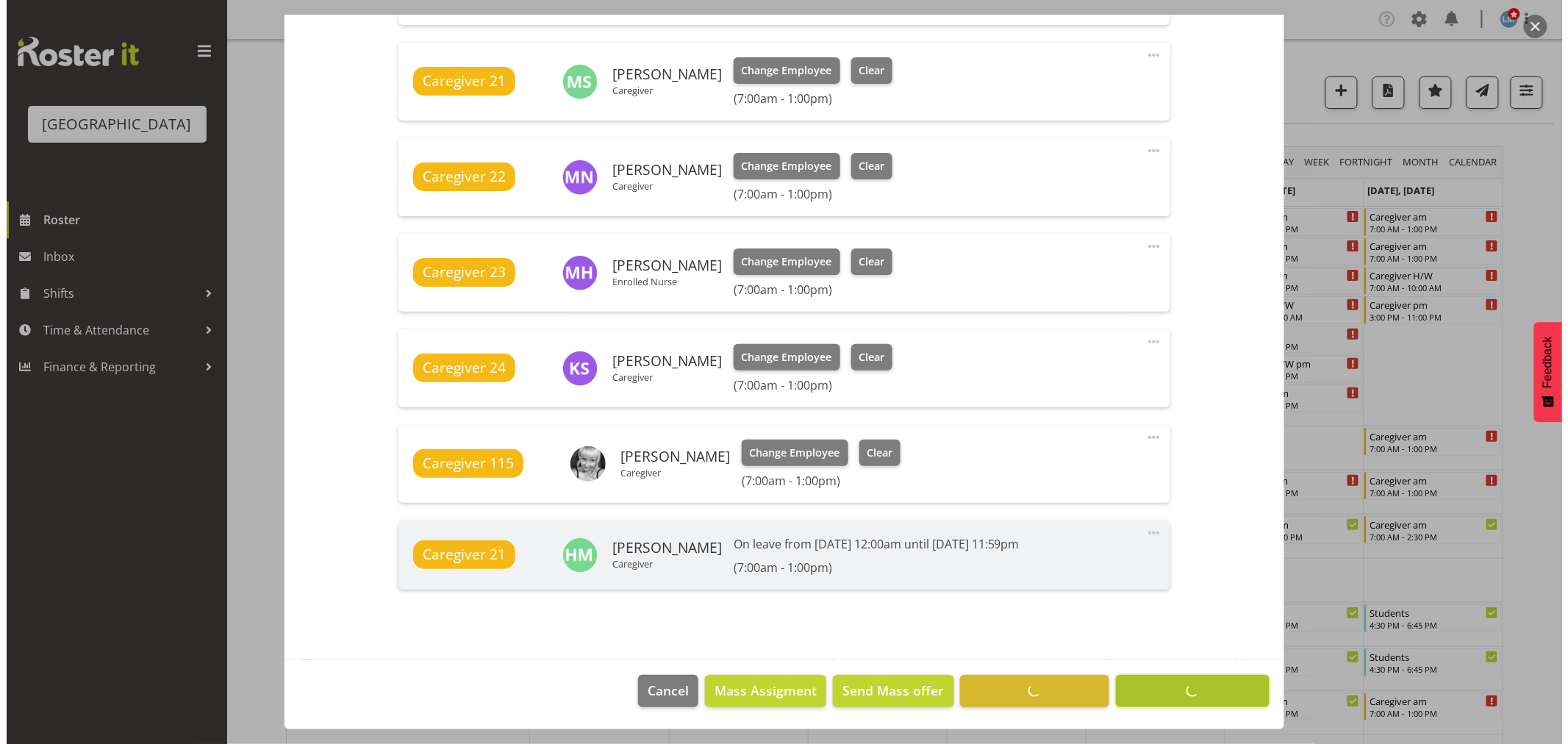
scroll to position [890, 0]
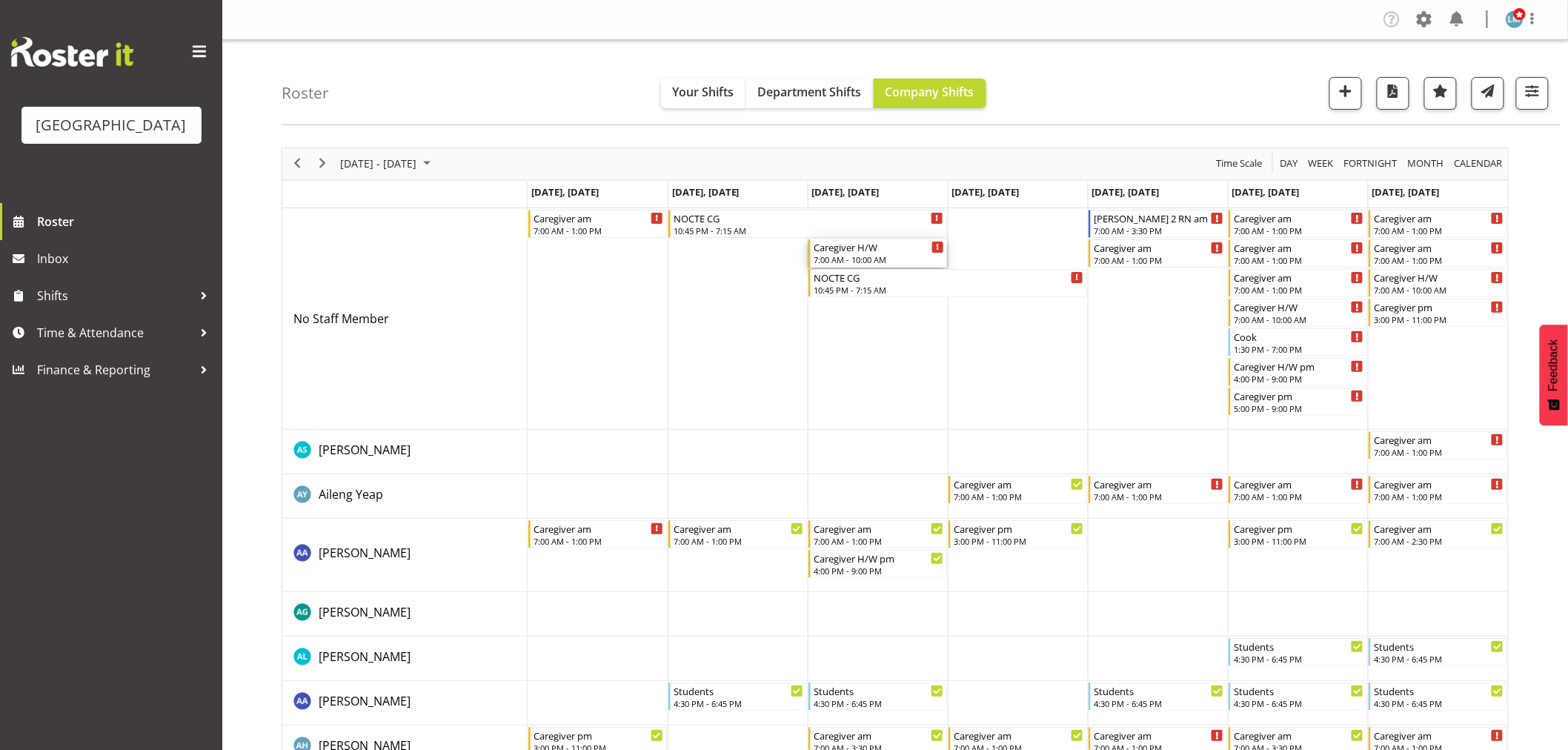
click at [862, 256] on div "7:00 AM - 10:00 AM" at bounding box center [878, 259] width 130 height 12
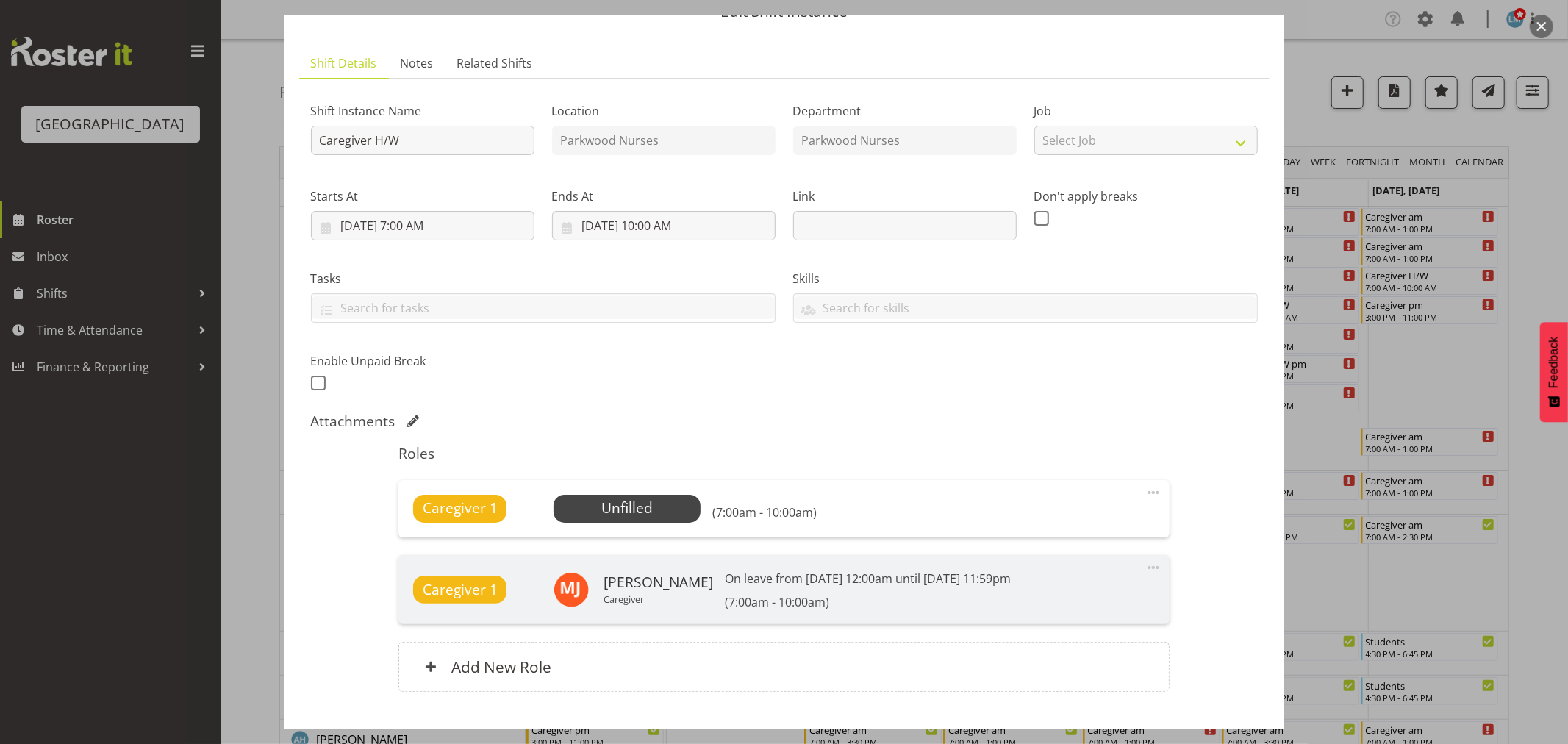
scroll to position [164, 0]
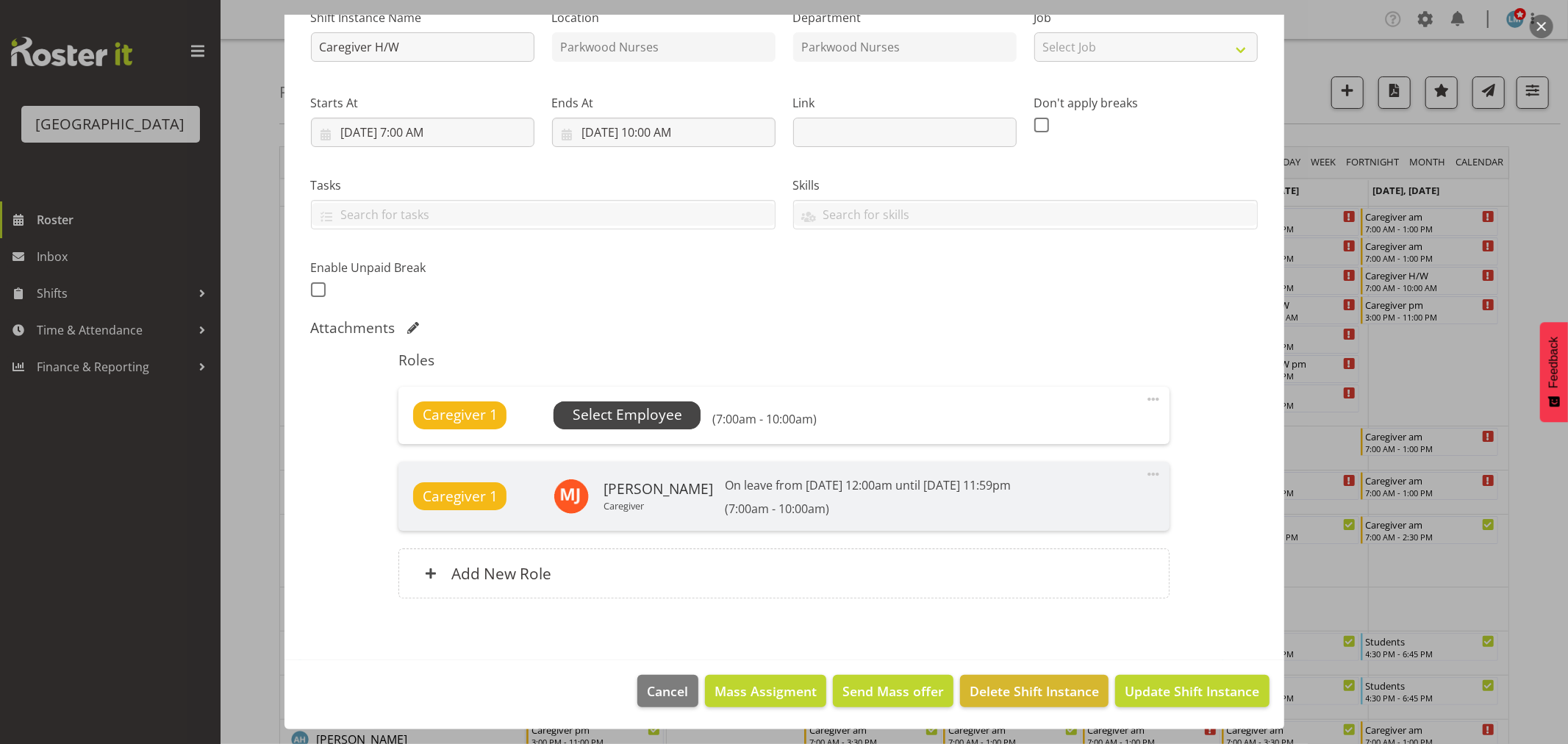
click at [662, 410] on span "Select Employee" at bounding box center [628, 415] width 110 height 21
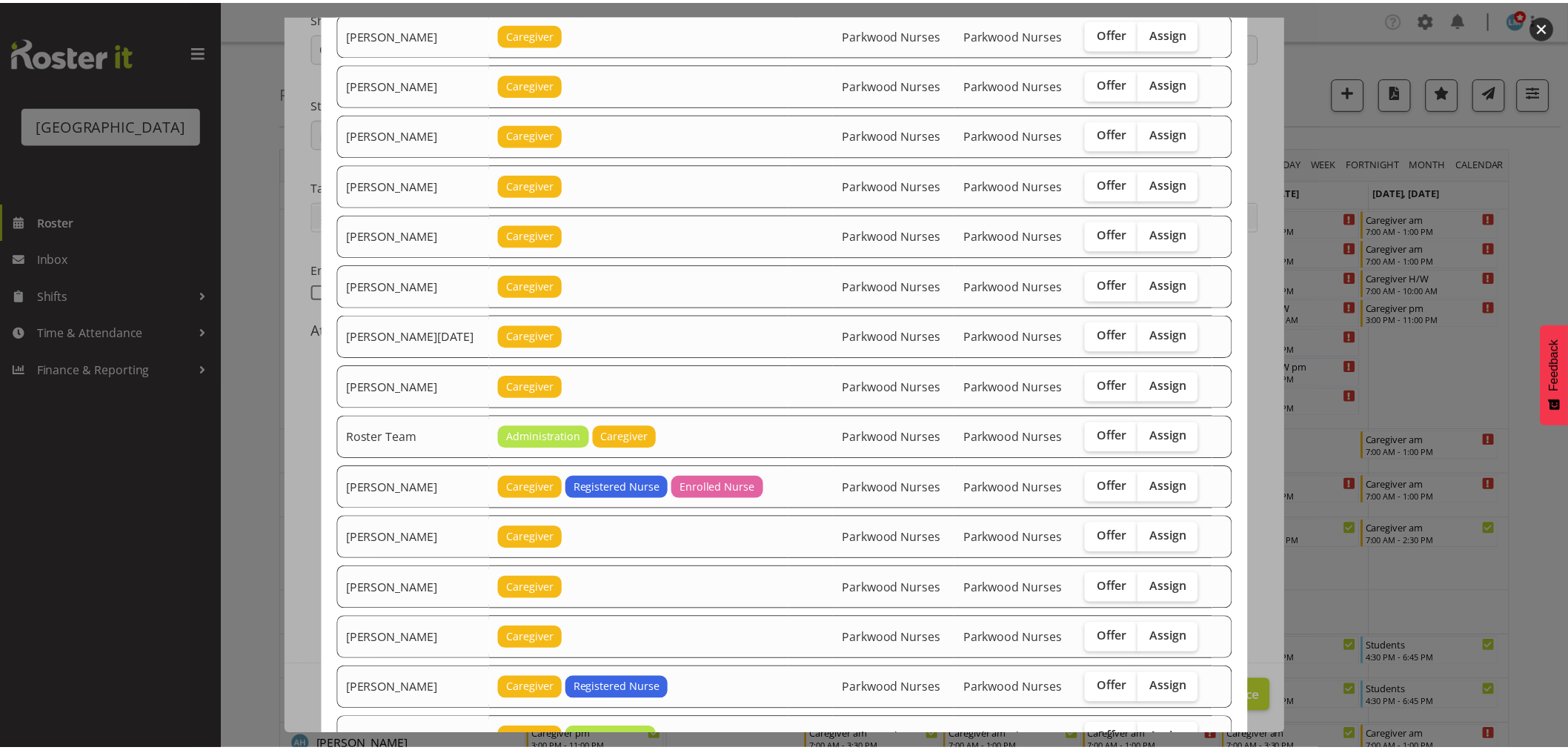
scroll to position [1739, 0]
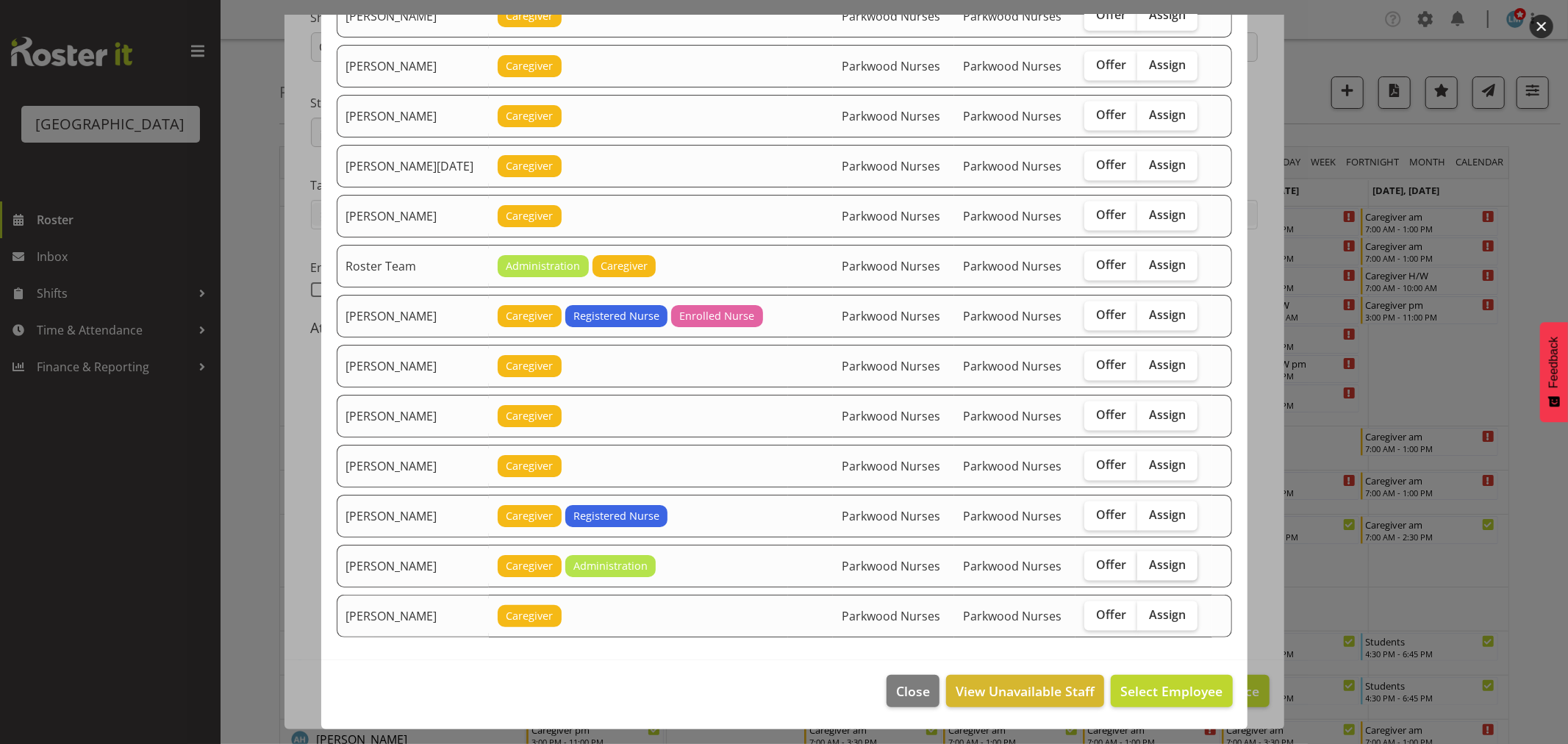
click at [1159, 562] on span "Assign" at bounding box center [1167, 564] width 37 height 15
click at [1146, 562] on input "Assign" at bounding box center [1142, 565] width 9 height 9
checkbox input "true"
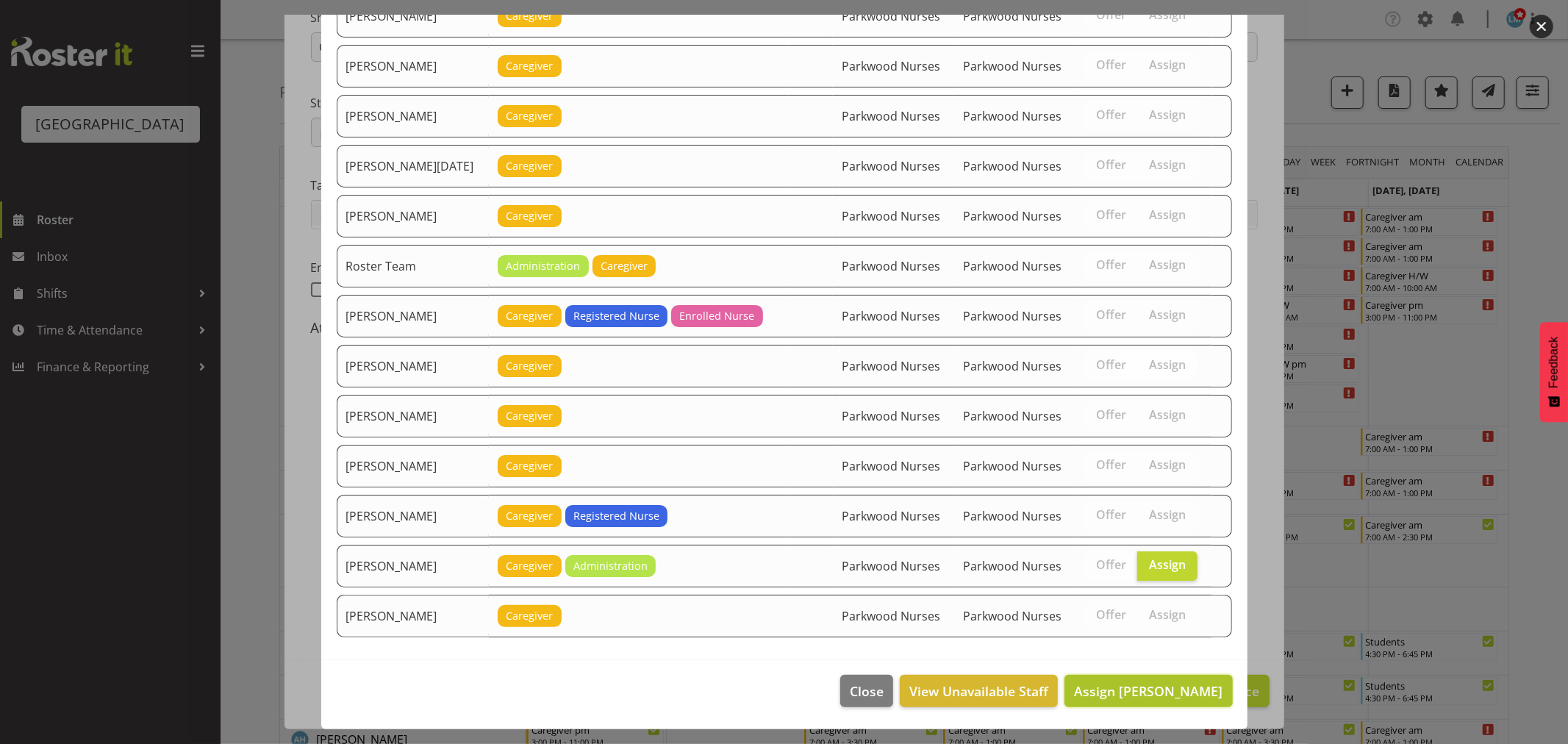
click at [1158, 692] on span "Assign Wendy Hayden" at bounding box center [1148, 691] width 149 height 18
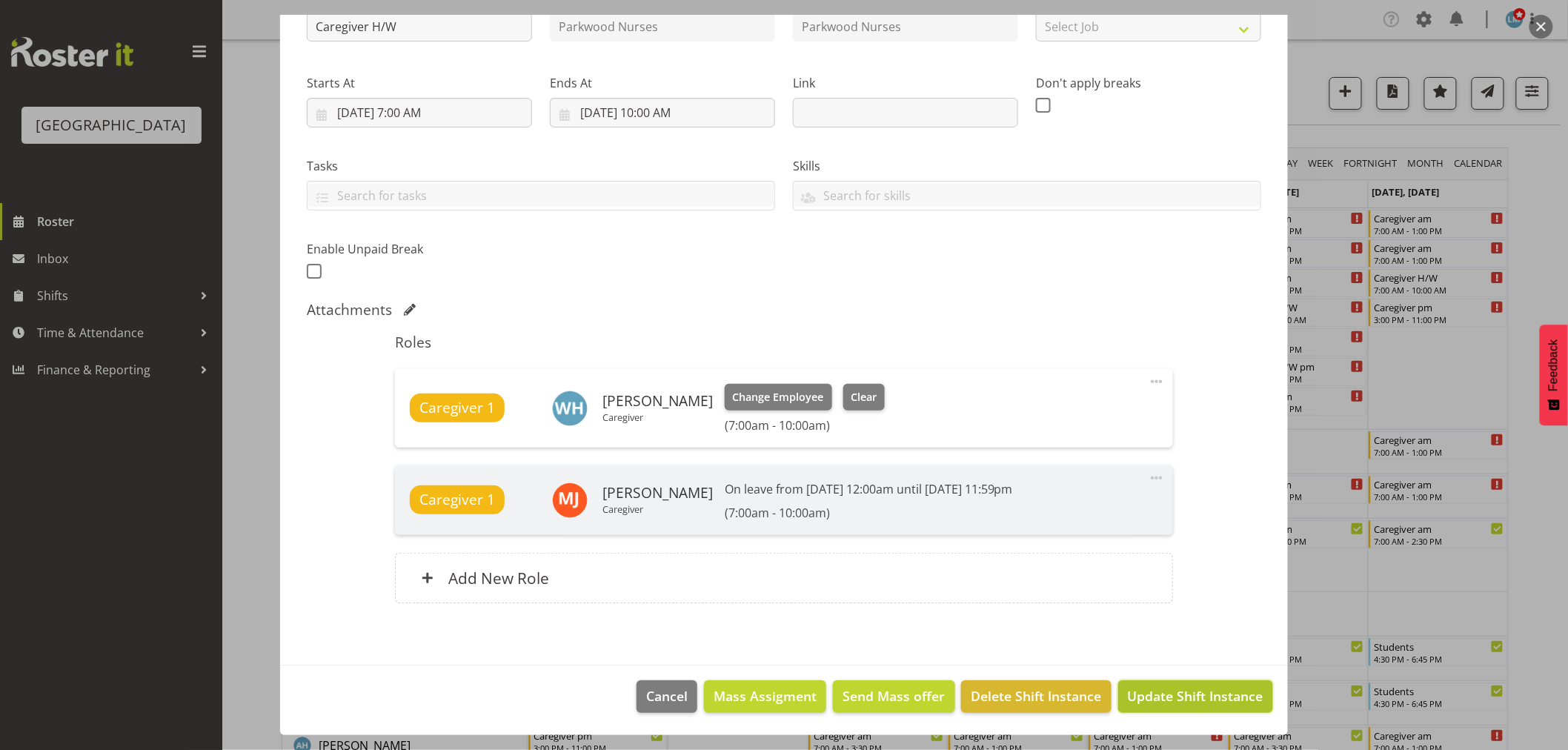
click at [1168, 690] on span "Update Shift Instance" at bounding box center [1196, 696] width 136 height 19
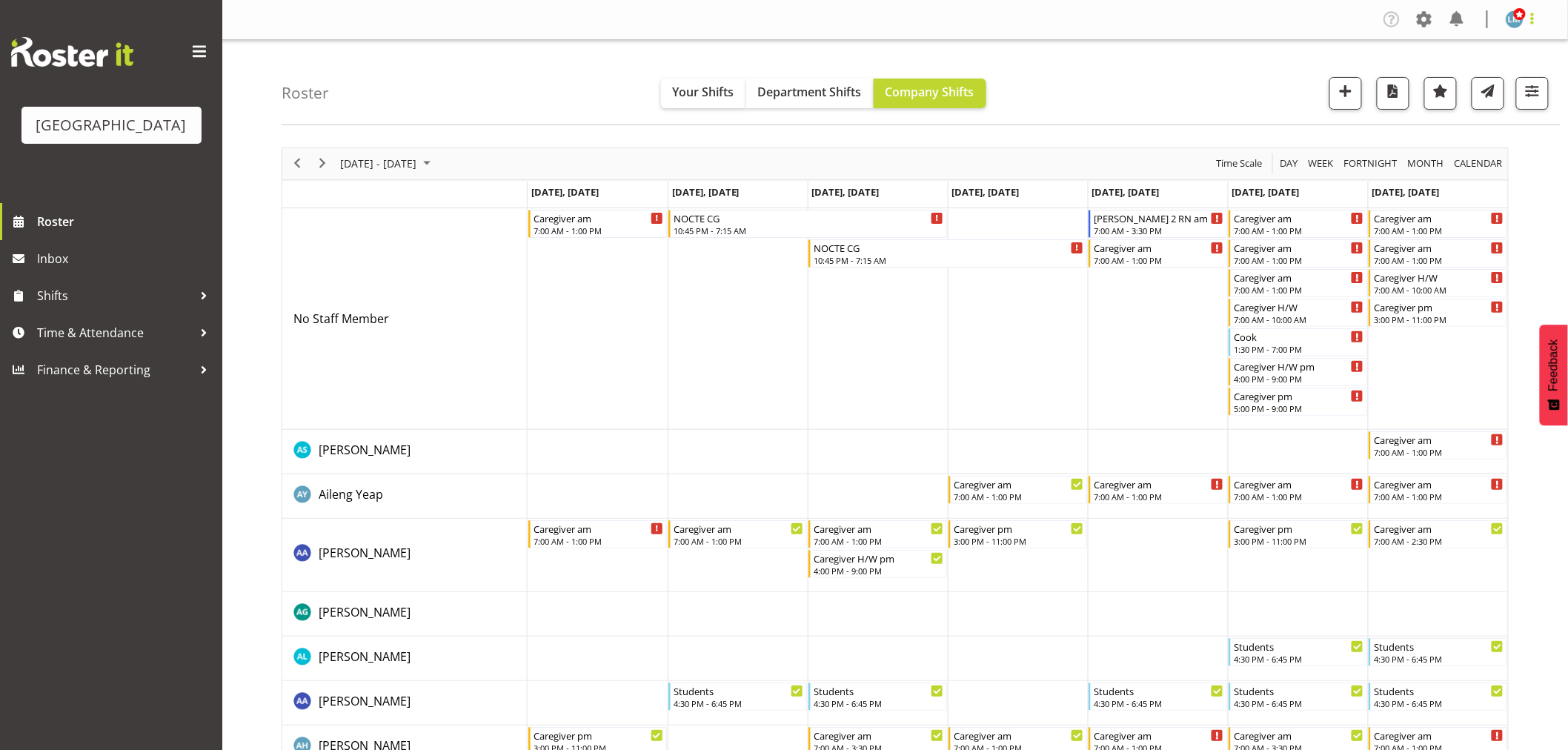
click at [1534, 20] on span at bounding box center [1532, 18] width 18 height 18
click at [1517, 84] on link "Log Out" at bounding box center [1470, 78] width 142 height 27
